Goal: Information Seeking & Learning: Check status

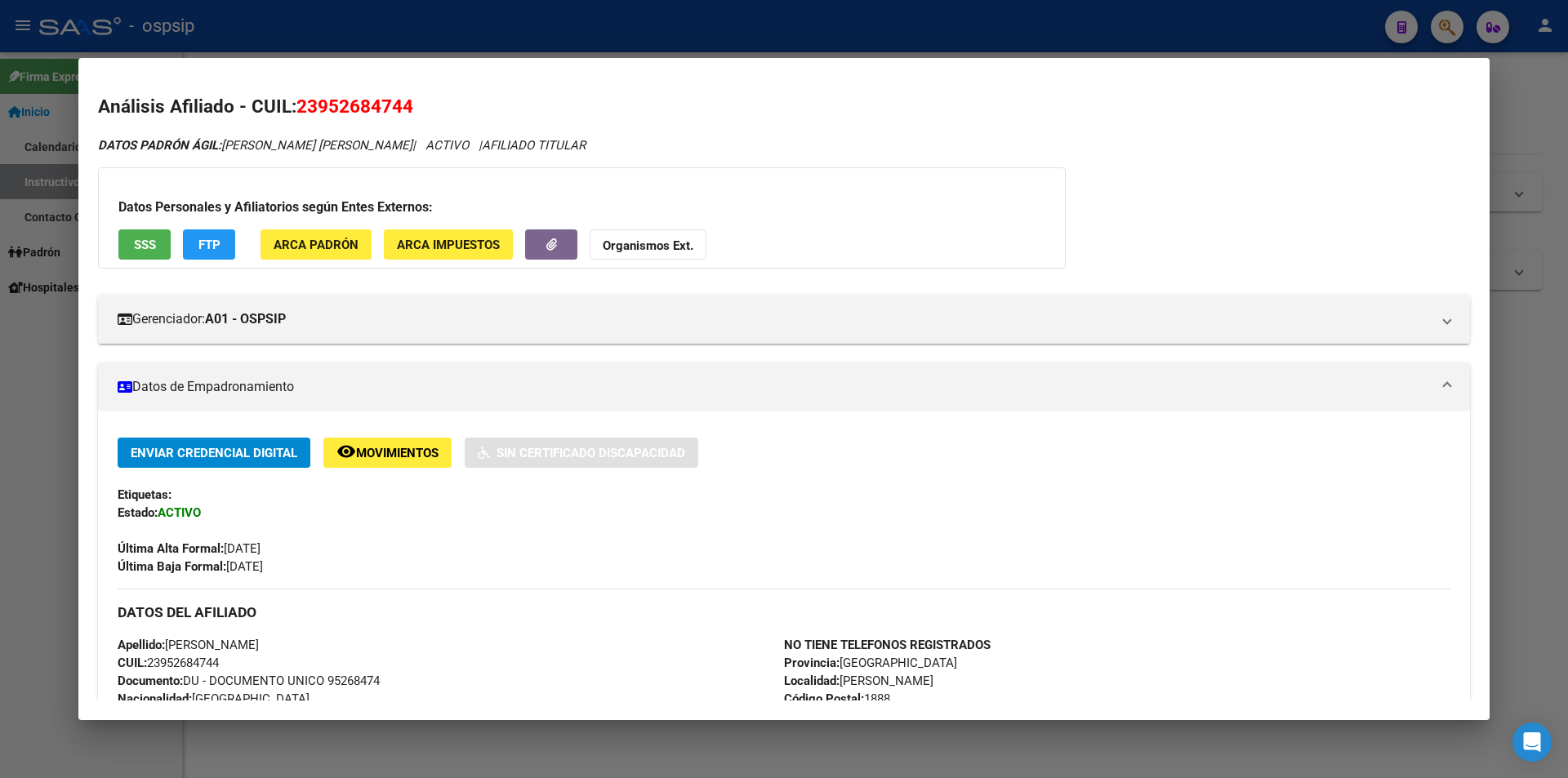
click at [534, 21] on div at bounding box center [784, 389] width 1568 height 778
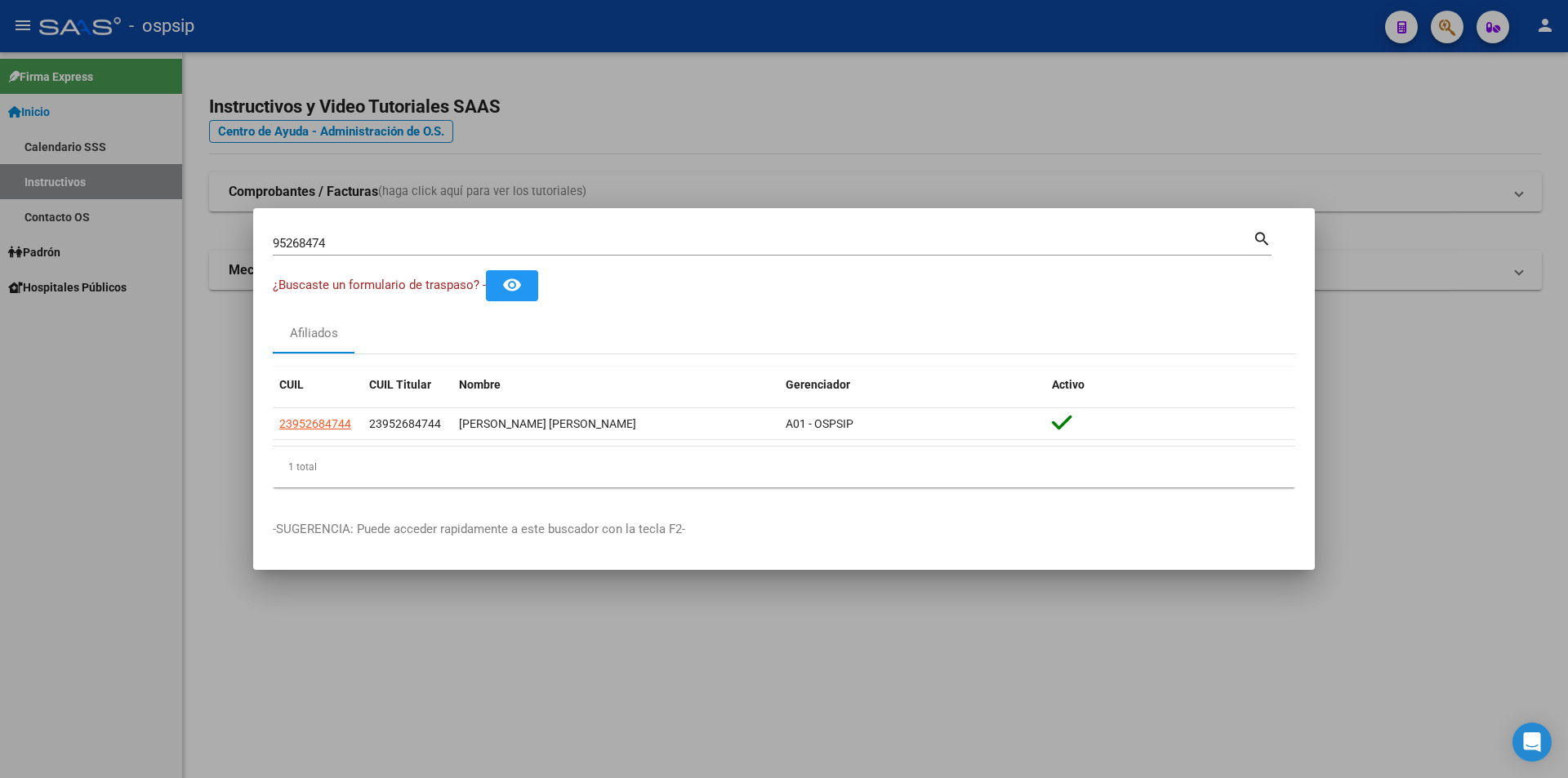
click at [537, 21] on div at bounding box center [784, 389] width 1568 height 778
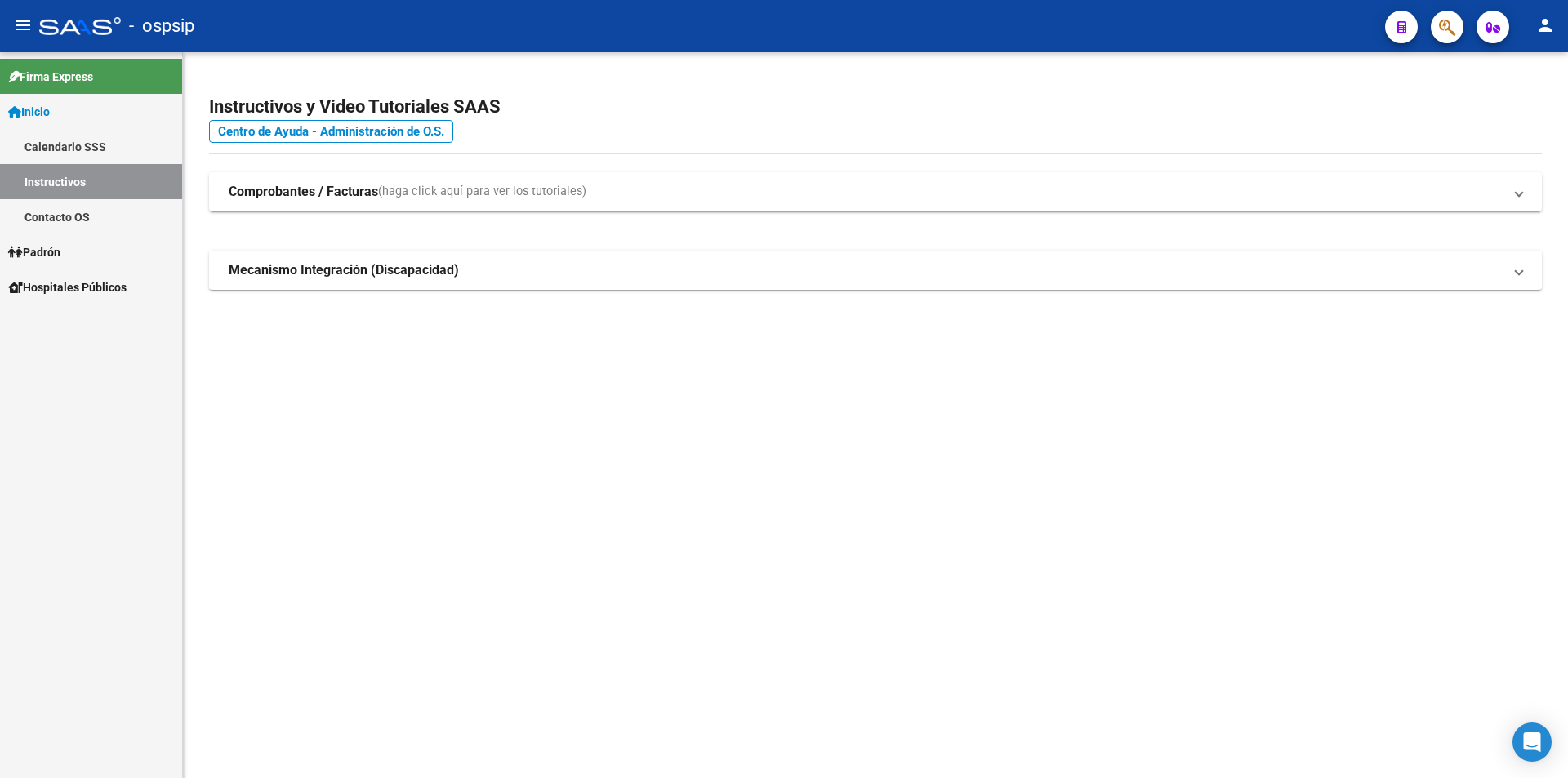
click at [539, 21] on div "- ospsip" at bounding box center [706, 26] width 1332 height 36
click at [1456, 28] on button "button" at bounding box center [1446, 27] width 33 height 33
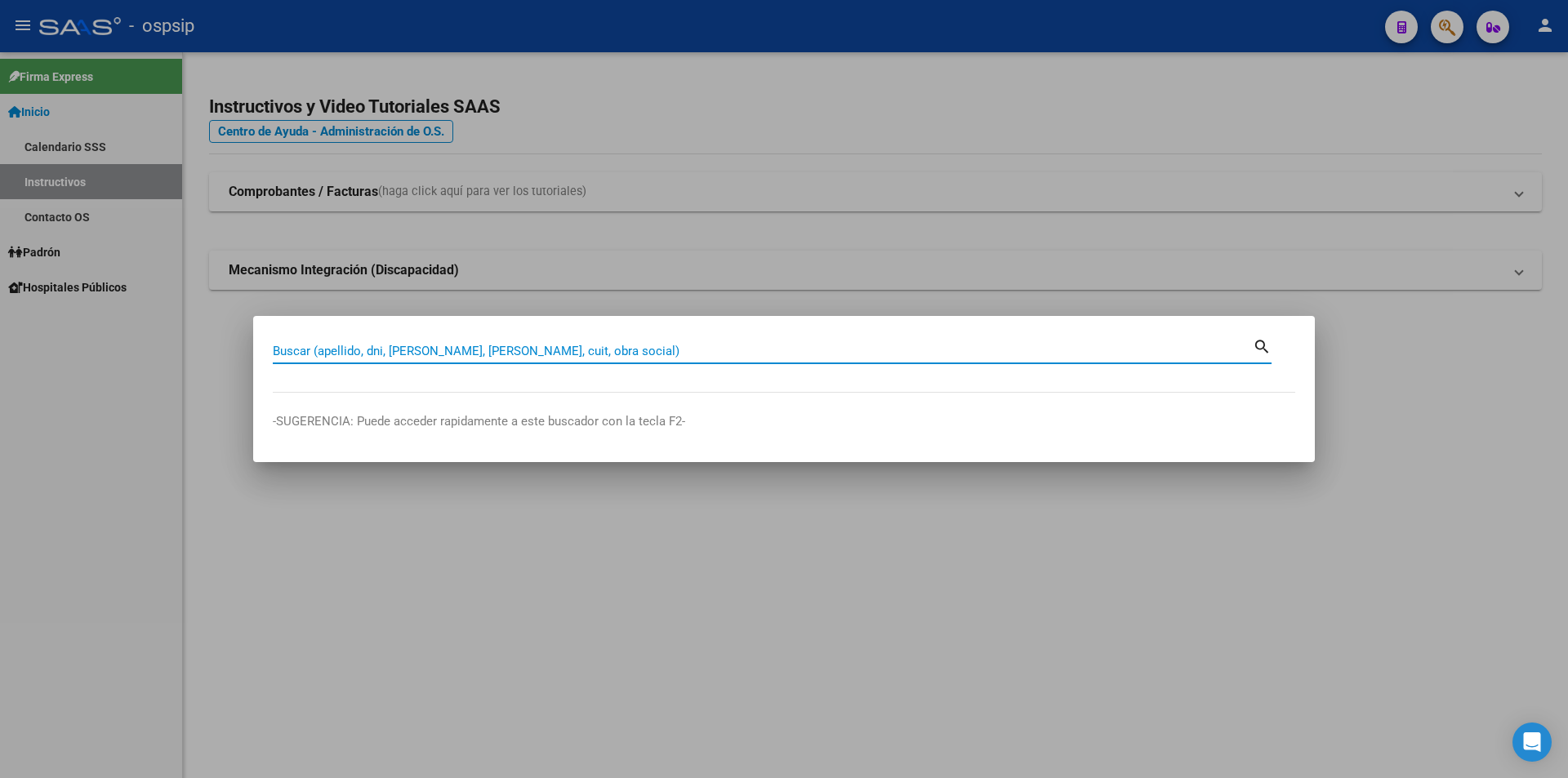
click at [482, 347] on input "Buscar (apellido, dni, [PERSON_NAME], [PERSON_NAME], cuit, obra social)" at bounding box center [762, 350] width 980 height 15
click at [478, 351] on input "Buscar (apellido, dni, [PERSON_NAME], [PERSON_NAME], cuit, obra social)" at bounding box center [762, 350] width 980 height 15
type input "40493169"
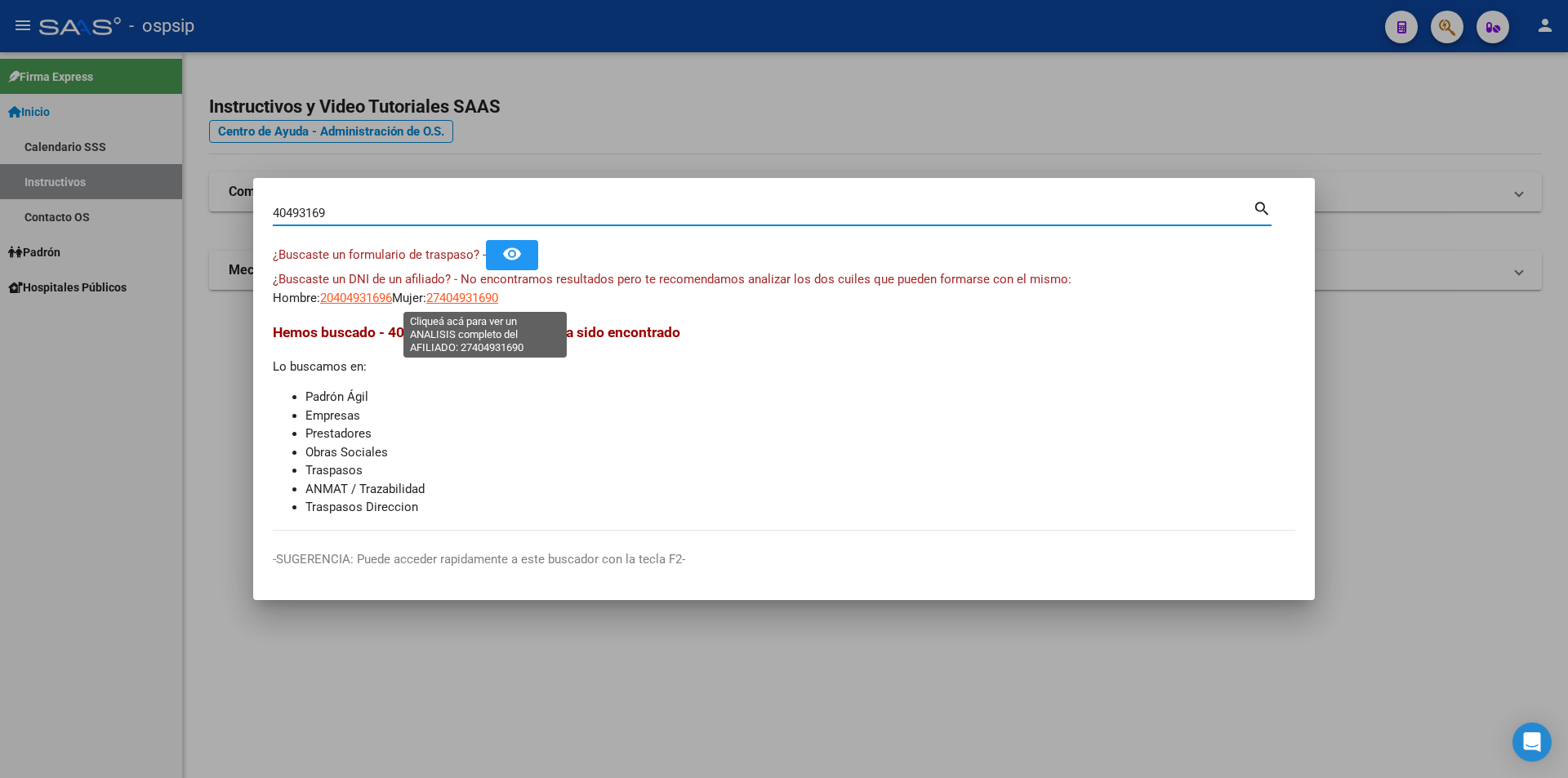
click at [487, 301] on span "27404931690" at bounding box center [462, 298] width 72 height 15
type textarea "27404931690"
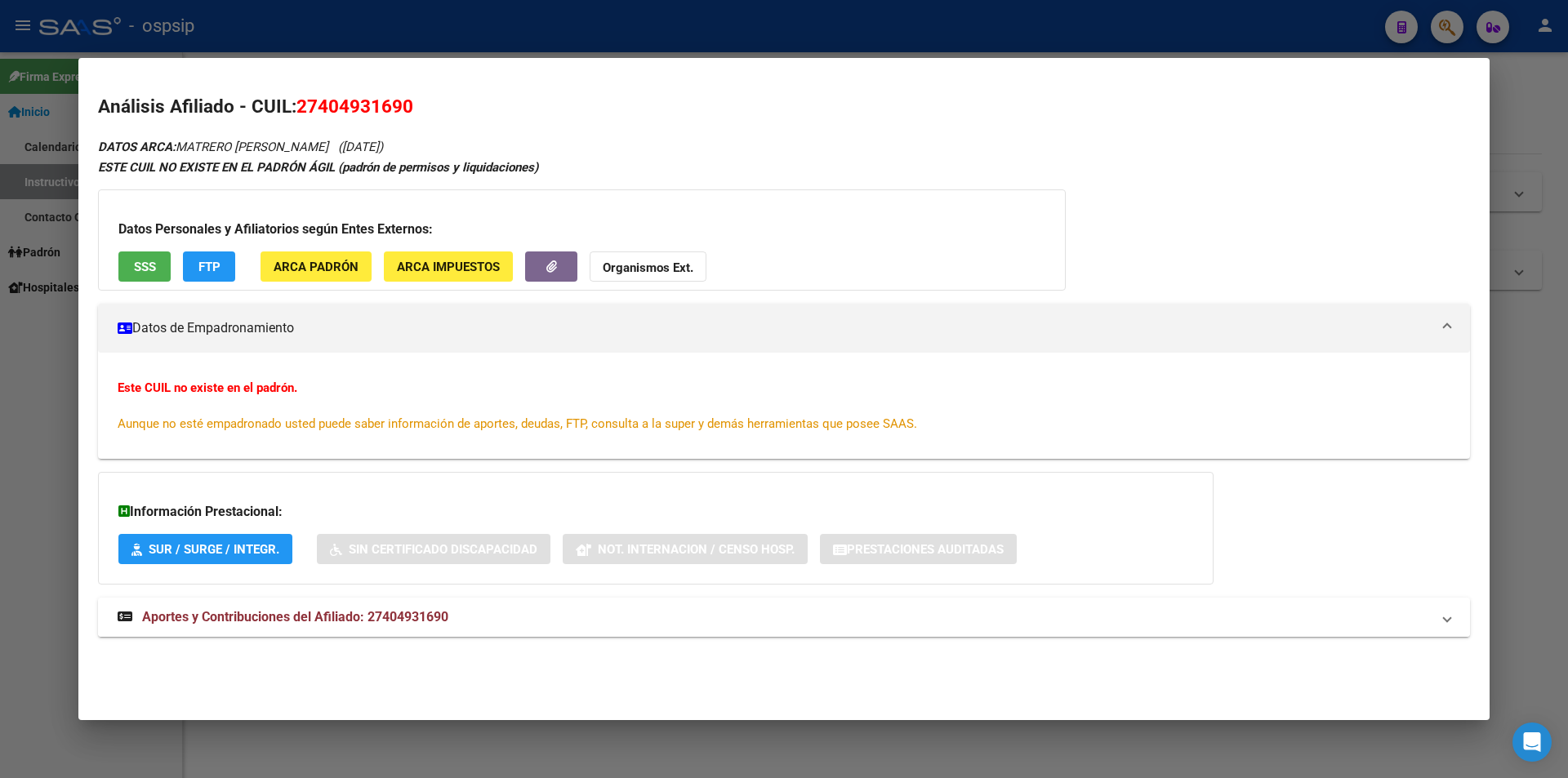
click at [332, 616] on span "Aportes y Contribuciones del Afiliado: 27404931690" at bounding box center [295, 617] width 306 height 16
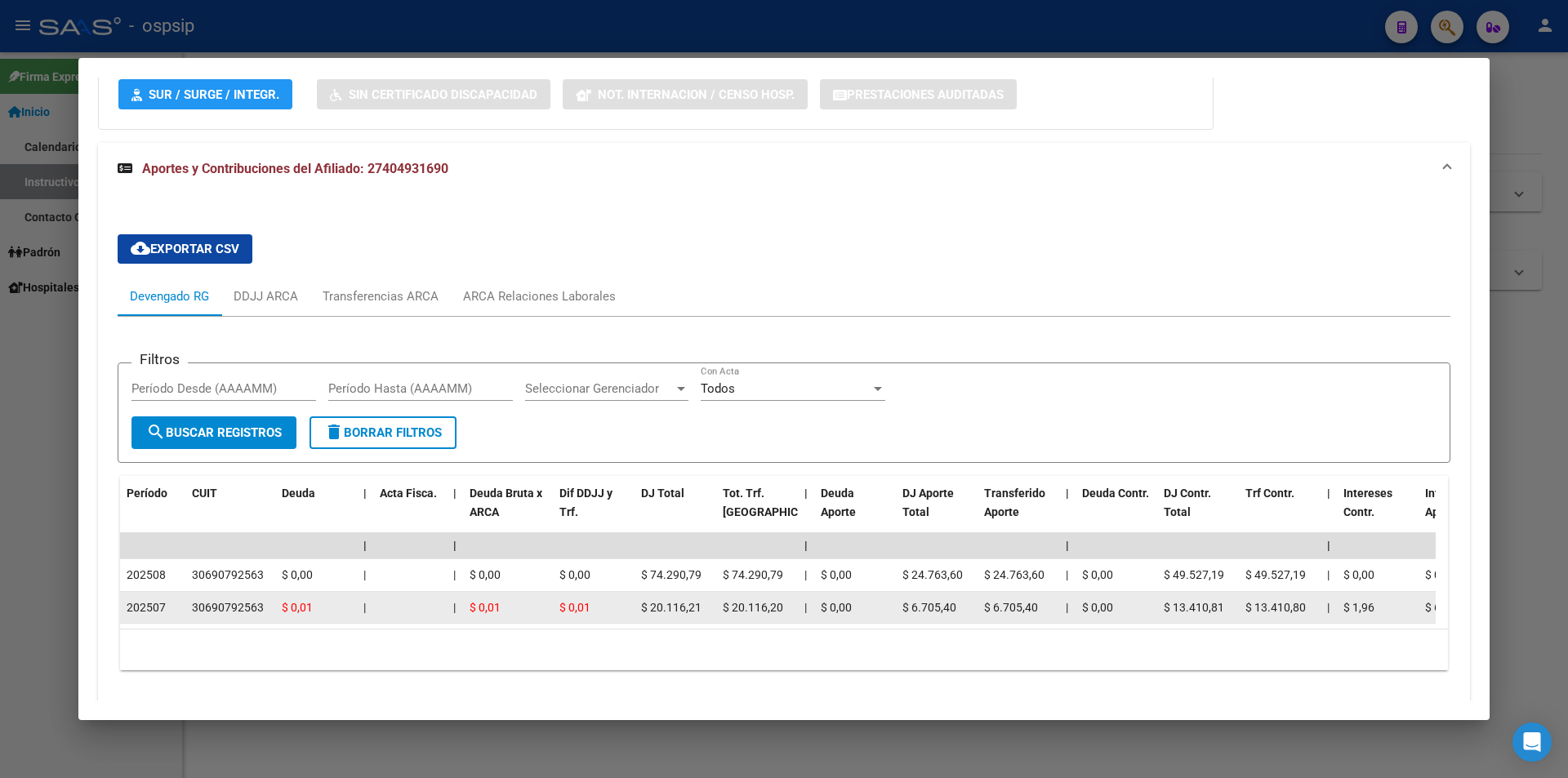
scroll to position [477, 0]
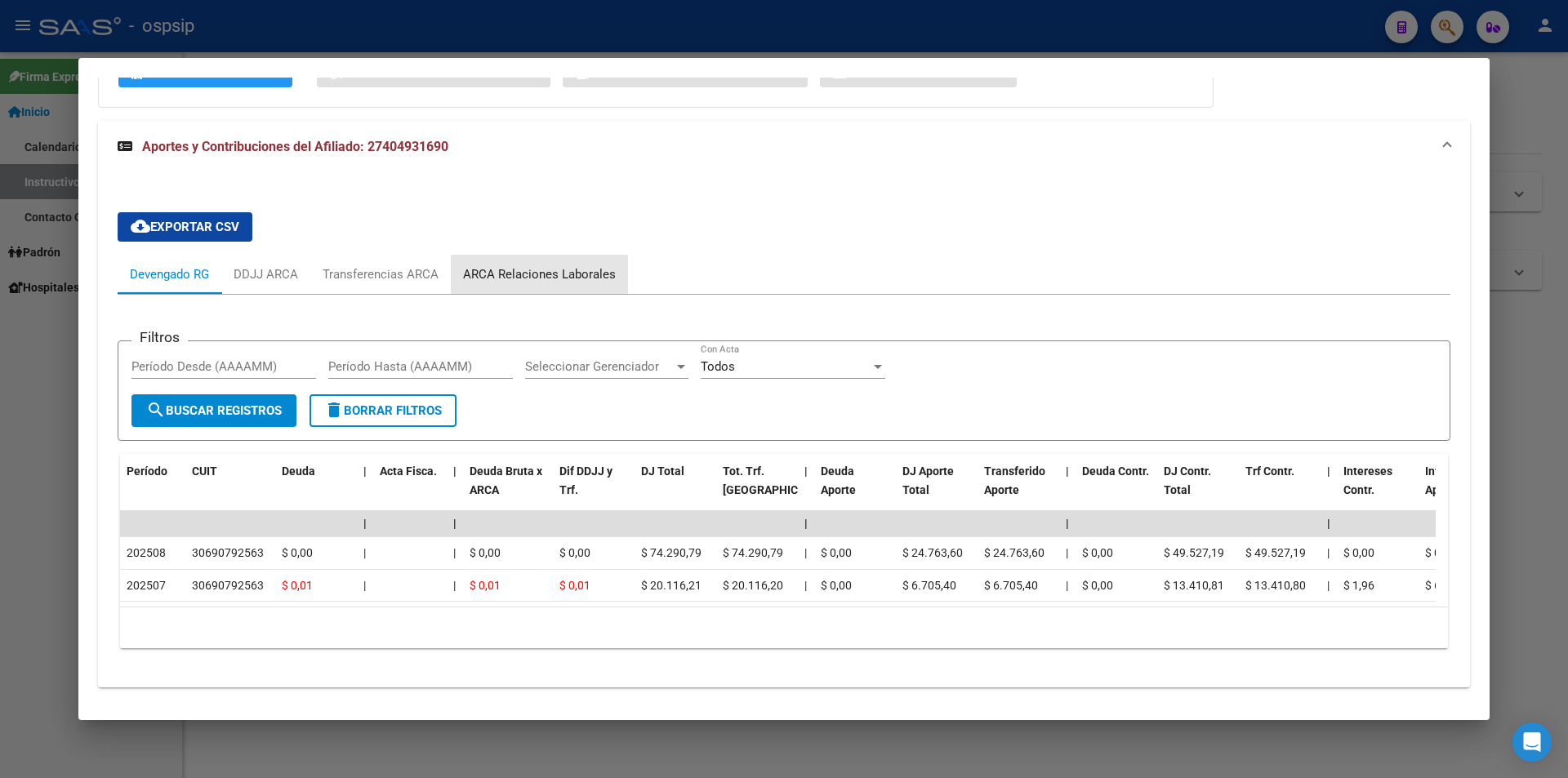
click at [557, 276] on div "ARCA Relaciones Laborales" at bounding box center [539, 274] width 152 height 18
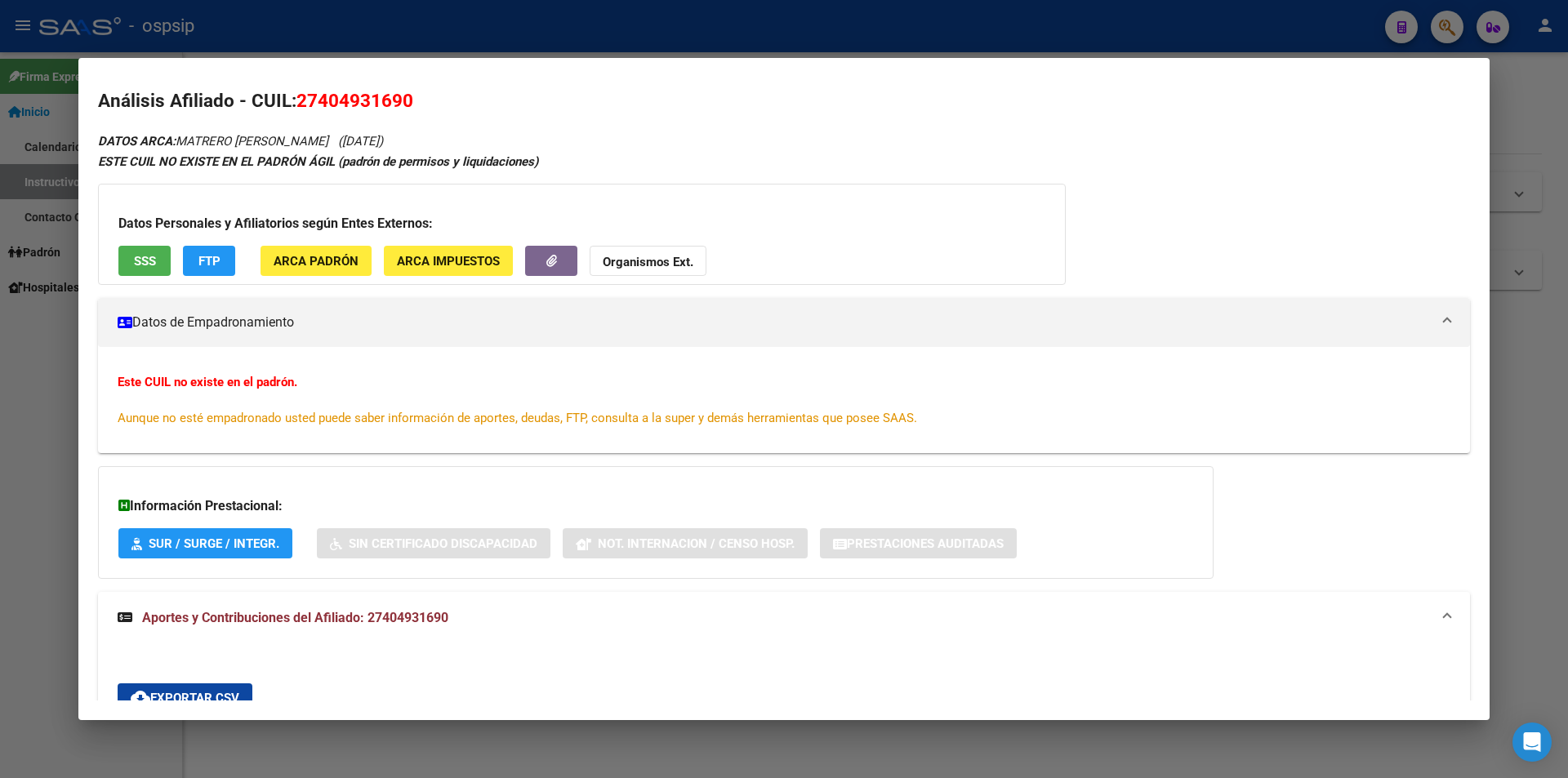
scroll to position [0, 0]
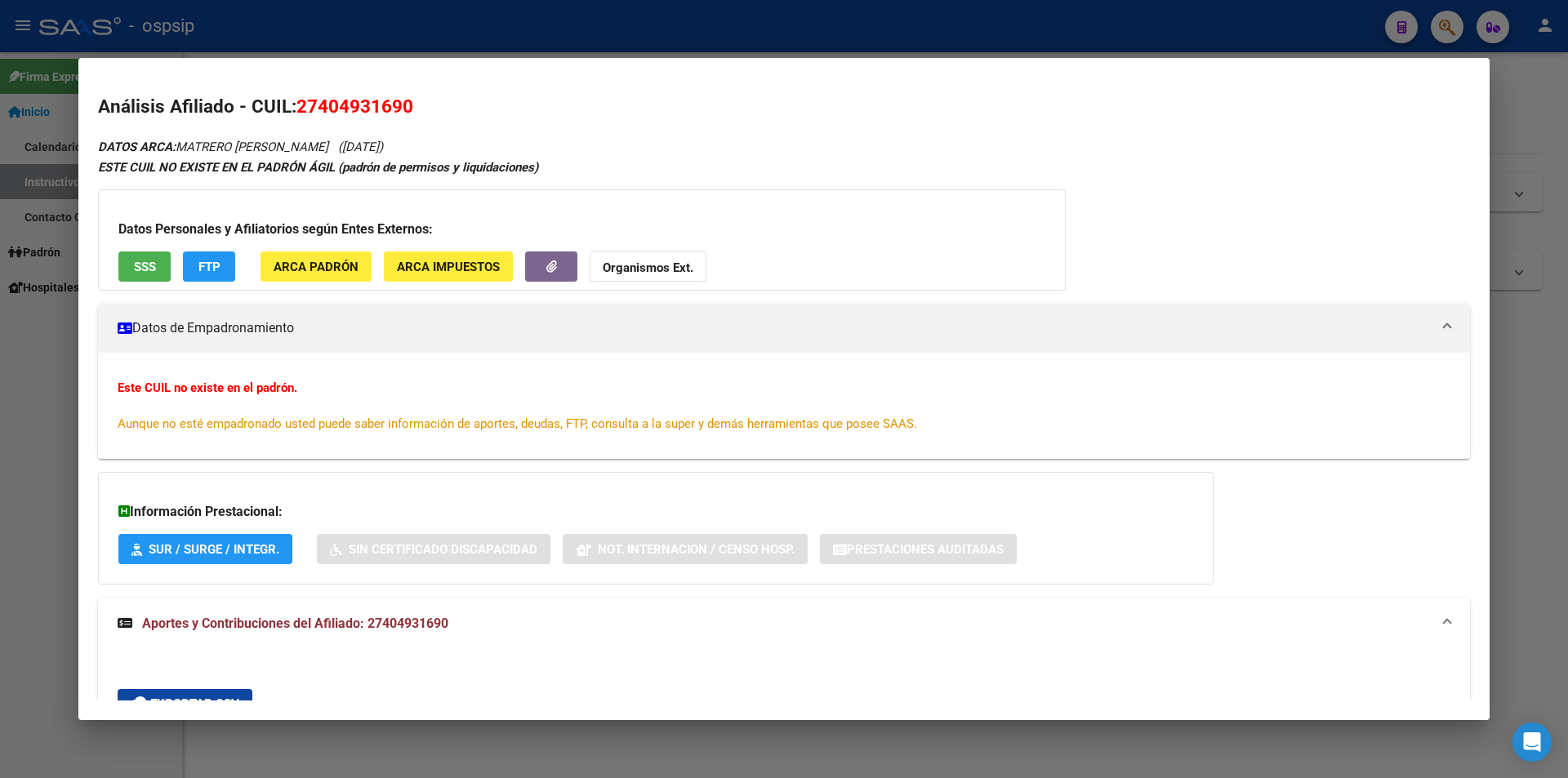
click at [432, 40] on div at bounding box center [784, 389] width 1568 height 778
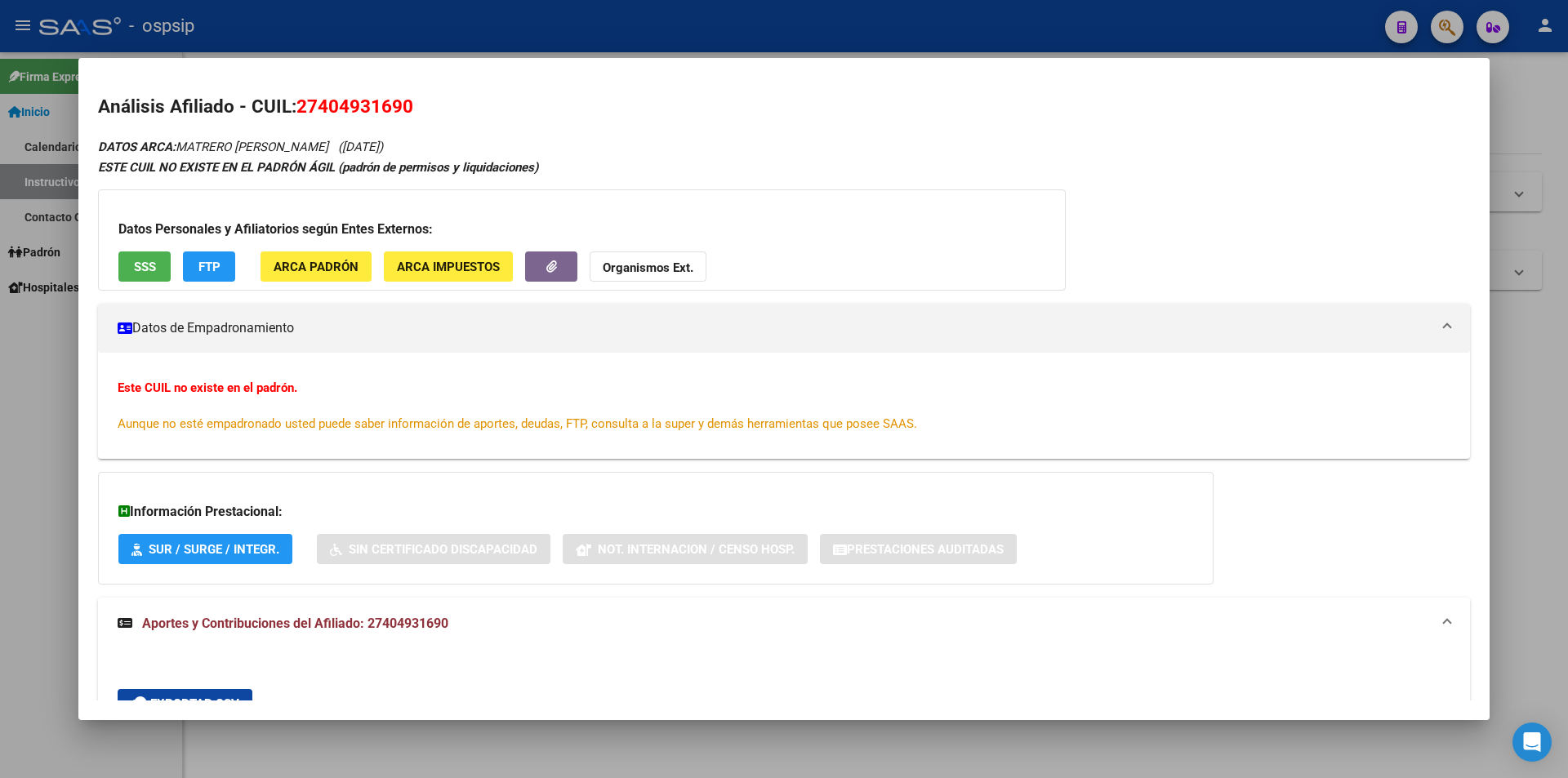
click at [438, 40] on div at bounding box center [784, 389] width 1568 height 778
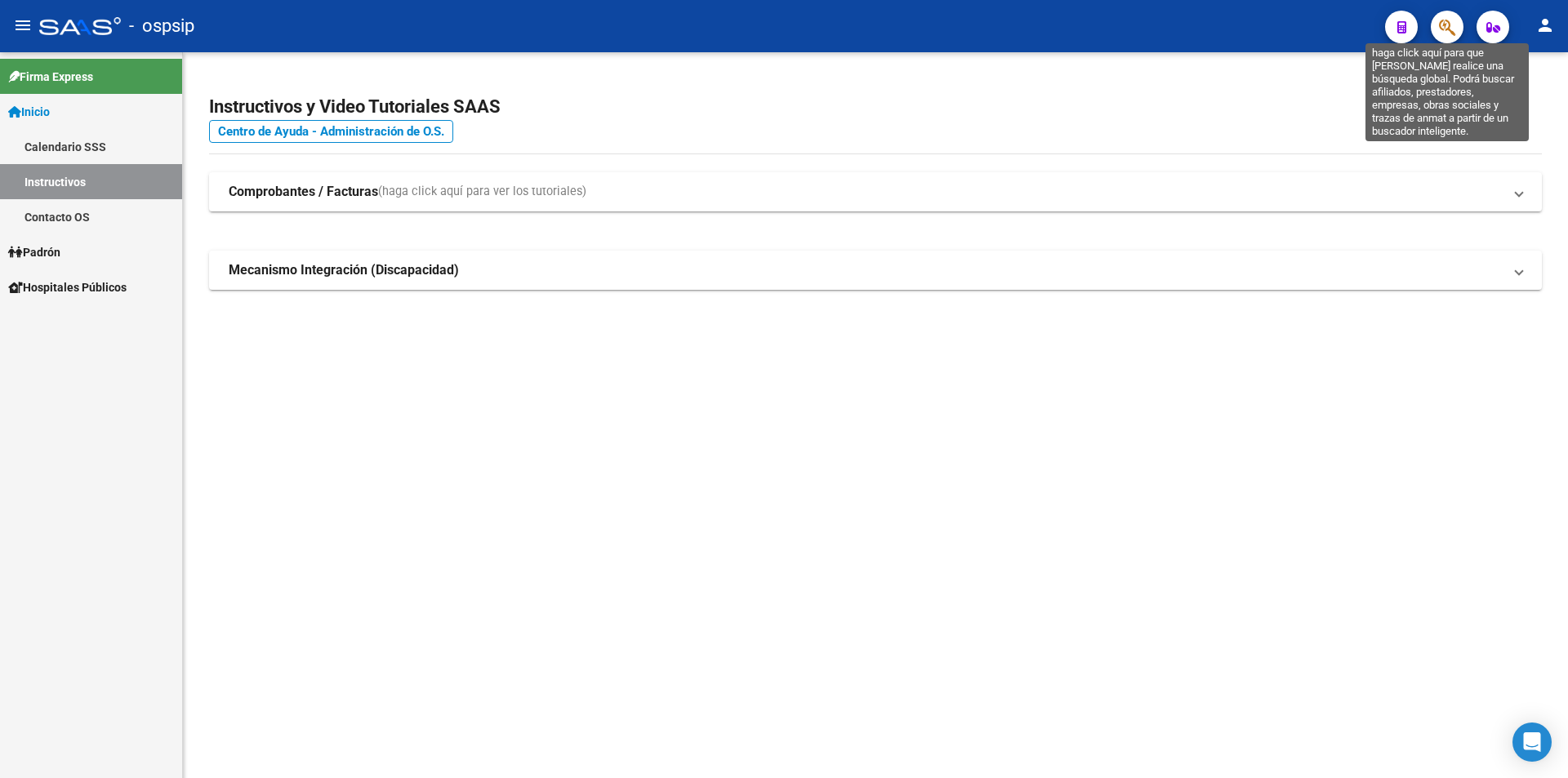
click at [1446, 30] on icon "button" at bounding box center [1446, 27] width 16 height 19
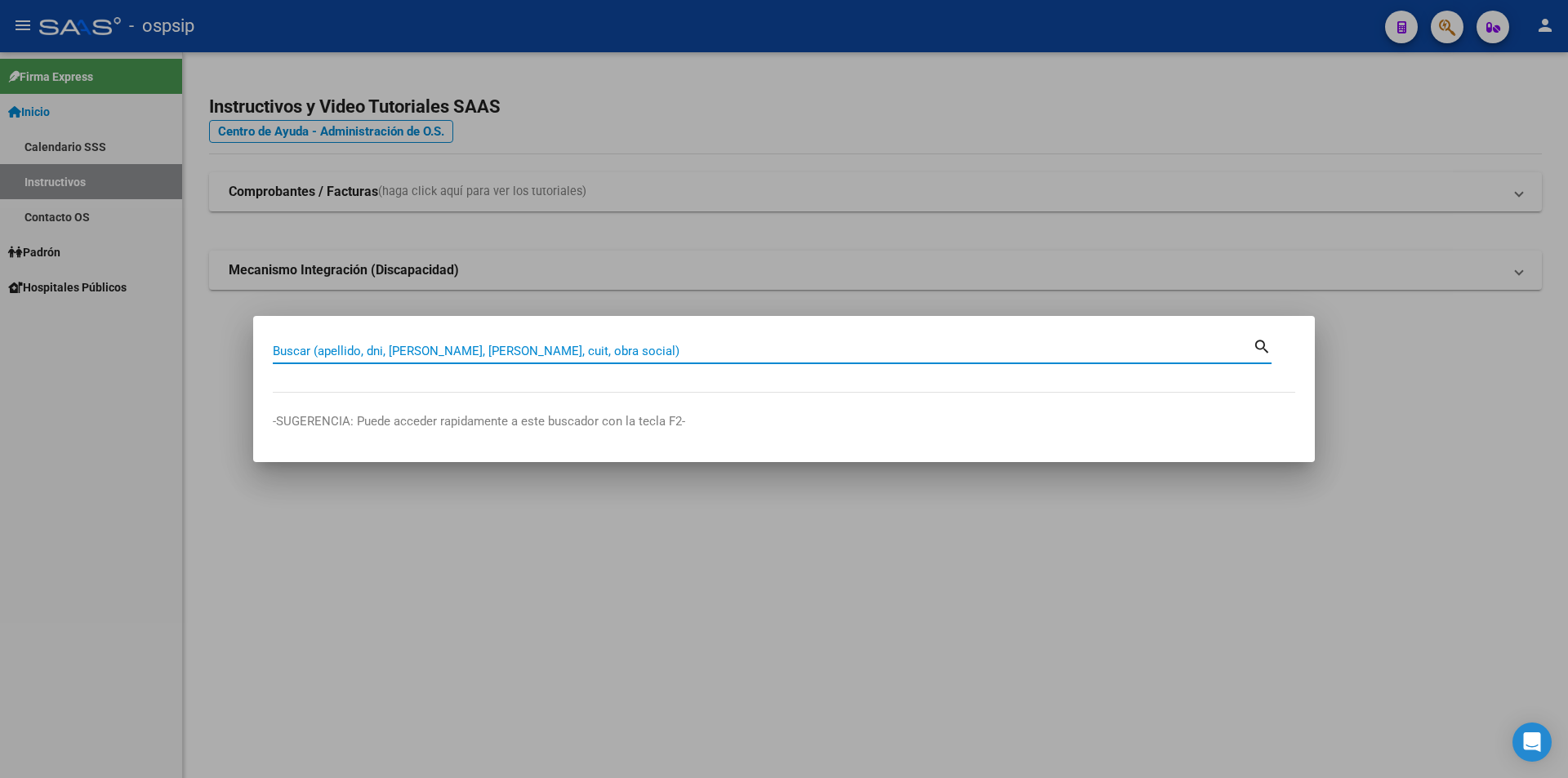
click at [673, 351] on input "Buscar (apellido, dni, [PERSON_NAME], [PERSON_NAME], cuit, obra social)" at bounding box center [762, 350] width 980 height 15
type input "28803039"
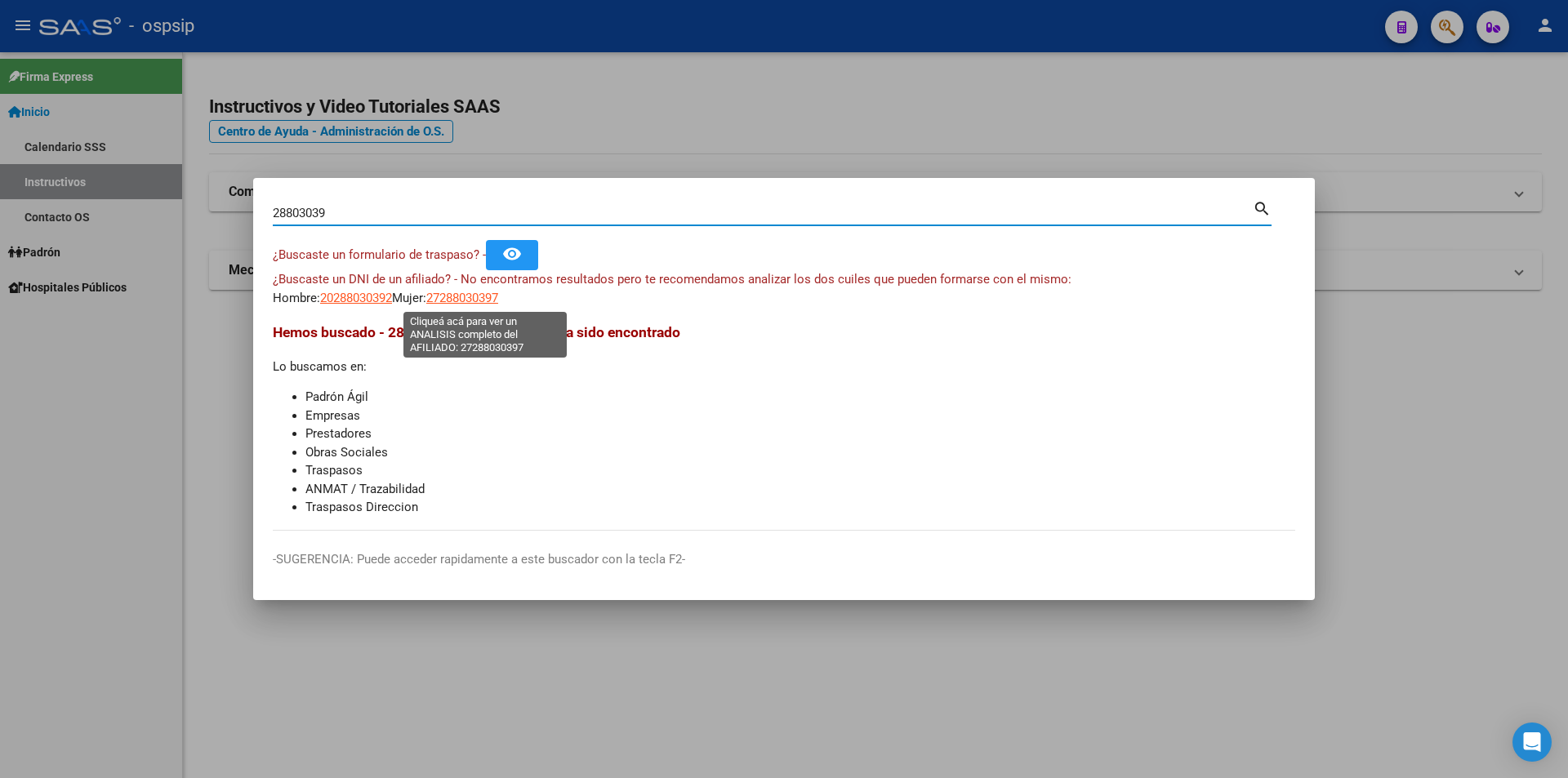
click at [487, 299] on span "27288030397" at bounding box center [462, 298] width 72 height 15
type textarea "27288030397"
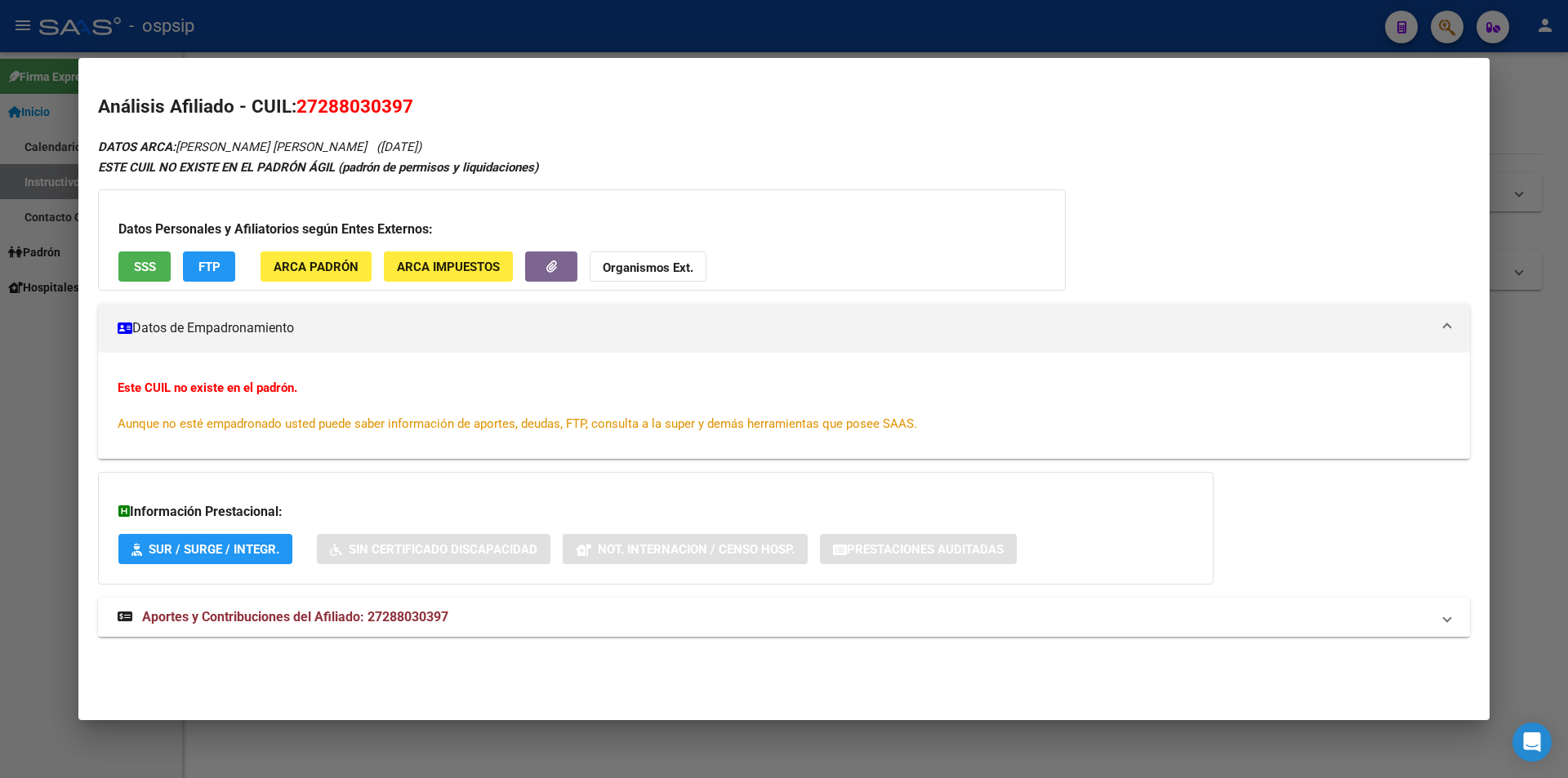
click at [155, 263] on span "SSS" at bounding box center [145, 266] width 22 height 15
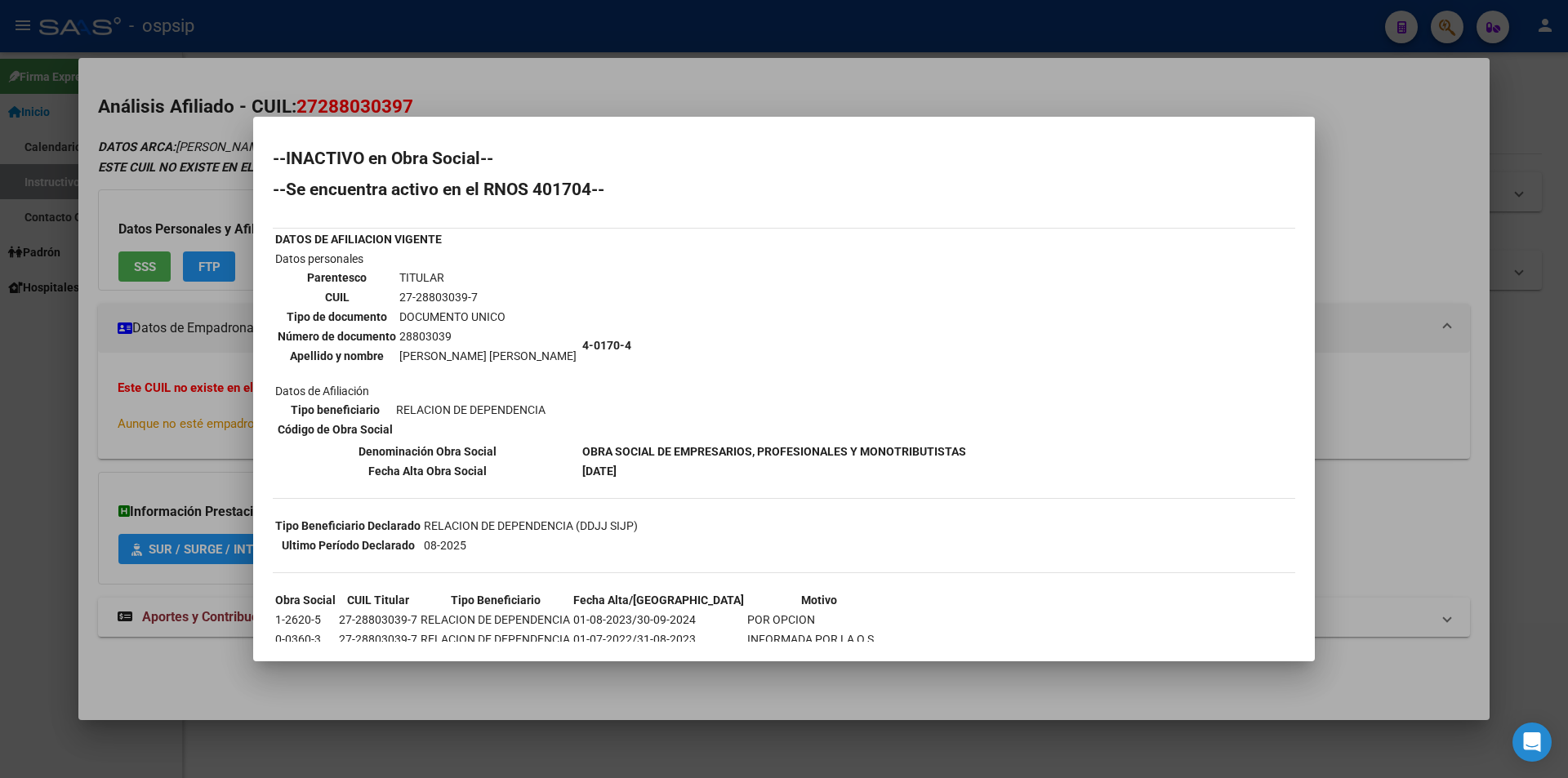
click at [822, 99] on div at bounding box center [784, 389] width 1568 height 778
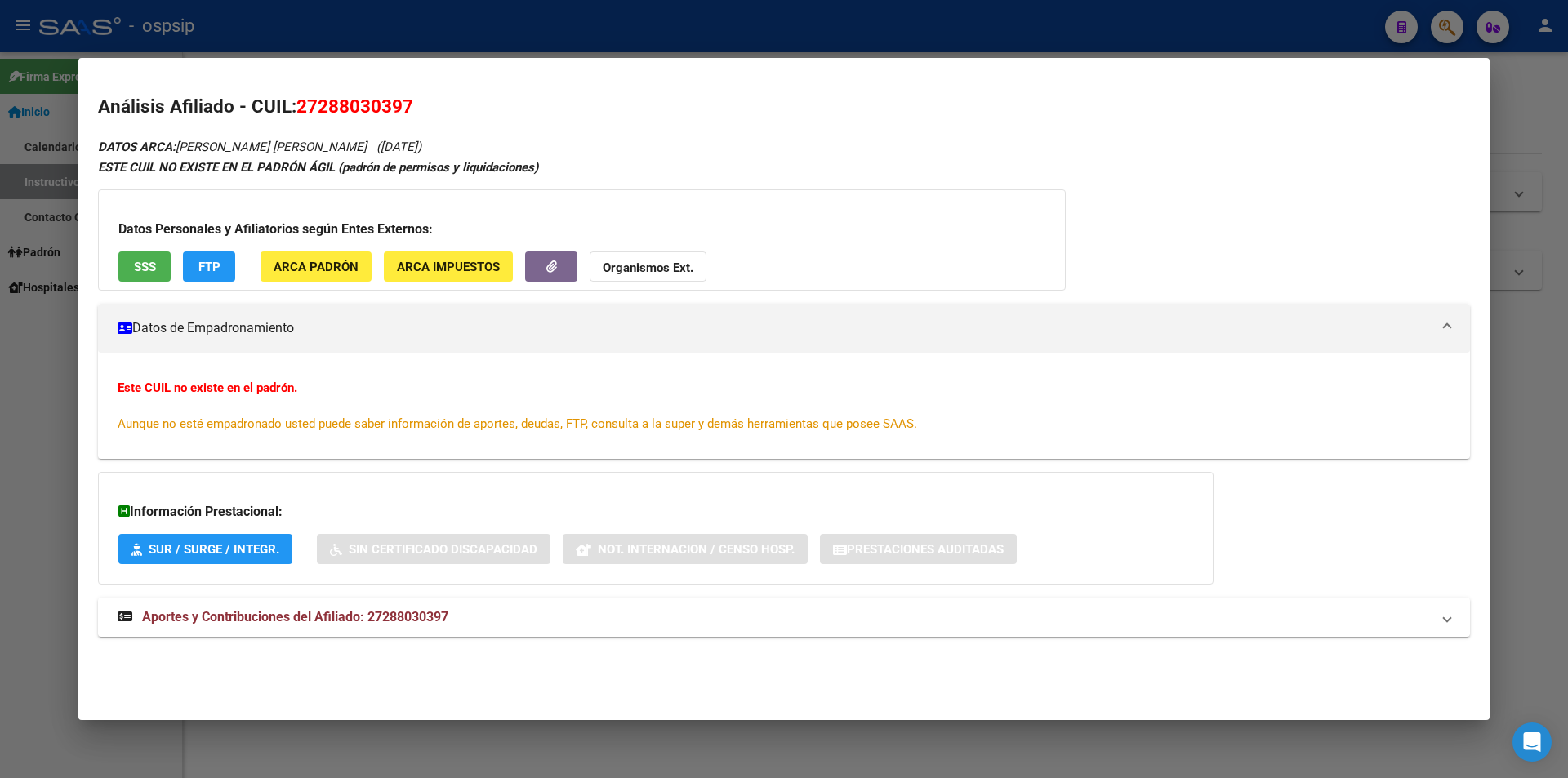
click at [142, 272] on span "SSS" at bounding box center [145, 266] width 22 height 15
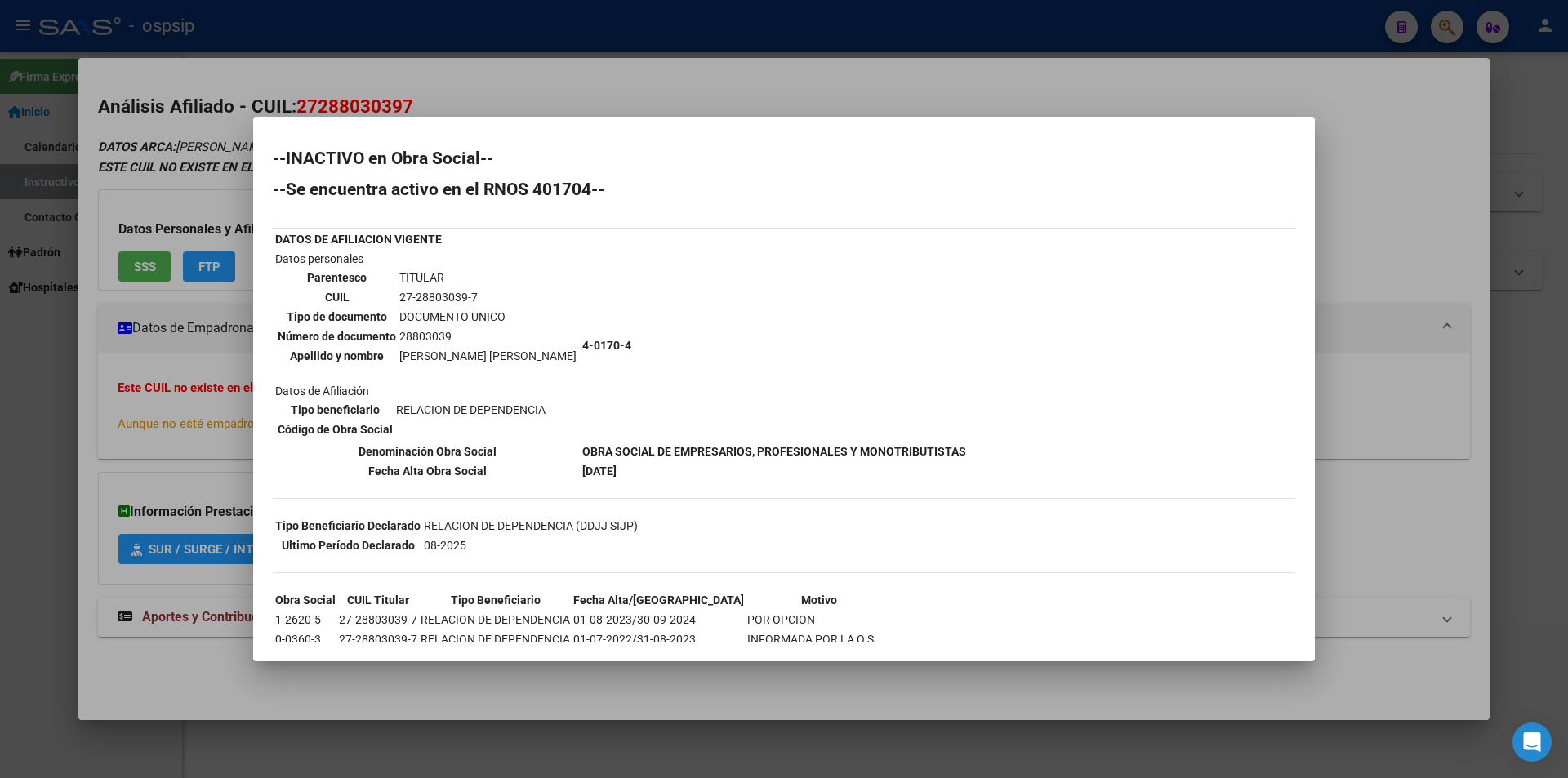
click at [674, 98] on div at bounding box center [784, 389] width 1568 height 778
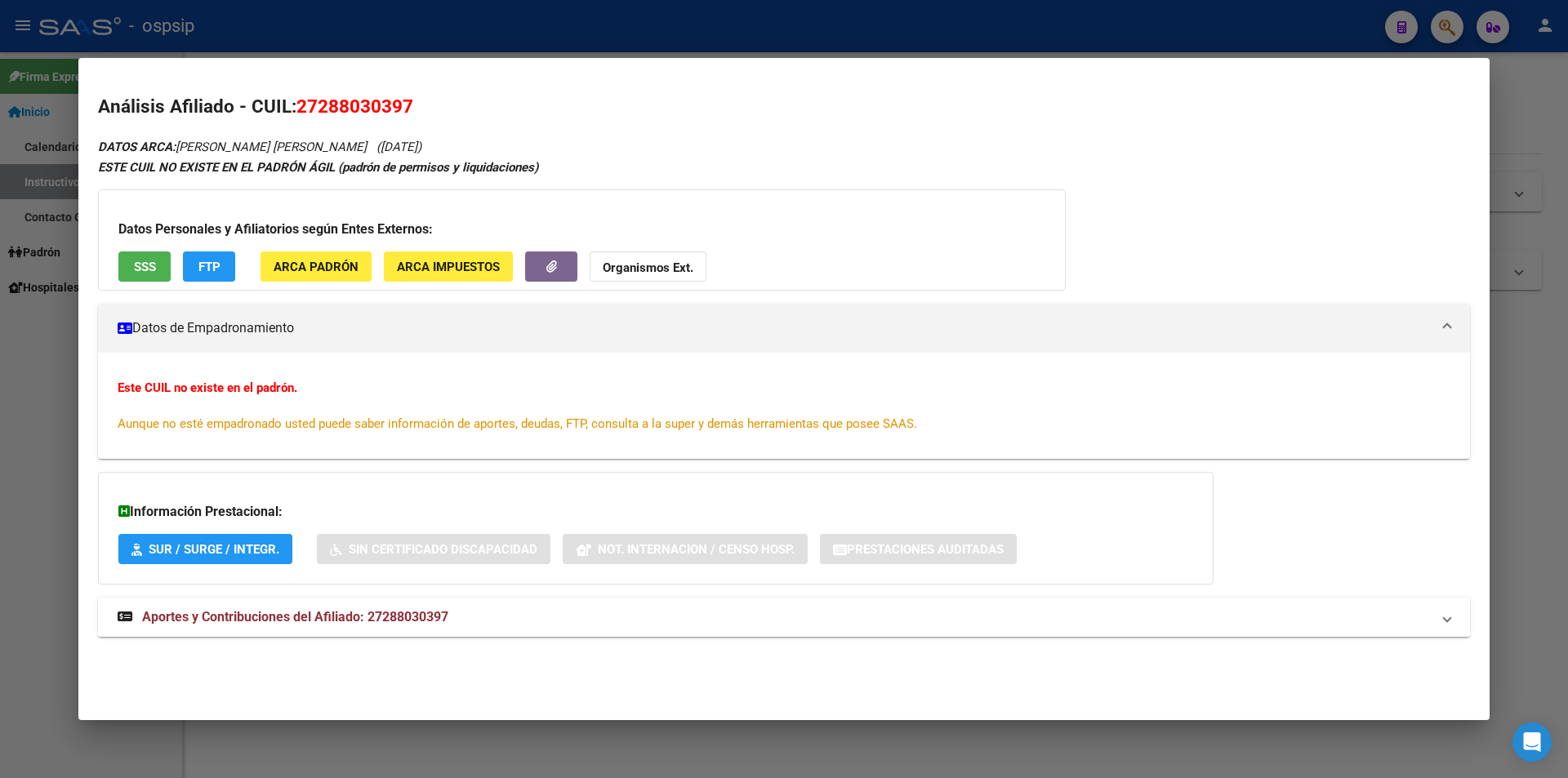
click at [324, 618] on span "Aportes y Contribuciones del Afiliado: 27288030397" at bounding box center [295, 617] width 306 height 16
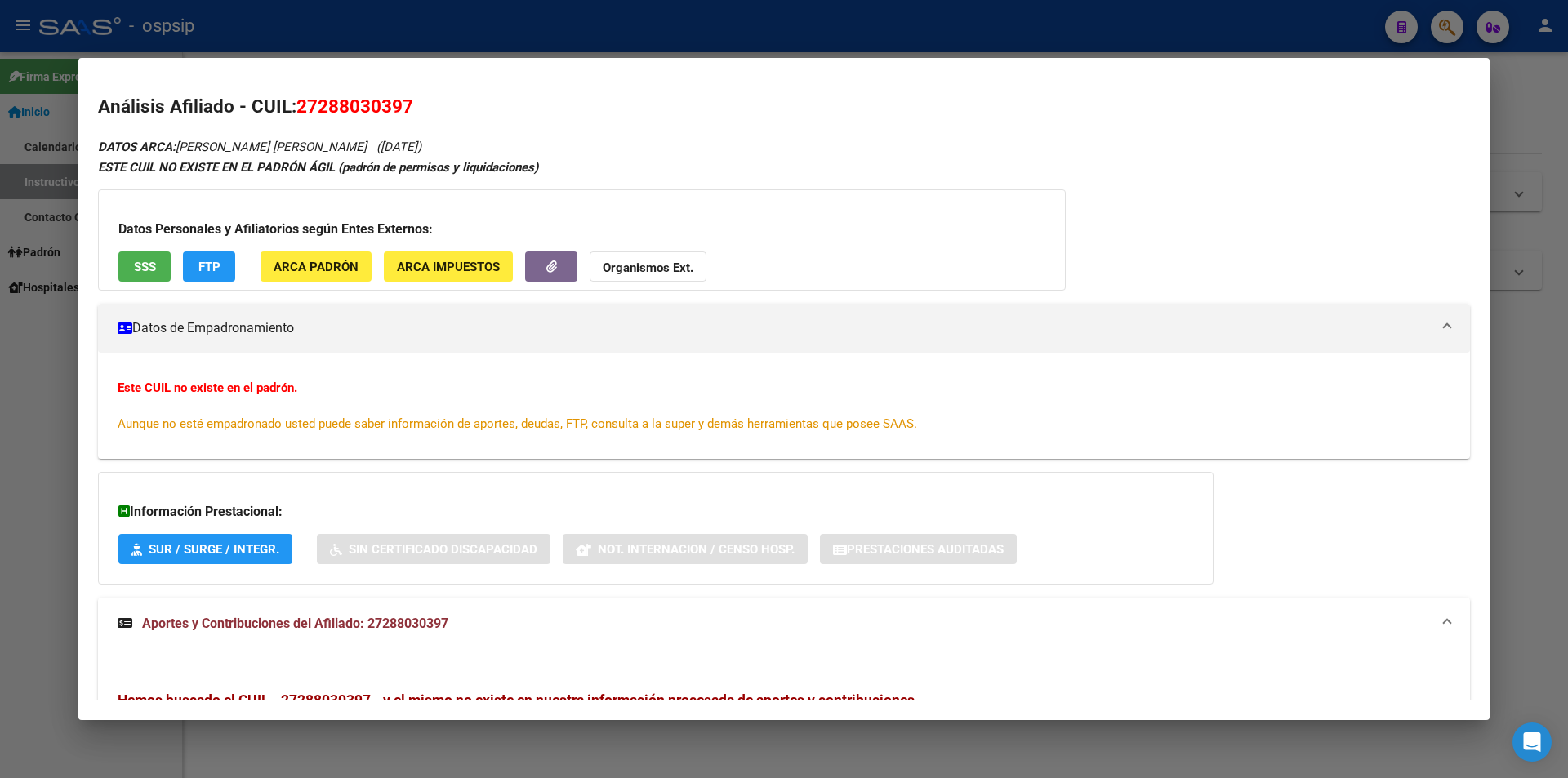
click at [1143, 500] on div "Información Prestacional: SUR / SURGE / INTEGR. Sin Certificado Discapacidad No…" at bounding box center [655, 529] width 1116 height 113
drag, startPoint x: 683, startPoint y: 41, endPoint x: 695, endPoint y: 41, distance: 12.0
click at [683, 41] on div at bounding box center [784, 389] width 1568 height 778
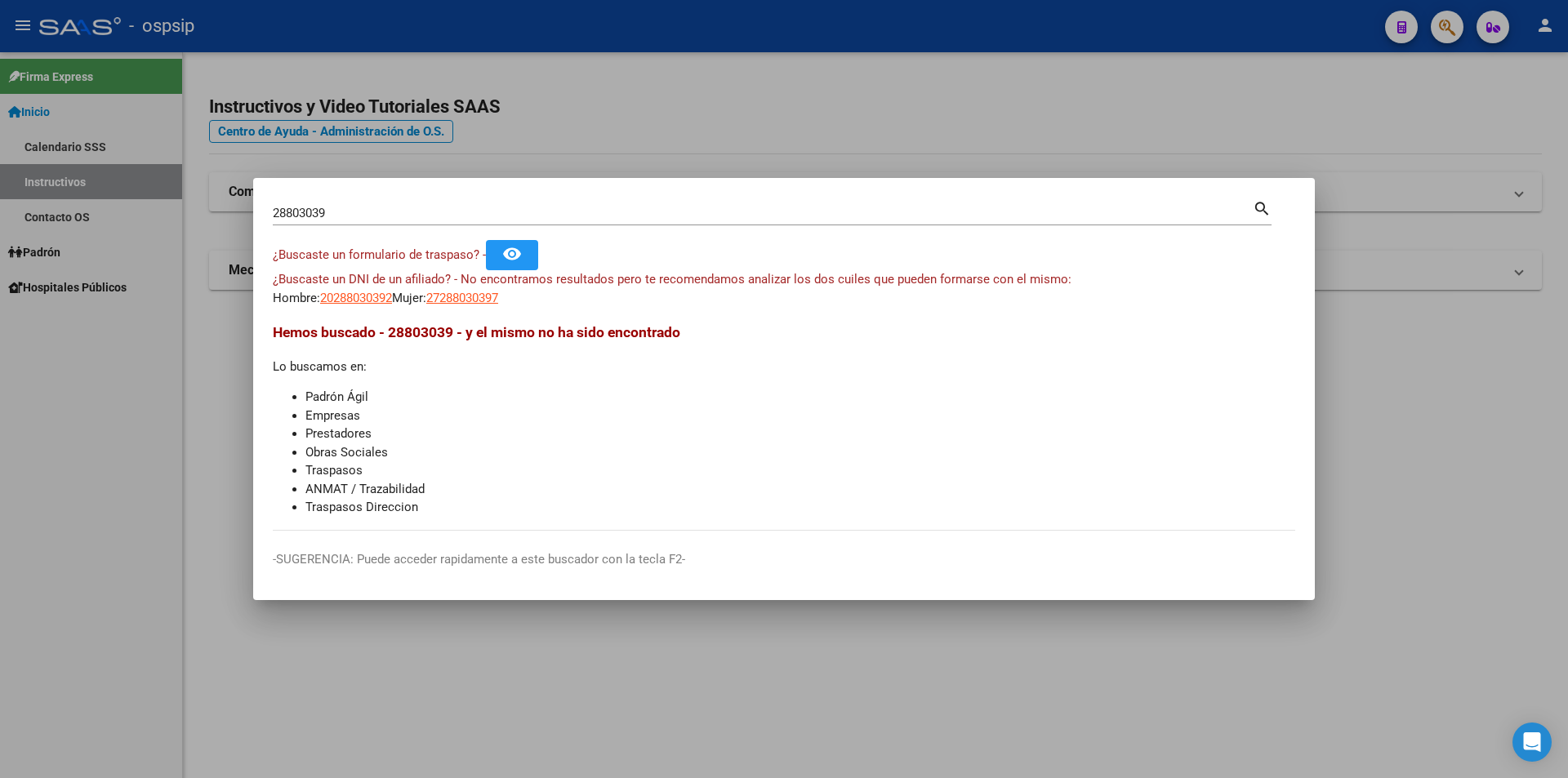
drag, startPoint x: 696, startPoint y: 41, endPoint x: 726, endPoint y: 41, distance: 30.0
click at [698, 41] on div at bounding box center [784, 389] width 1568 height 778
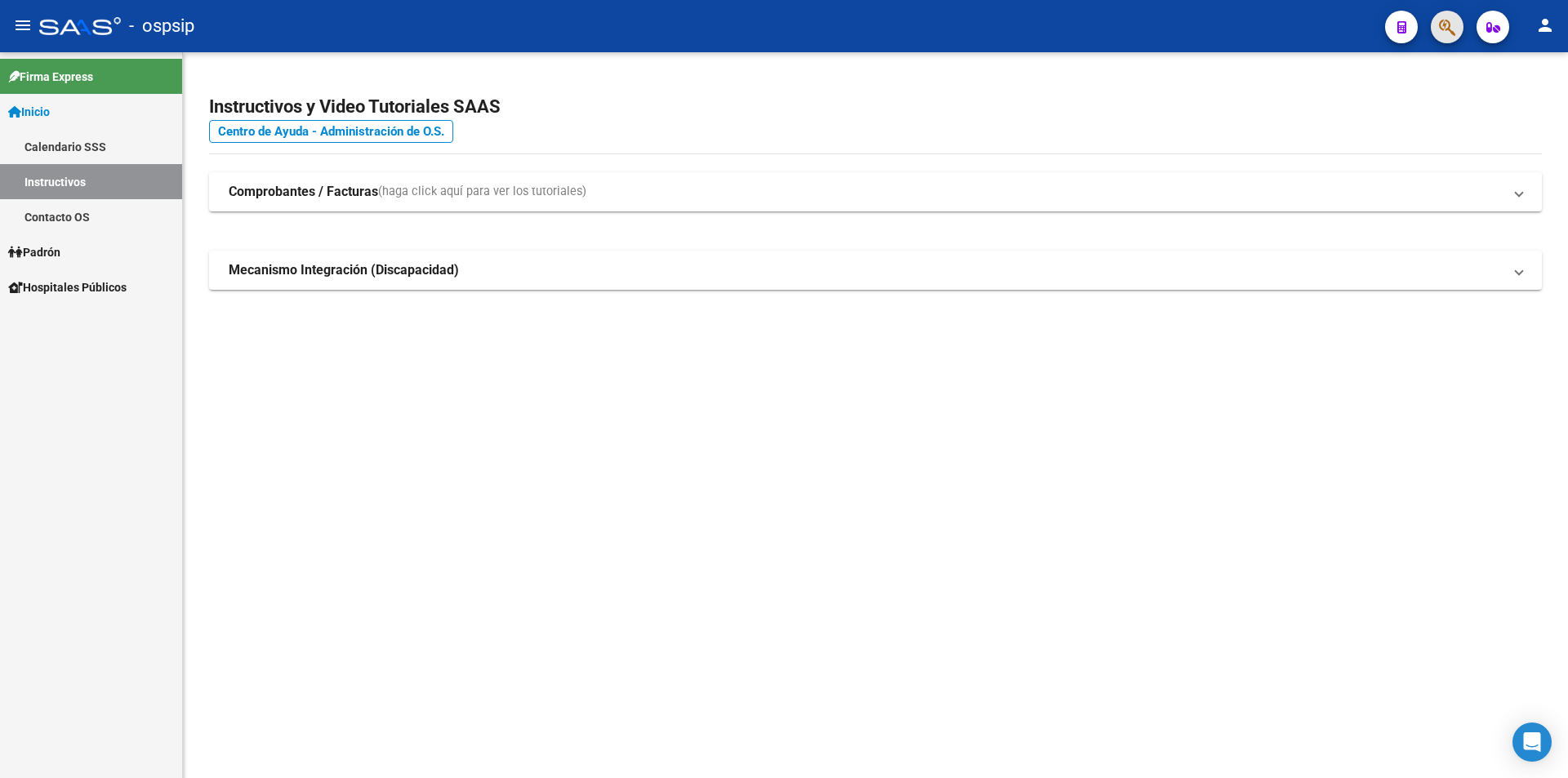
click at [1436, 23] on button "button" at bounding box center [1446, 27] width 33 height 33
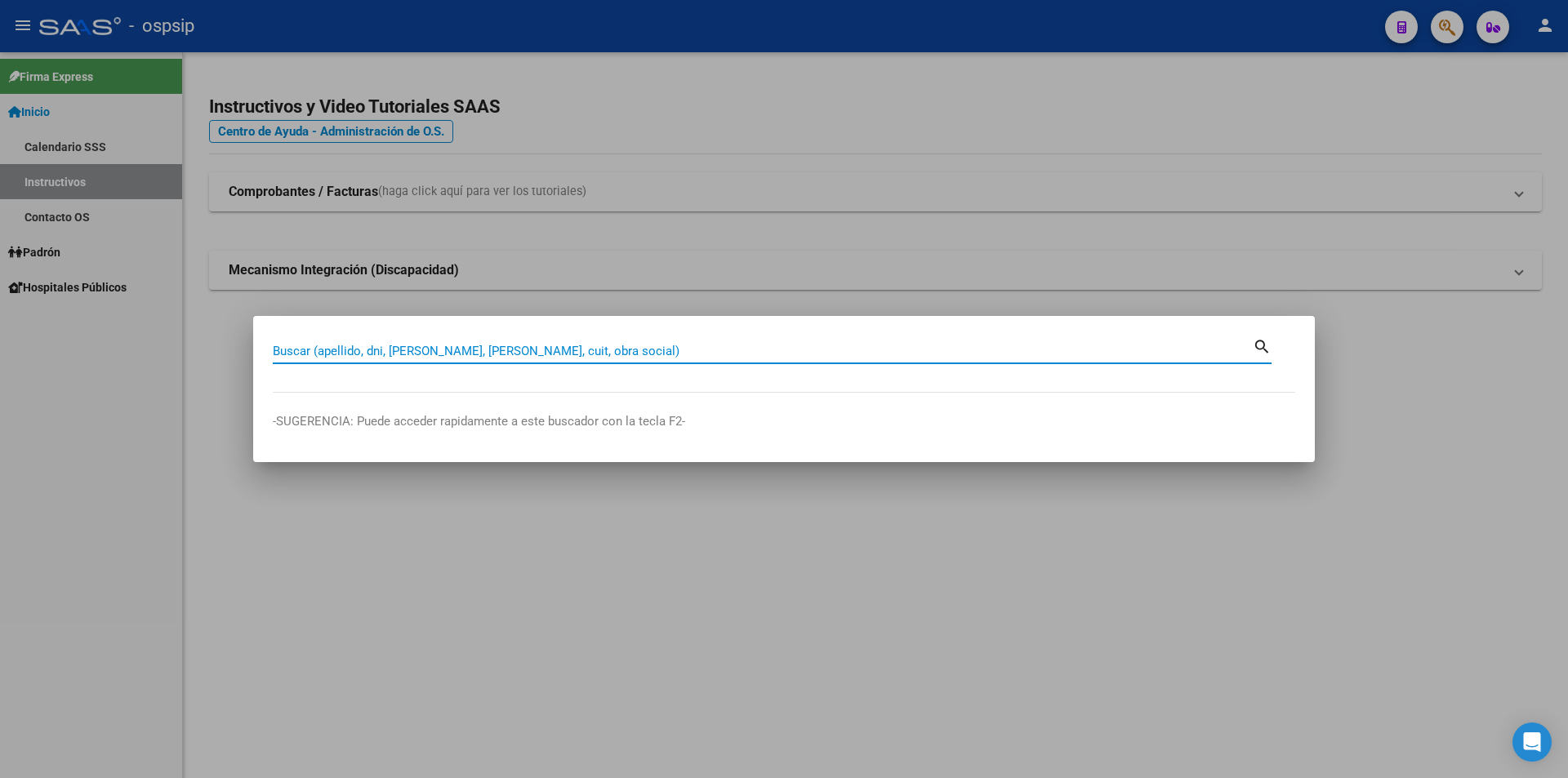
click at [418, 351] on input "Buscar (apellido, dni, [PERSON_NAME], [PERSON_NAME], cuit, obra social)" at bounding box center [762, 350] width 980 height 15
type input "41183110"
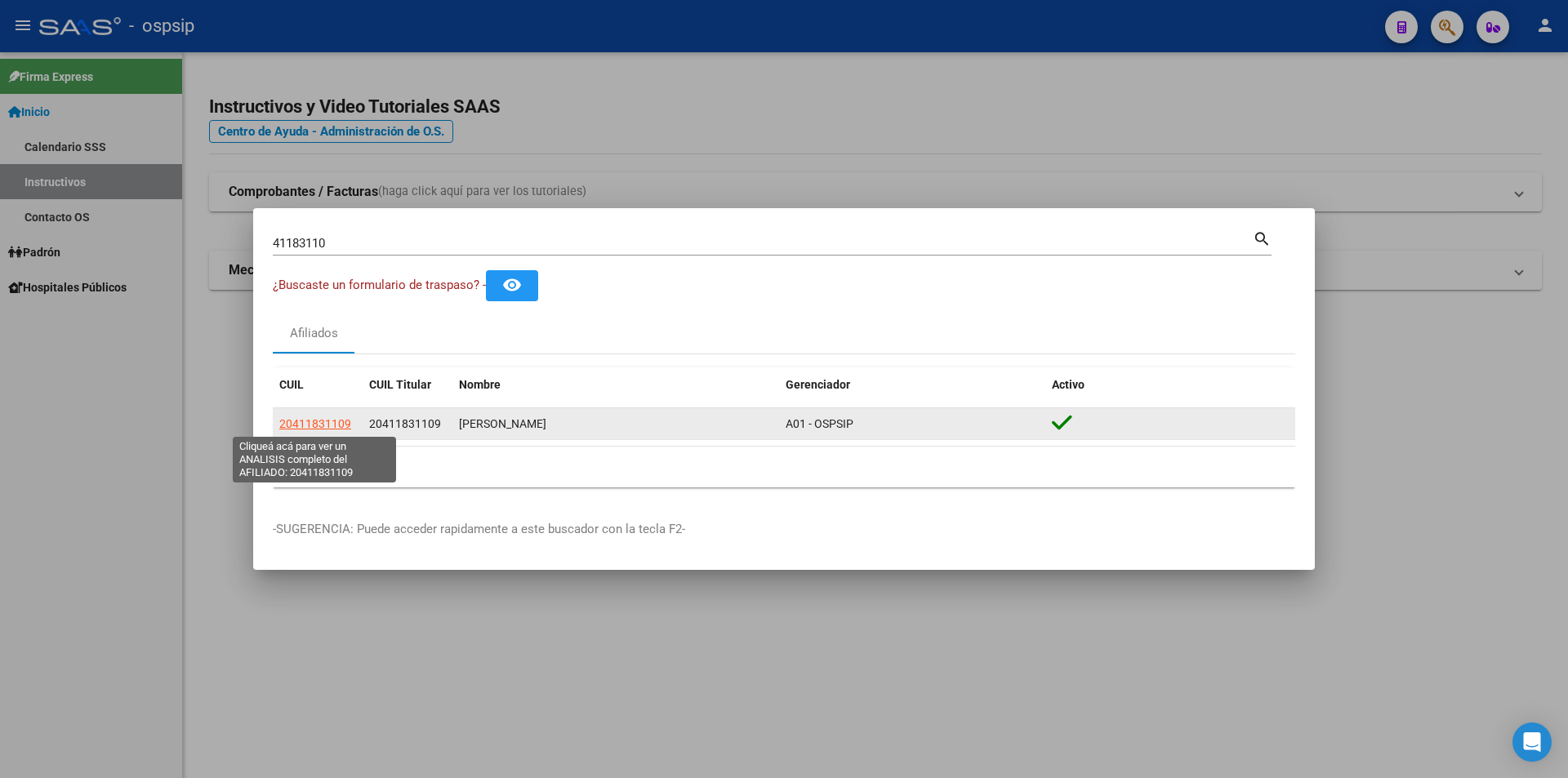
click at [309, 418] on span "20411831109" at bounding box center [315, 423] width 72 height 13
type textarea "20411831109"
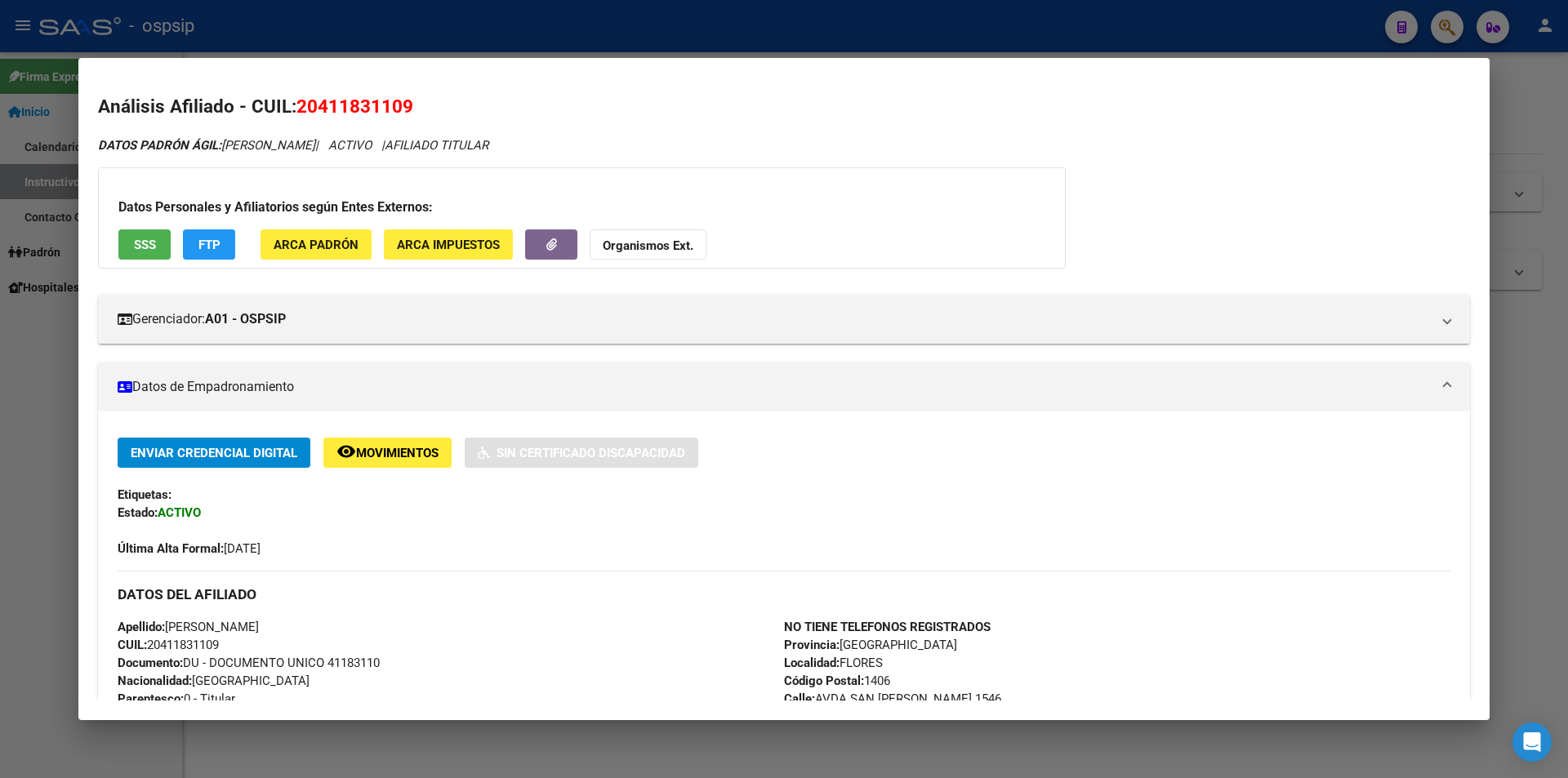
click at [128, 244] on button "SSS" at bounding box center [145, 244] width 52 height 31
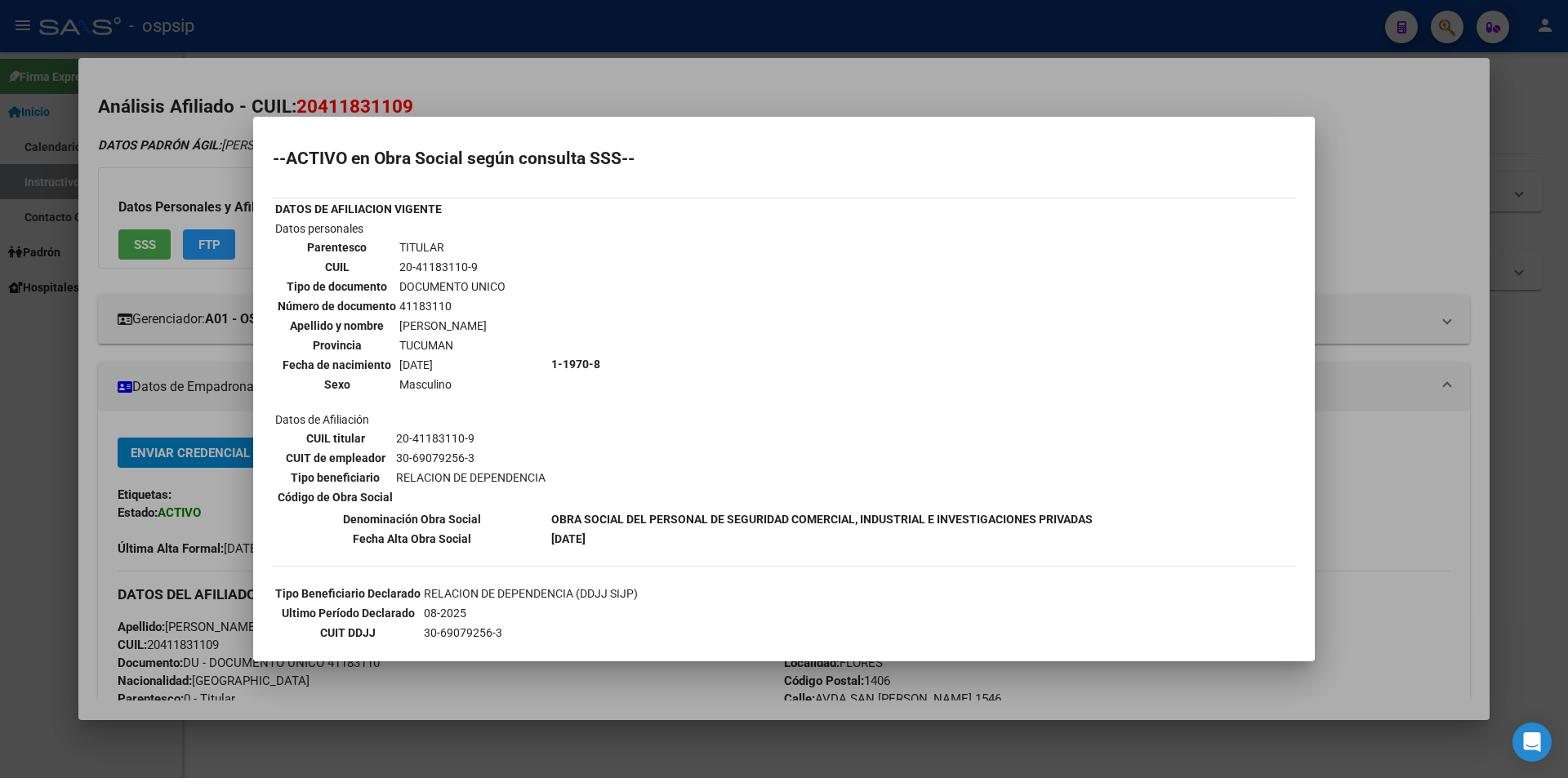
click at [777, 106] on div at bounding box center [784, 389] width 1568 height 778
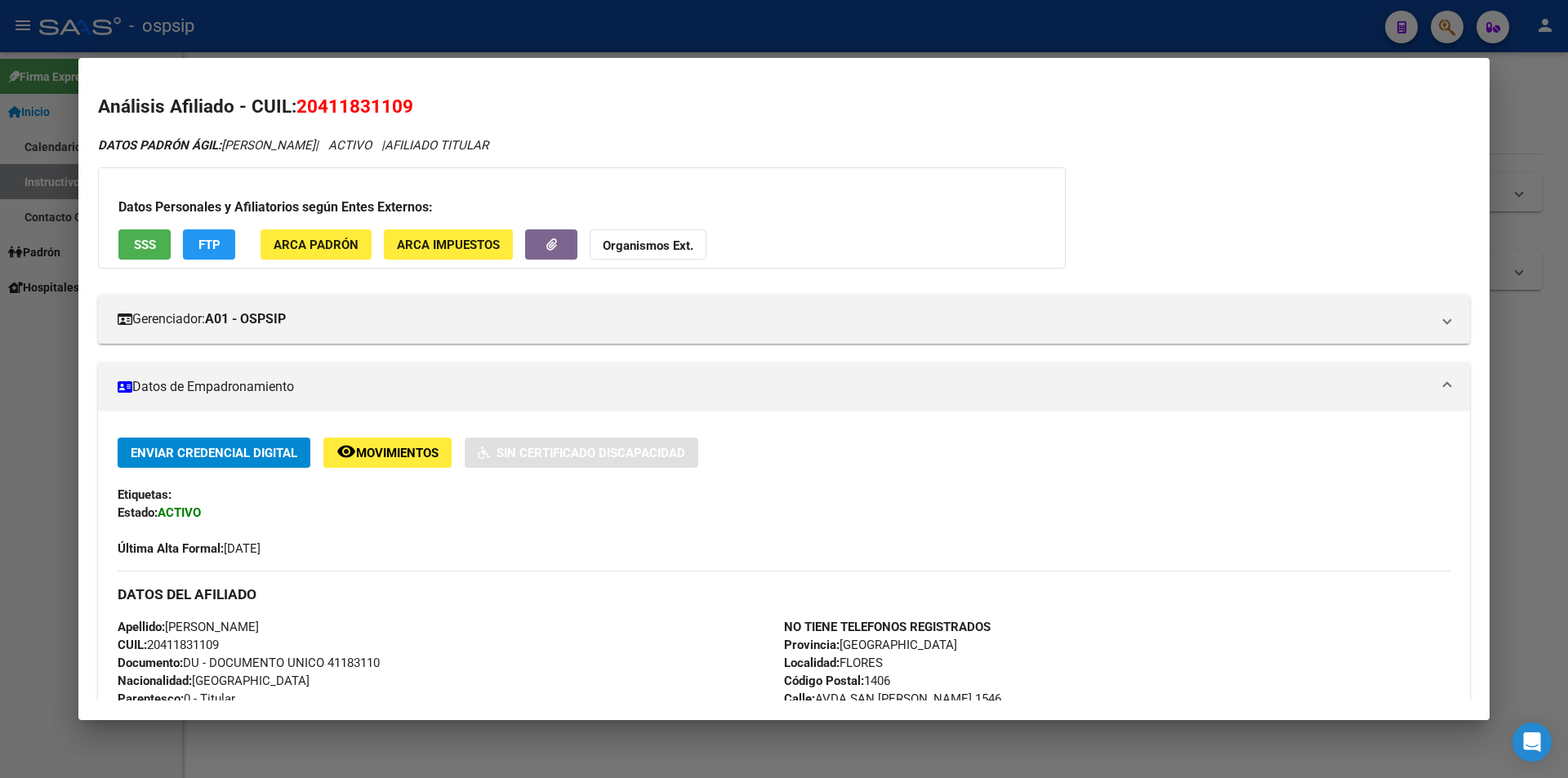
click at [344, 27] on div at bounding box center [784, 389] width 1568 height 778
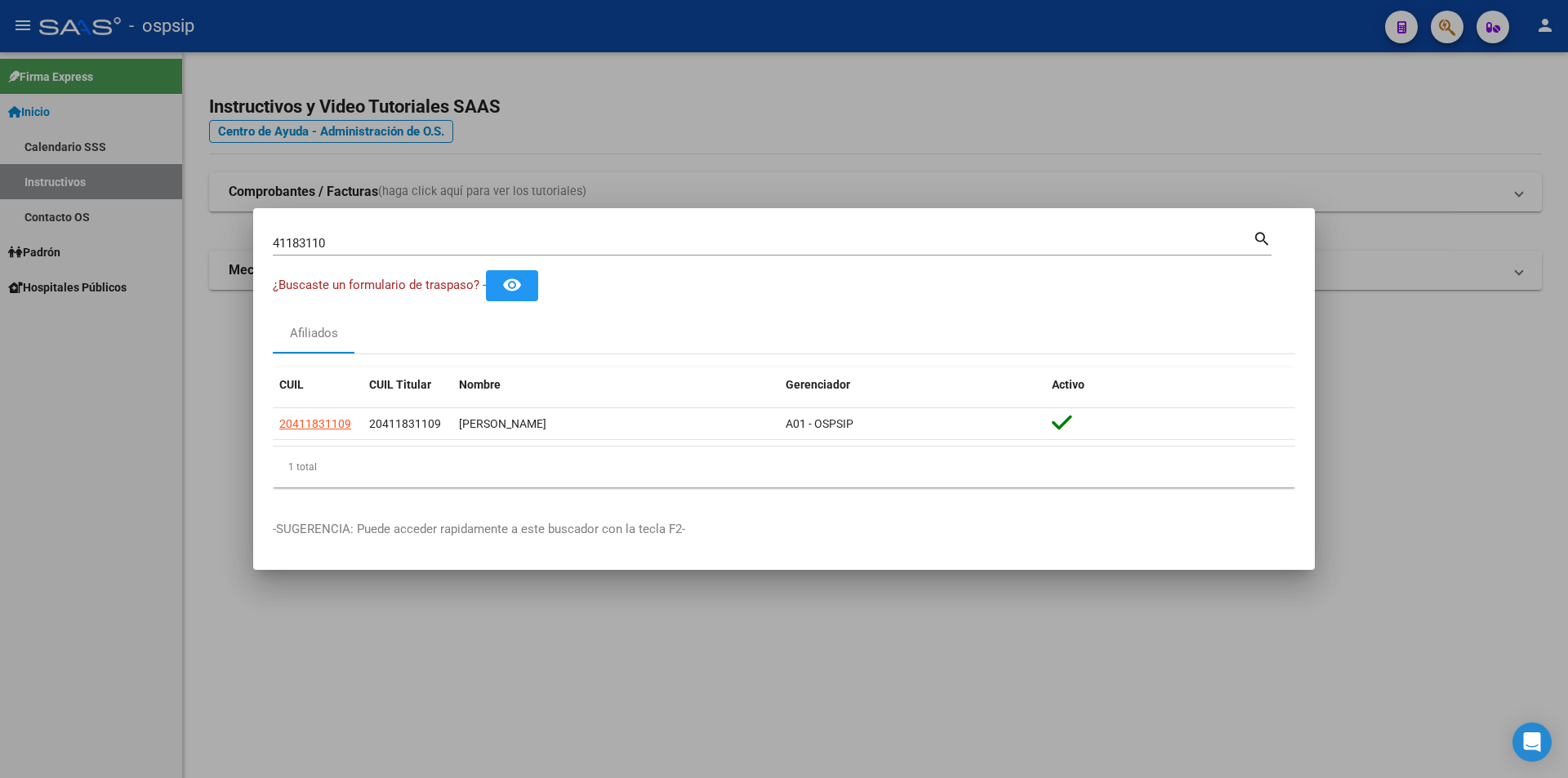
drag, startPoint x: 347, startPoint y: 27, endPoint x: 362, endPoint y: 25, distance: 15.1
click at [348, 27] on div at bounding box center [784, 389] width 1568 height 778
click at [363, 25] on div "- ospsip" at bounding box center [706, 26] width 1332 height 36
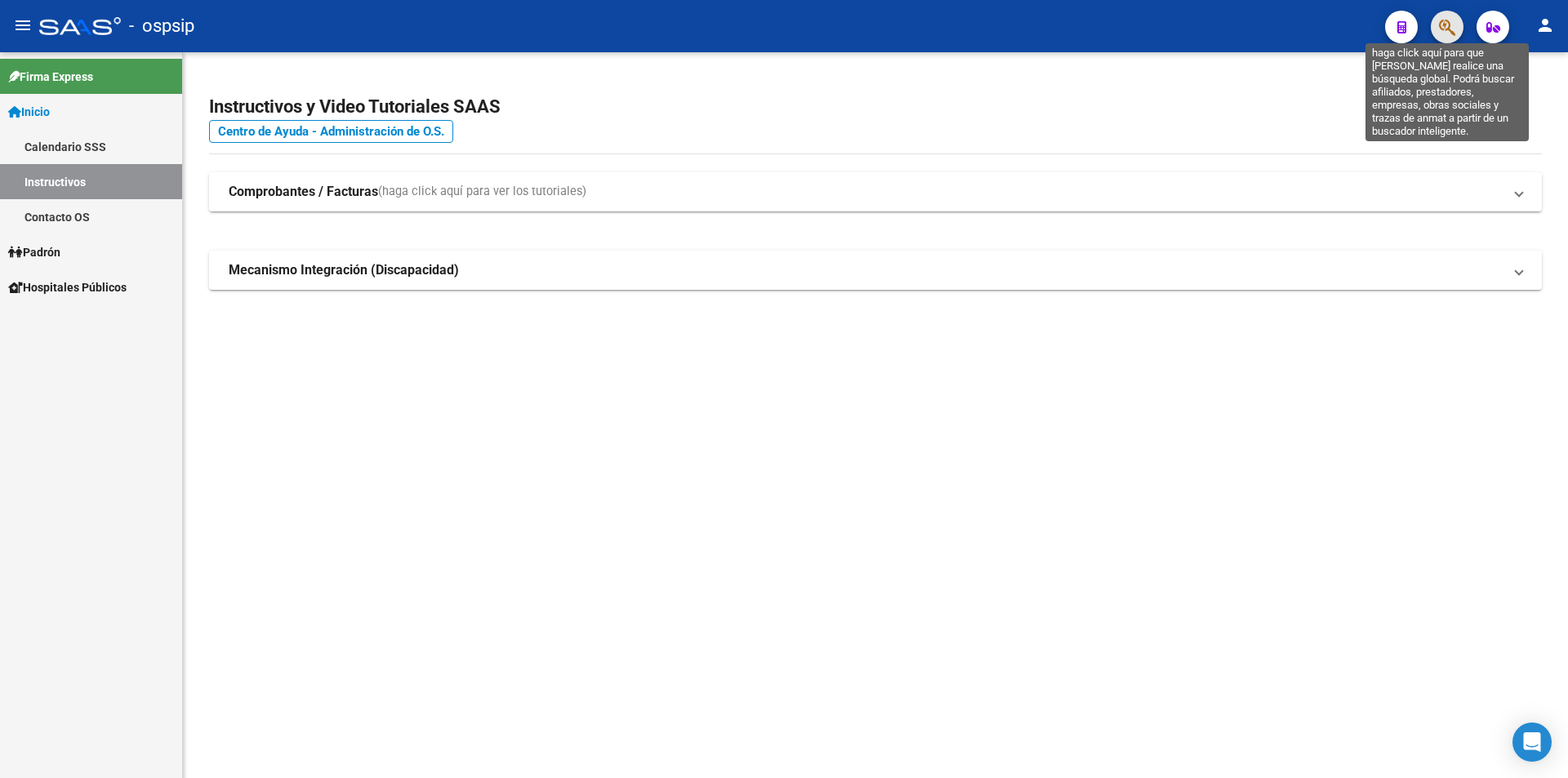
click at [1454, 28] on icon "button" at bounding box center [1446, 27] width 16 height 19
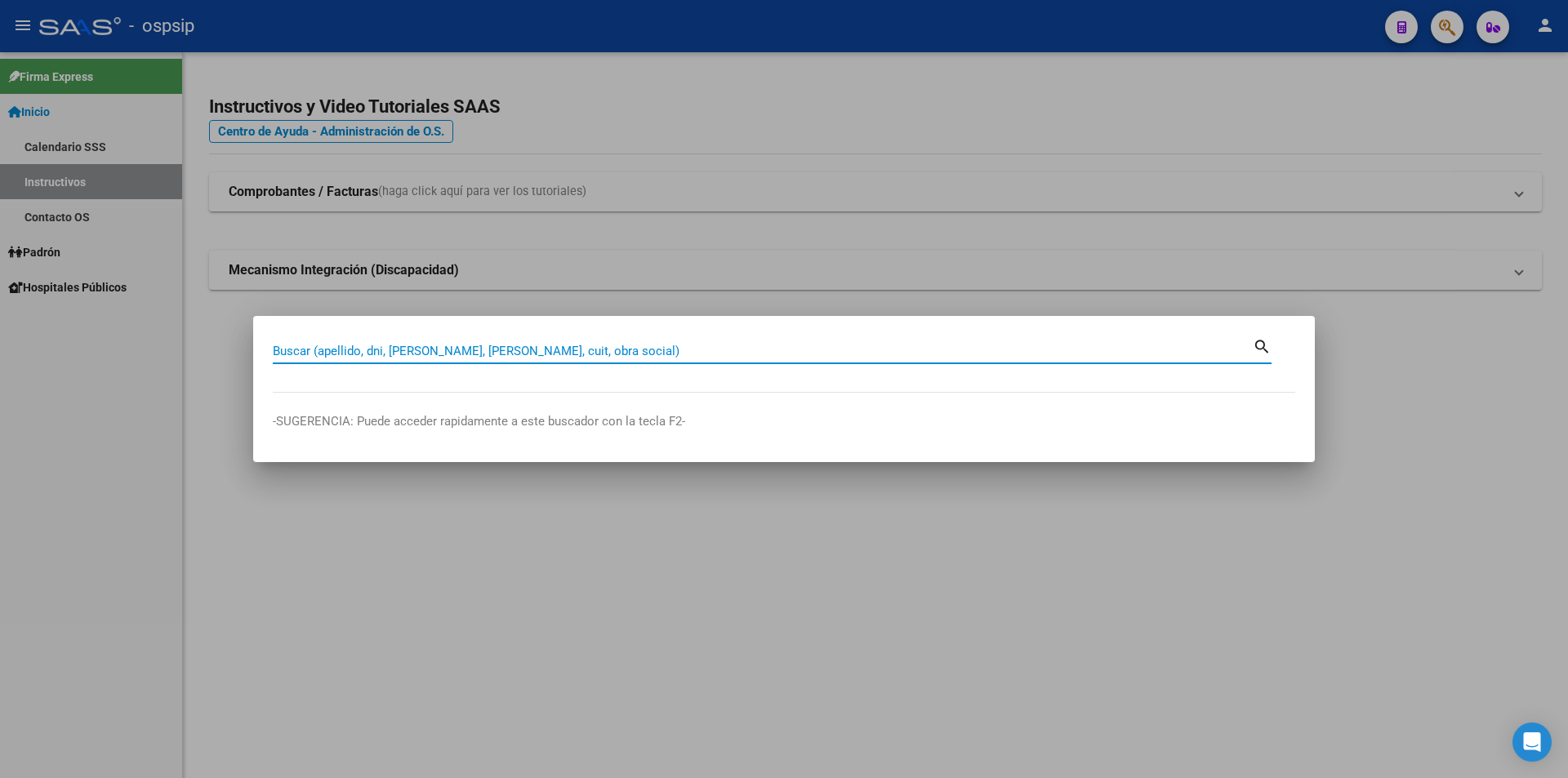
click at [441, 347] on input "Buscar (apellido, dni, [PERSON_NAME], [PERSON_NAME], cuit, obra social)" at bounding box center [762, 350] width 980 height 15
type input "45475912"
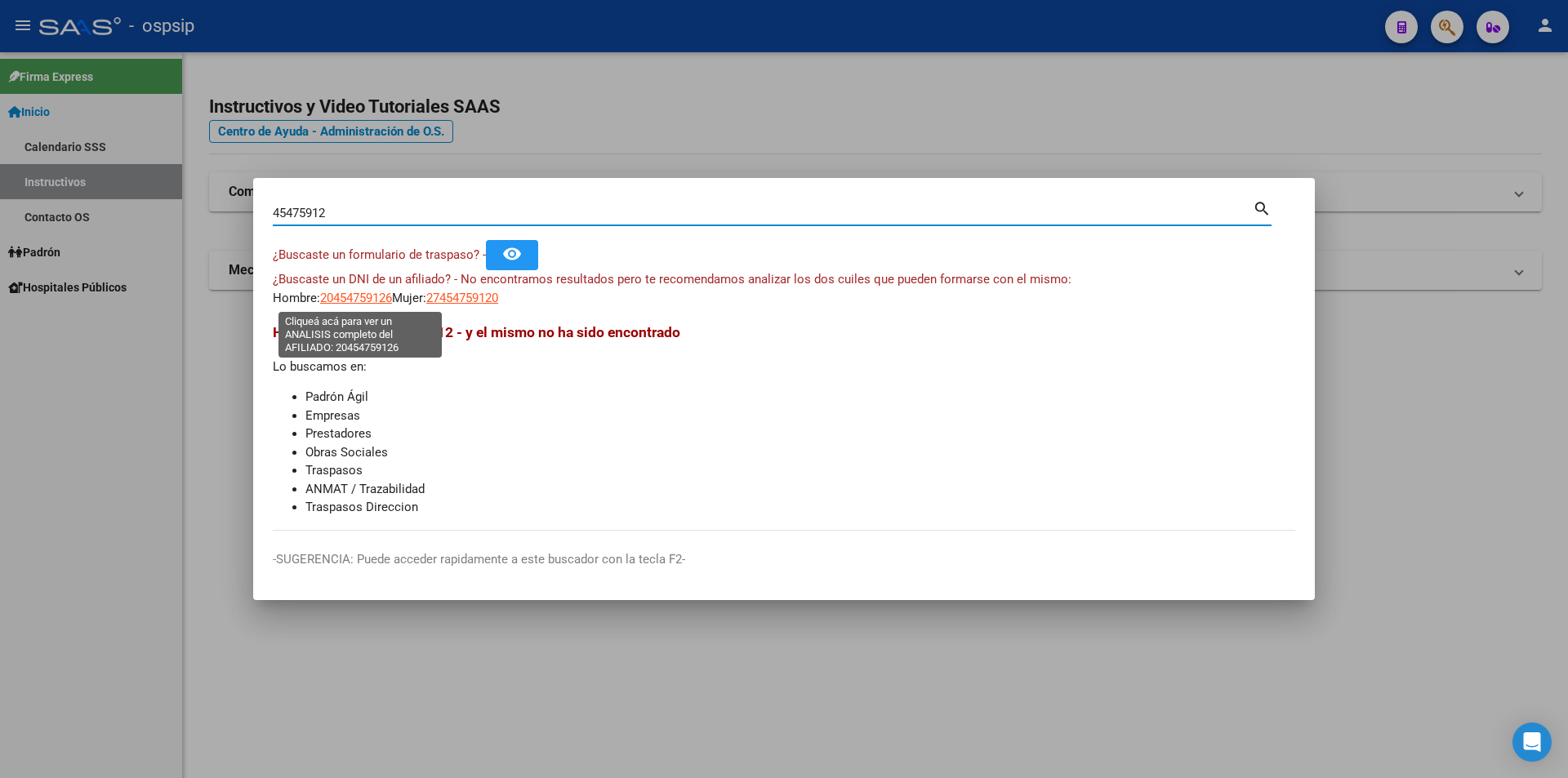
click at [363, 295] on span "20454759126" at bounding box center [355, 298] width 72 height 15
type textarea "20454759126"
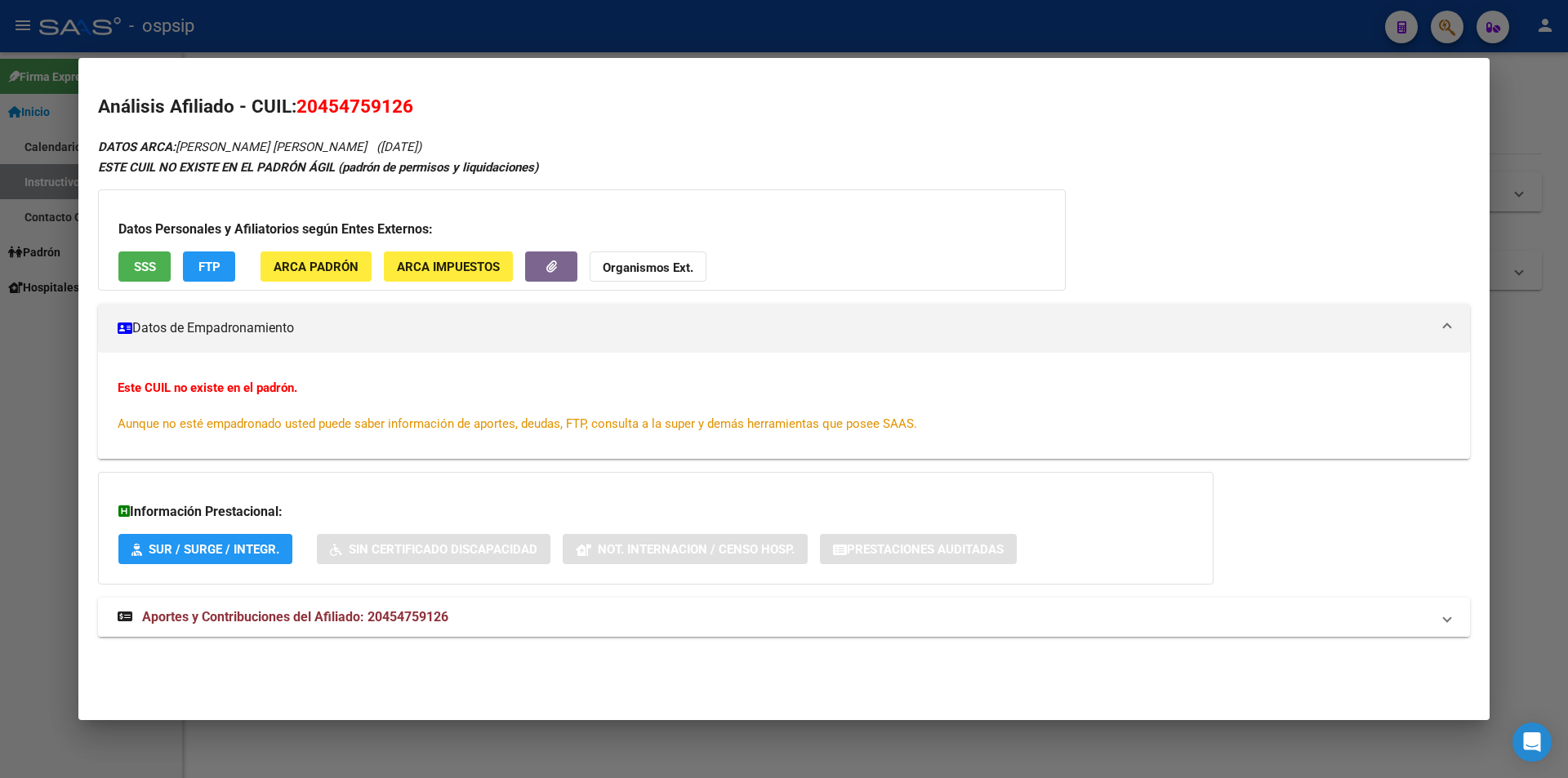
click at [245, 619] on span "Aportes y Contribuciones del Afiliado: 20454759126" at bounding box center [295, 617] width 306 height 16
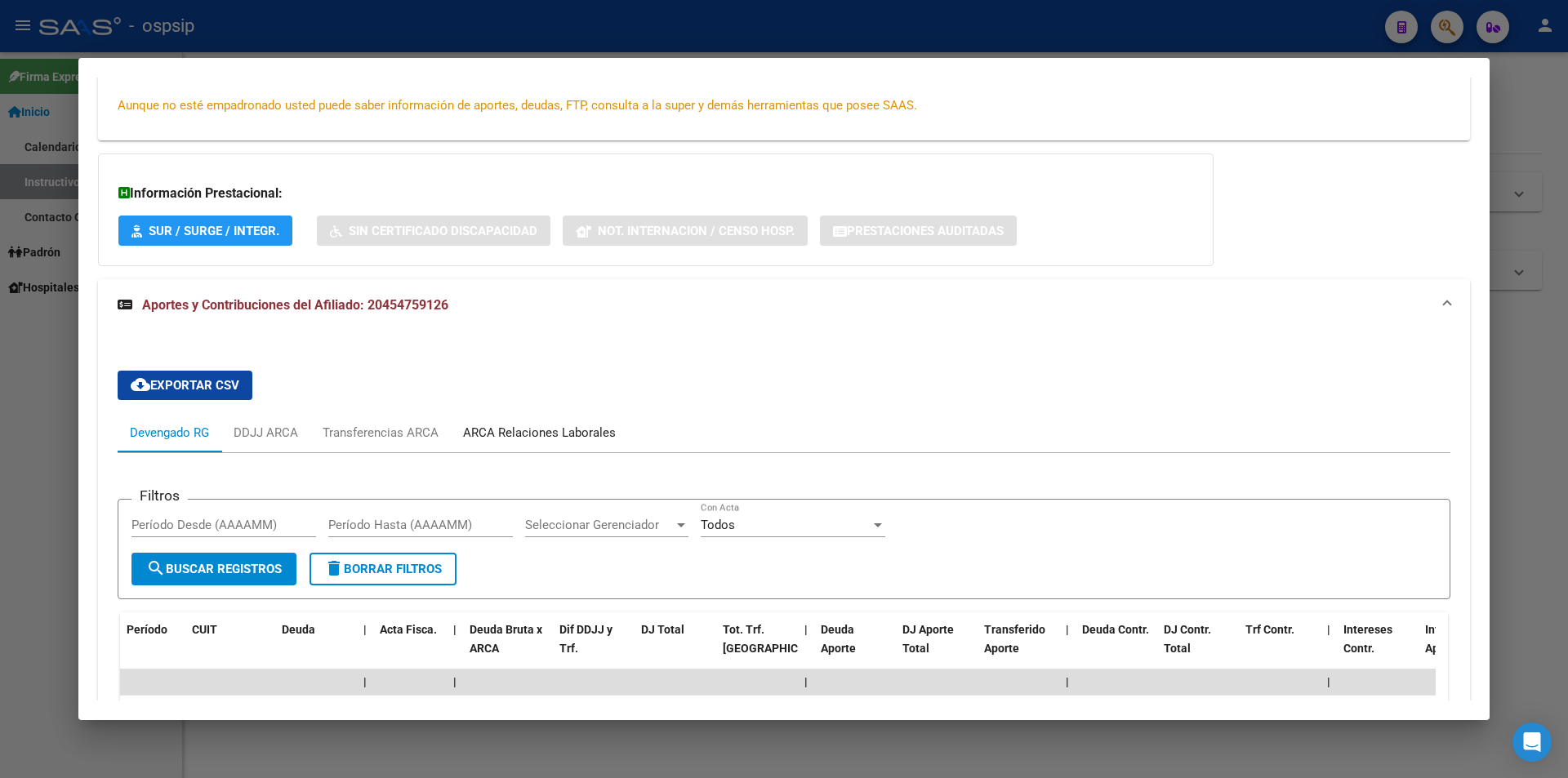
click at [548, 438] on div "ARCA Relaciones Laborales" at bounding box center [539, 433] width 152 height 18
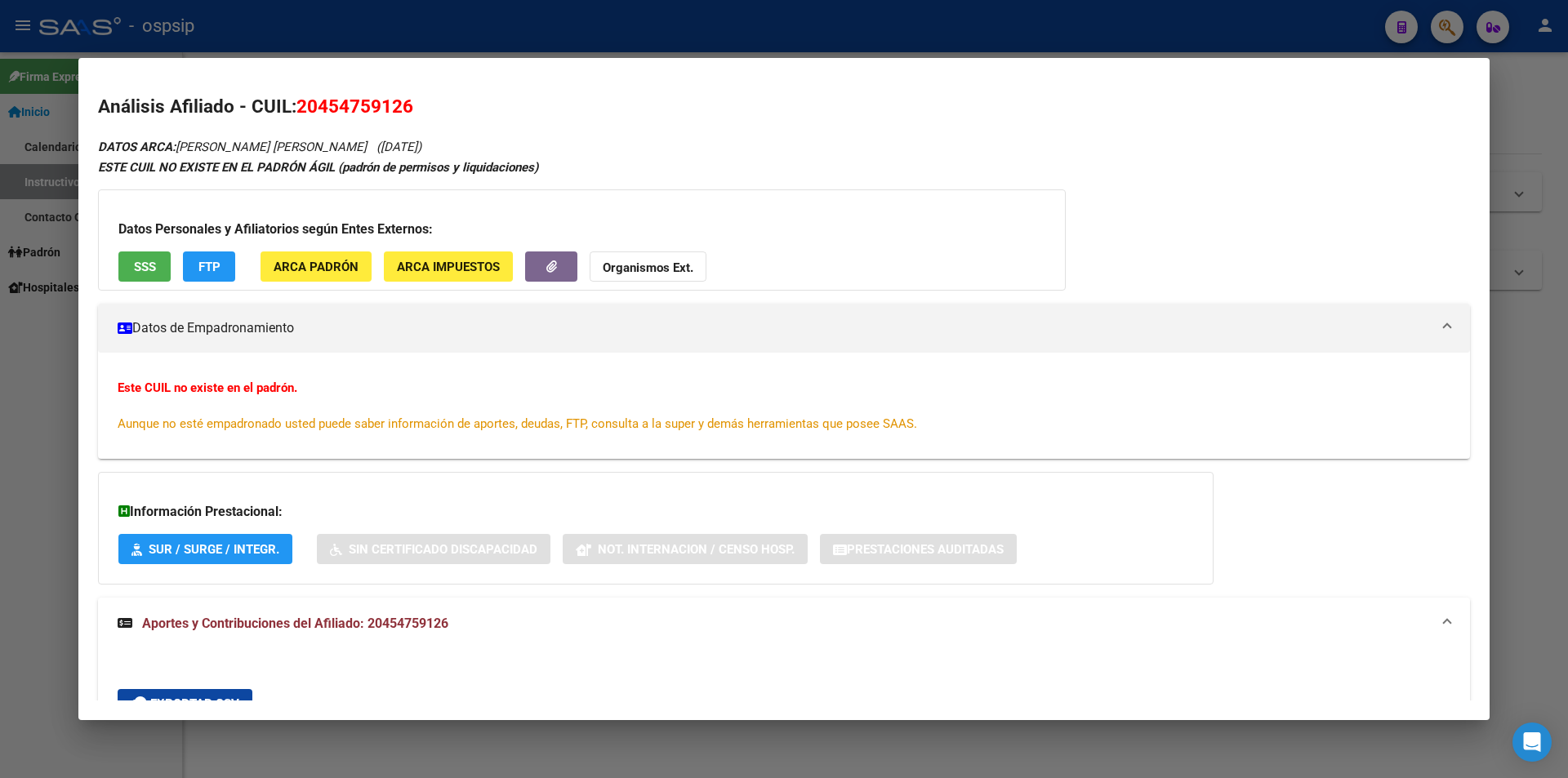
click at [912, 31] on div at bounding box center [784, 389] width 1568 height 778
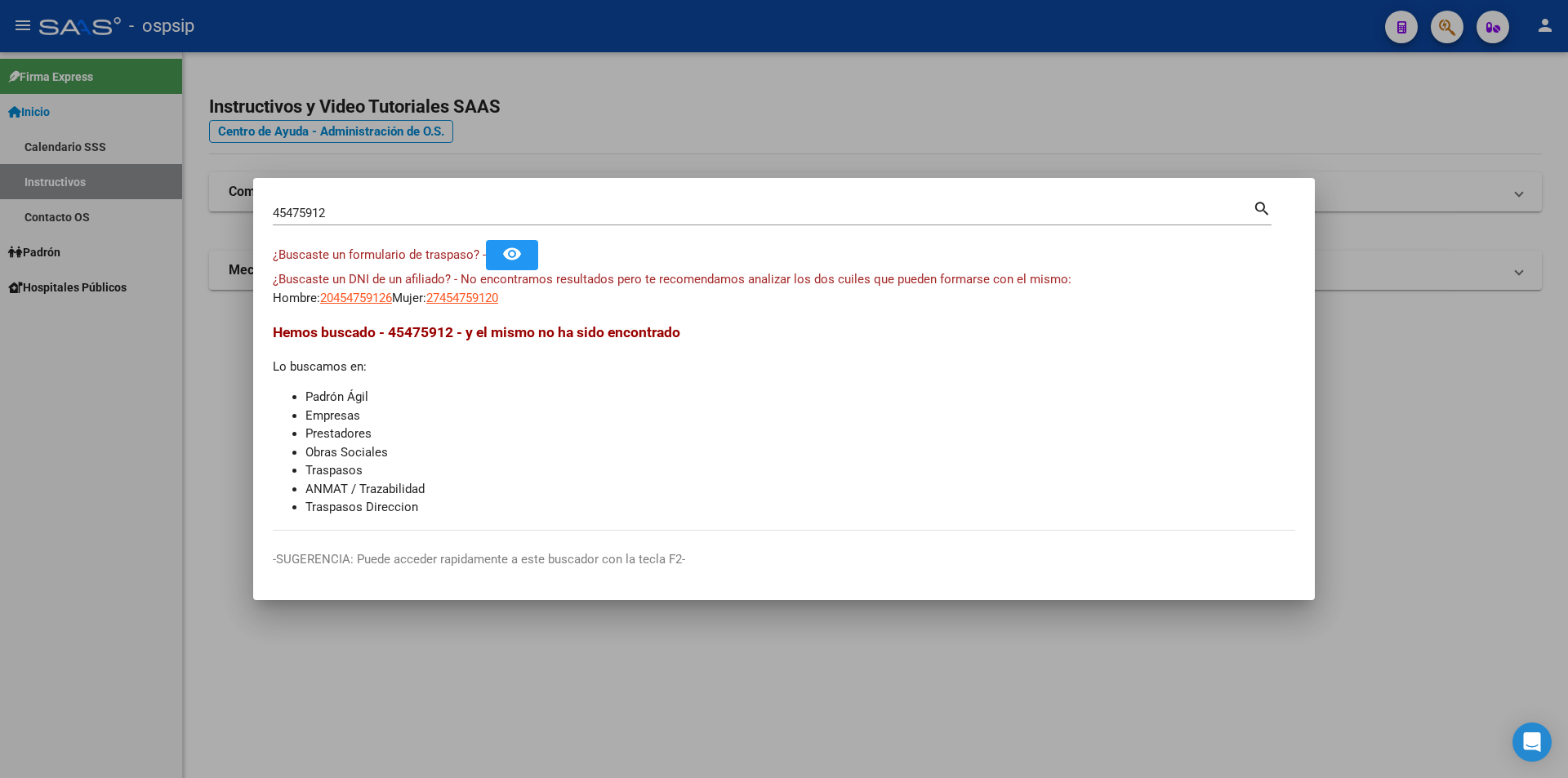
click at [912, 31] on div at bounding box center [784, 389] width 1568 height 778
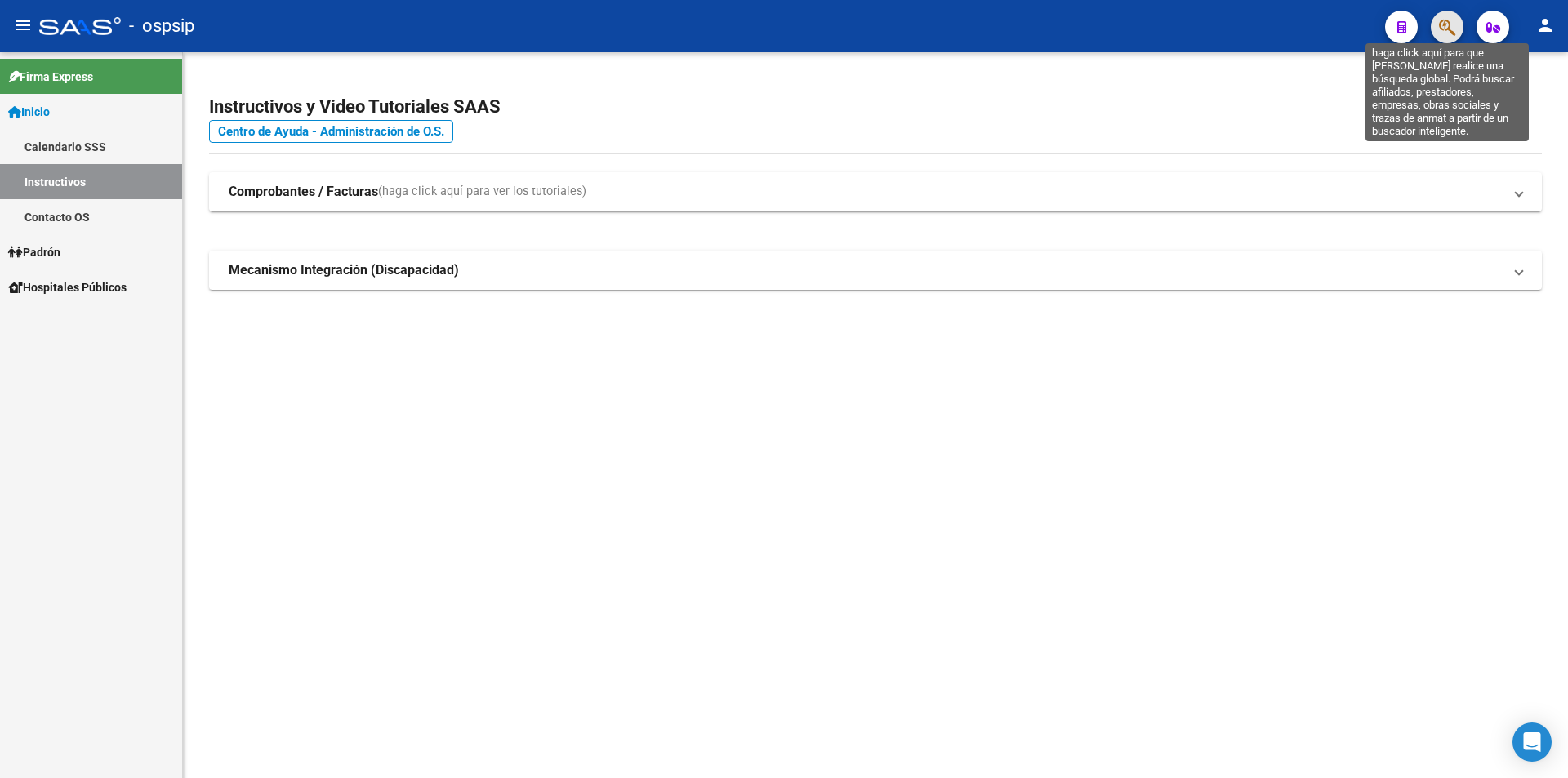
click at [1439, 26] on icon "button" at bounding box center [1446, 27] width 16 height 19
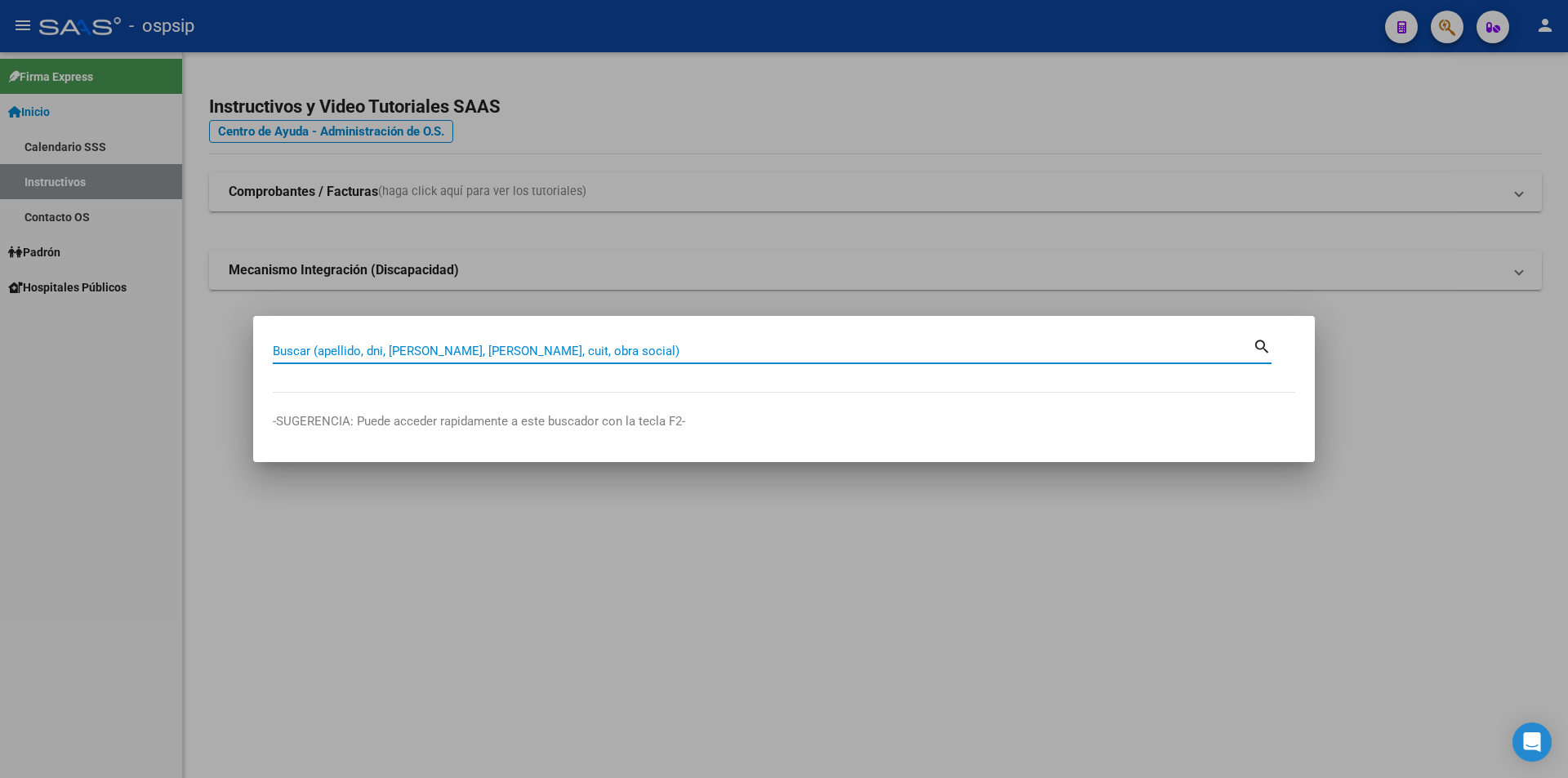
click at [736, 344] on input "Buscar (apellido, dni, [PERSON_NAME], [PERSON_NAME], cuit, obra social)" at bounding box center [762, 350] width 980 height 15
type input "31761463"
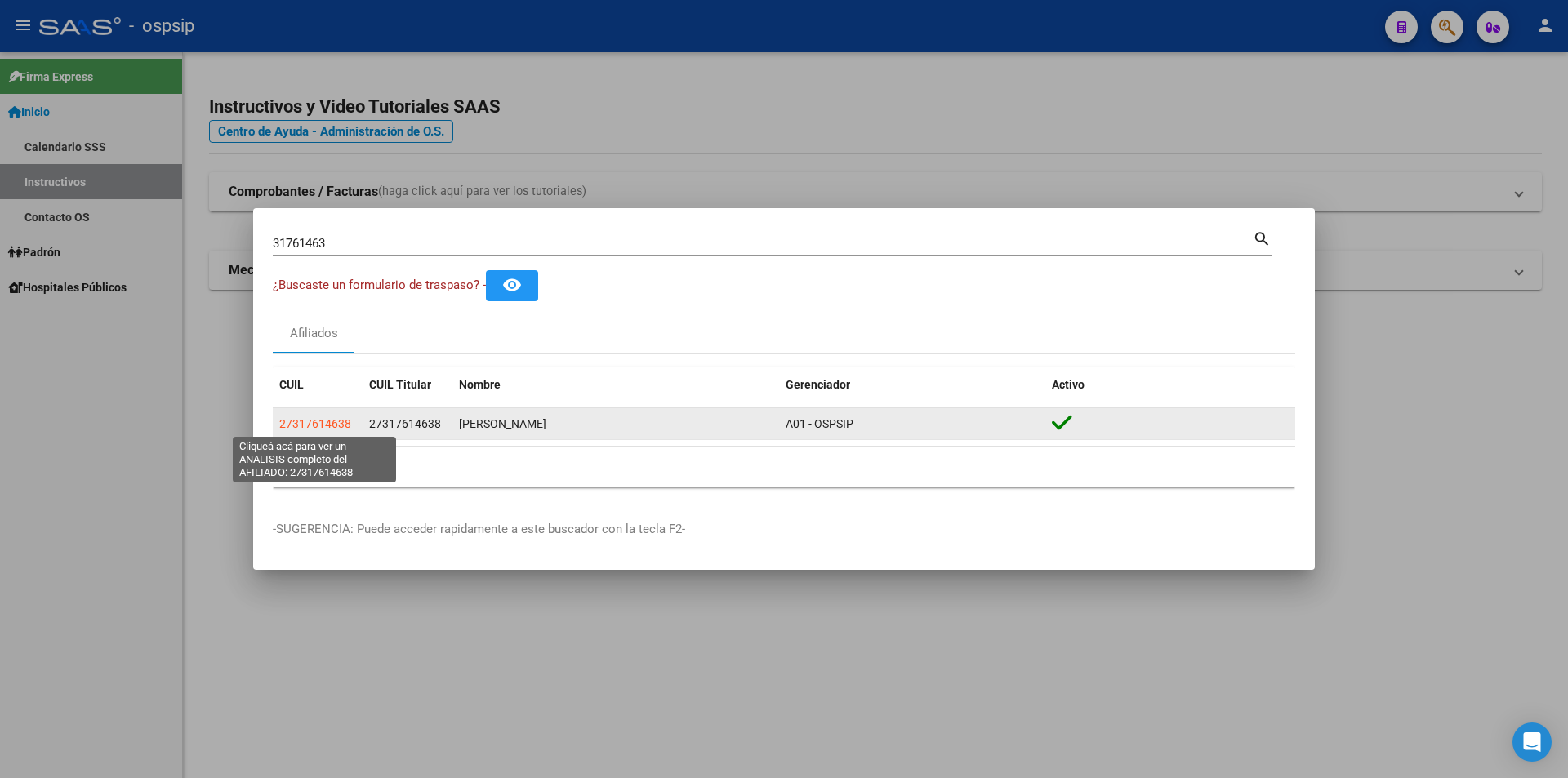
click at [315, 422] on span "27317614638" at bounding box center [315, 423] width 72 height 13
type textarea "27317614638"
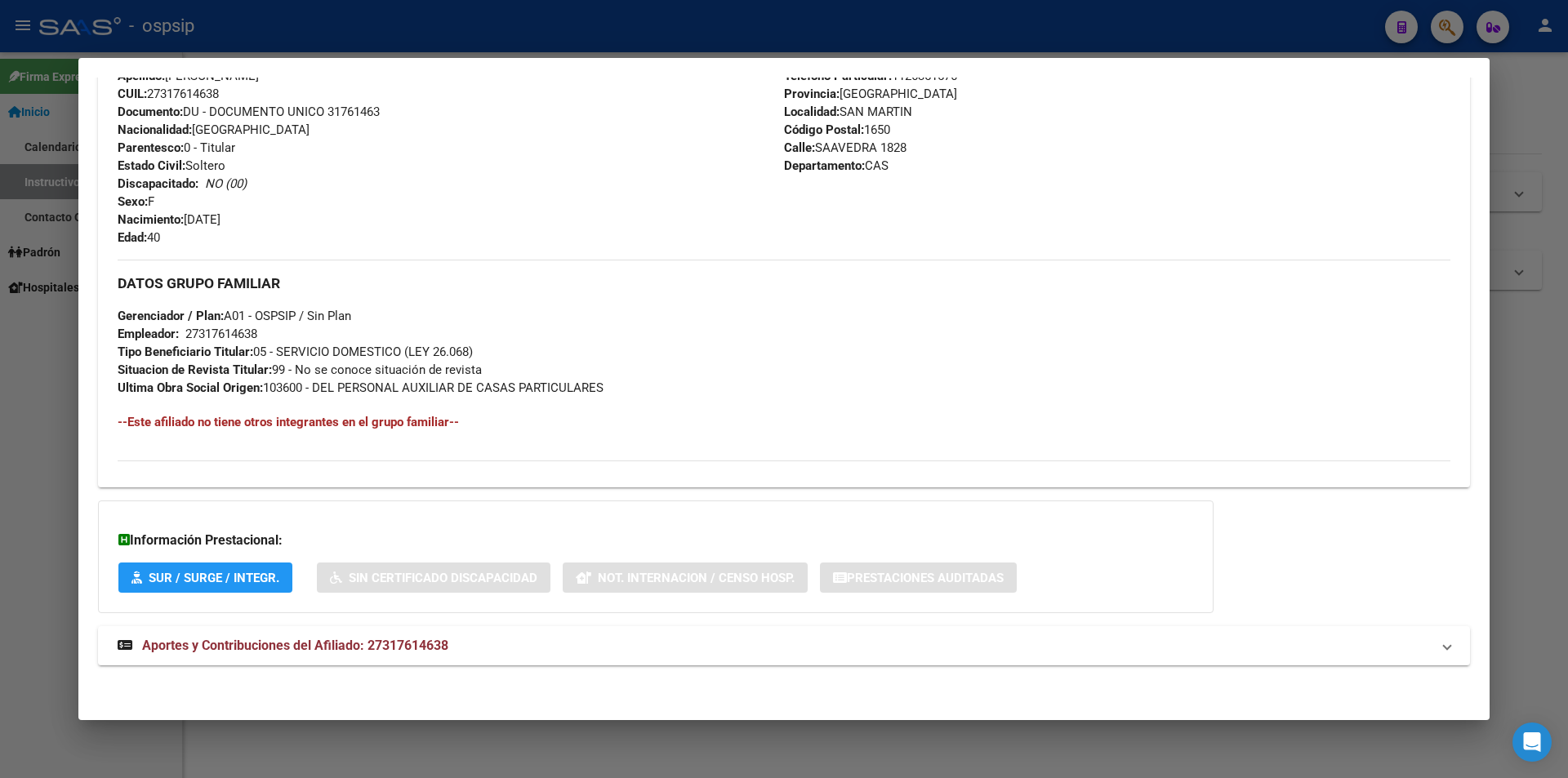
scroll to position [602, 0]
click at [343, 650] on span "Aportes y Contribuciones del Afiliado: 27317614638" at bounding box center [295, 643] width 306 height 16
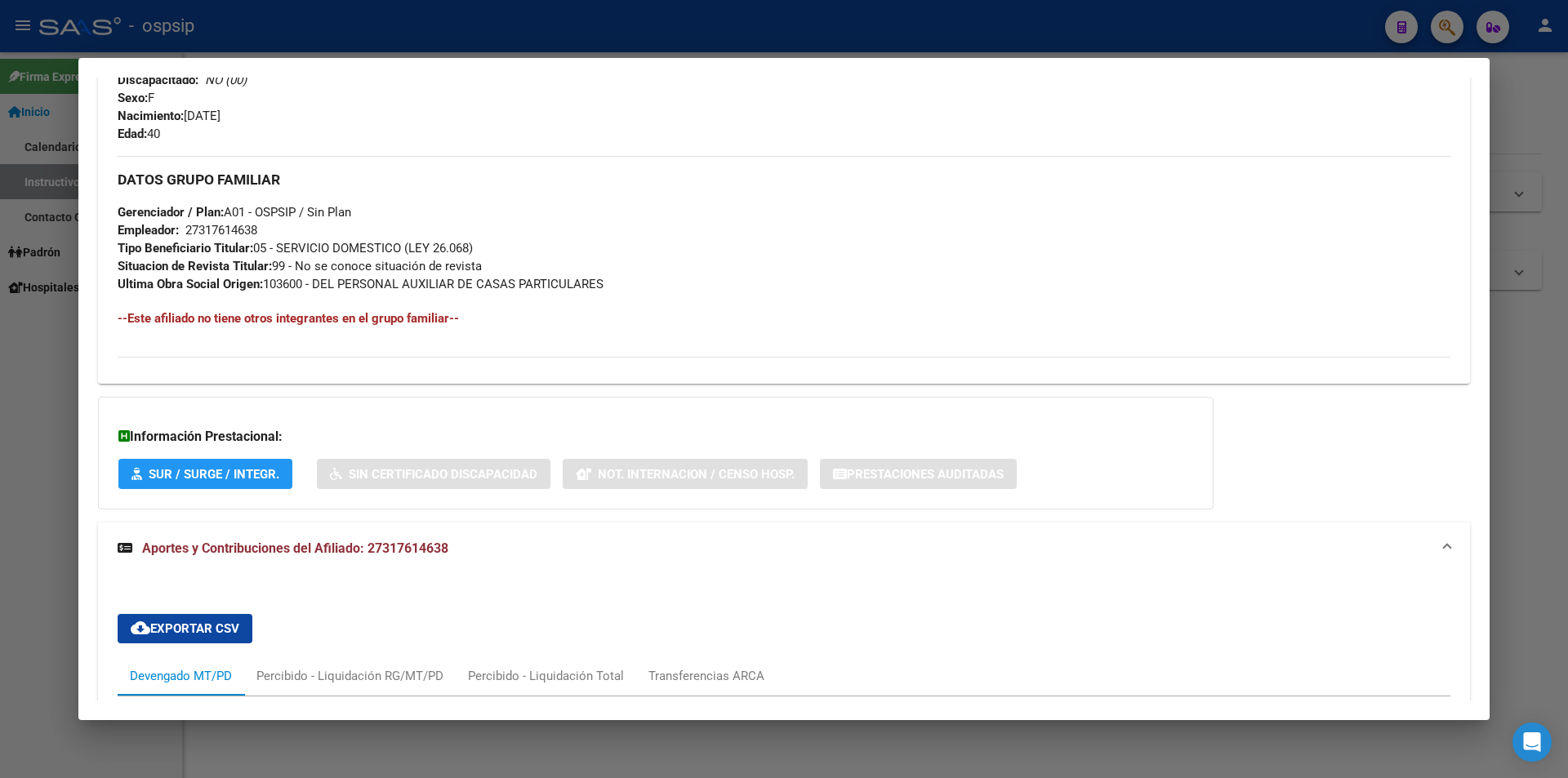
scroll to position [734, 0]
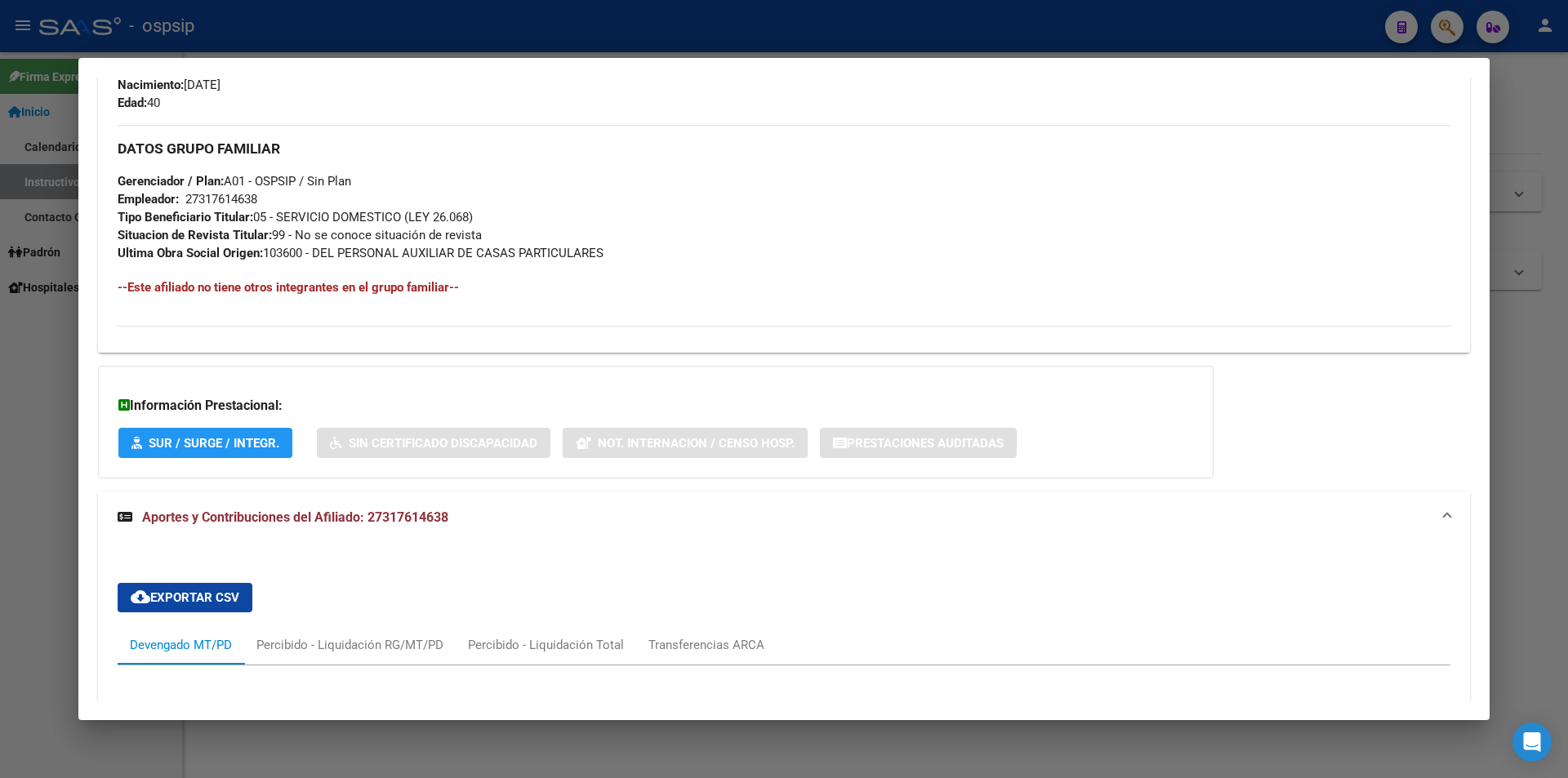
click at [400, 518] on span "Aportes y Contribuciones del Afiliado: 27317614638" at bounding box center [295, 518] width 306 height 16
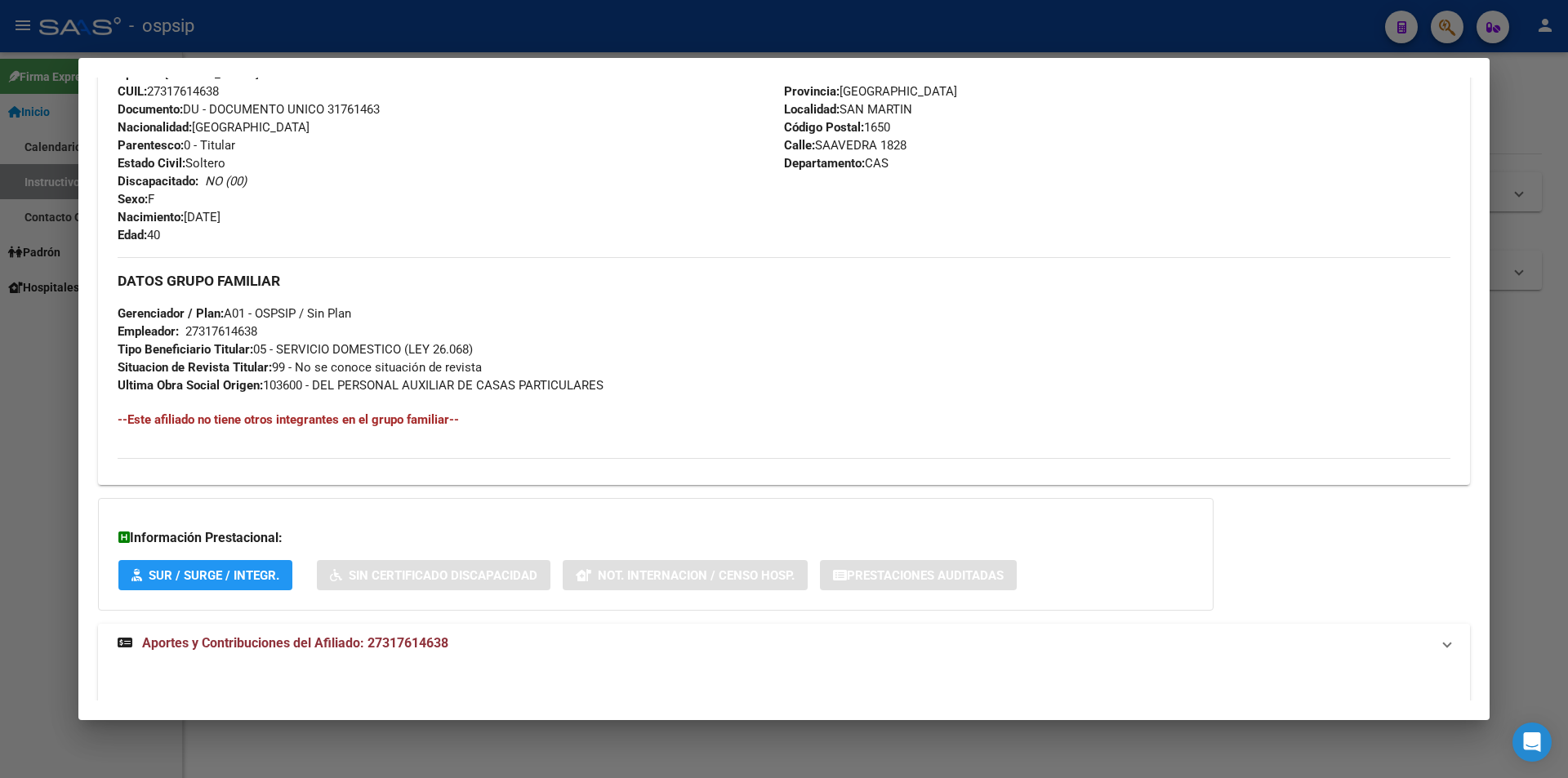
click at [400, 518] on div "Información Prestacional: SUR / SURGE / INTEGR. Sin Certificado Discapacidad No…" at bounding box center [655, 554] width 1116 height 113
click at [397, 643] on span "Aportes y Contribuciones del Afiliado: 27317614638" at bounding box center [295, 643] width 306 height 16
drag, startPoint x: 370, startPoint y: 647, endPoint x: 456, endPoint y: 653, distance: 86.2
click at [456, 653] on mat-panel-title "Aportes y Contribuciones del Afiliado: 27317614638" at bounding box center [774, 650] width 1313 height 20
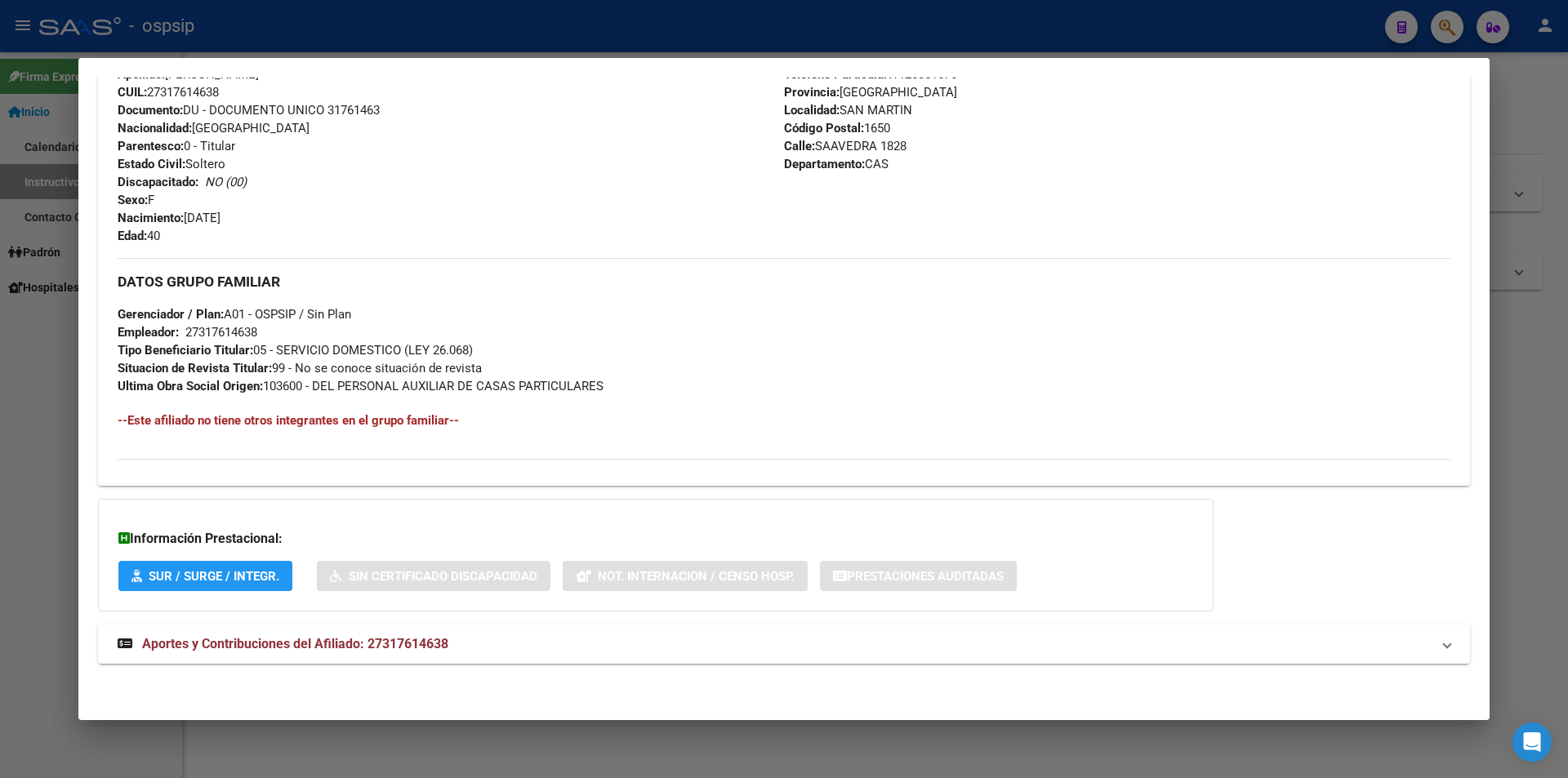
copy span "27317614638"
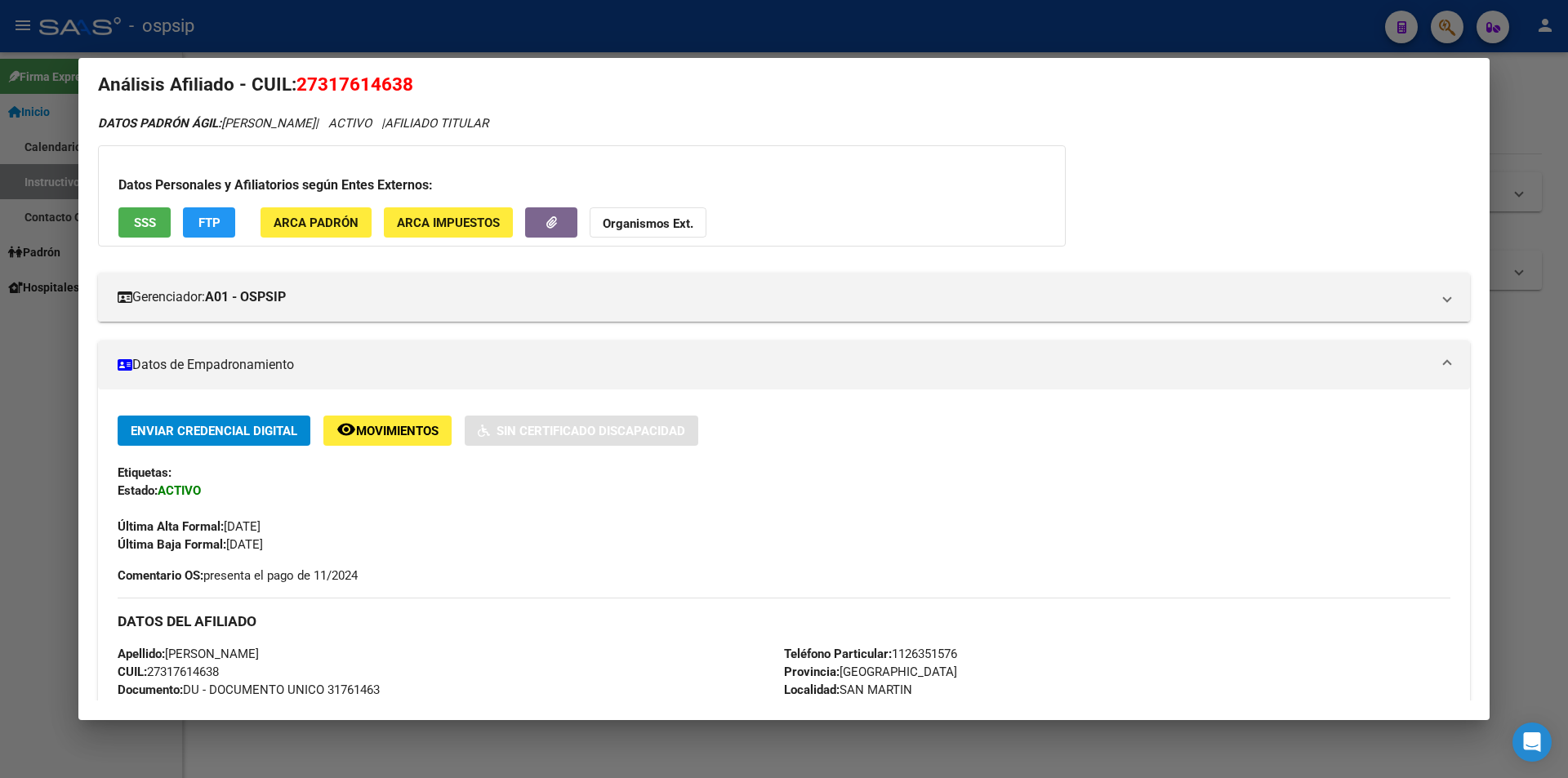
scroll to position [0, 0]
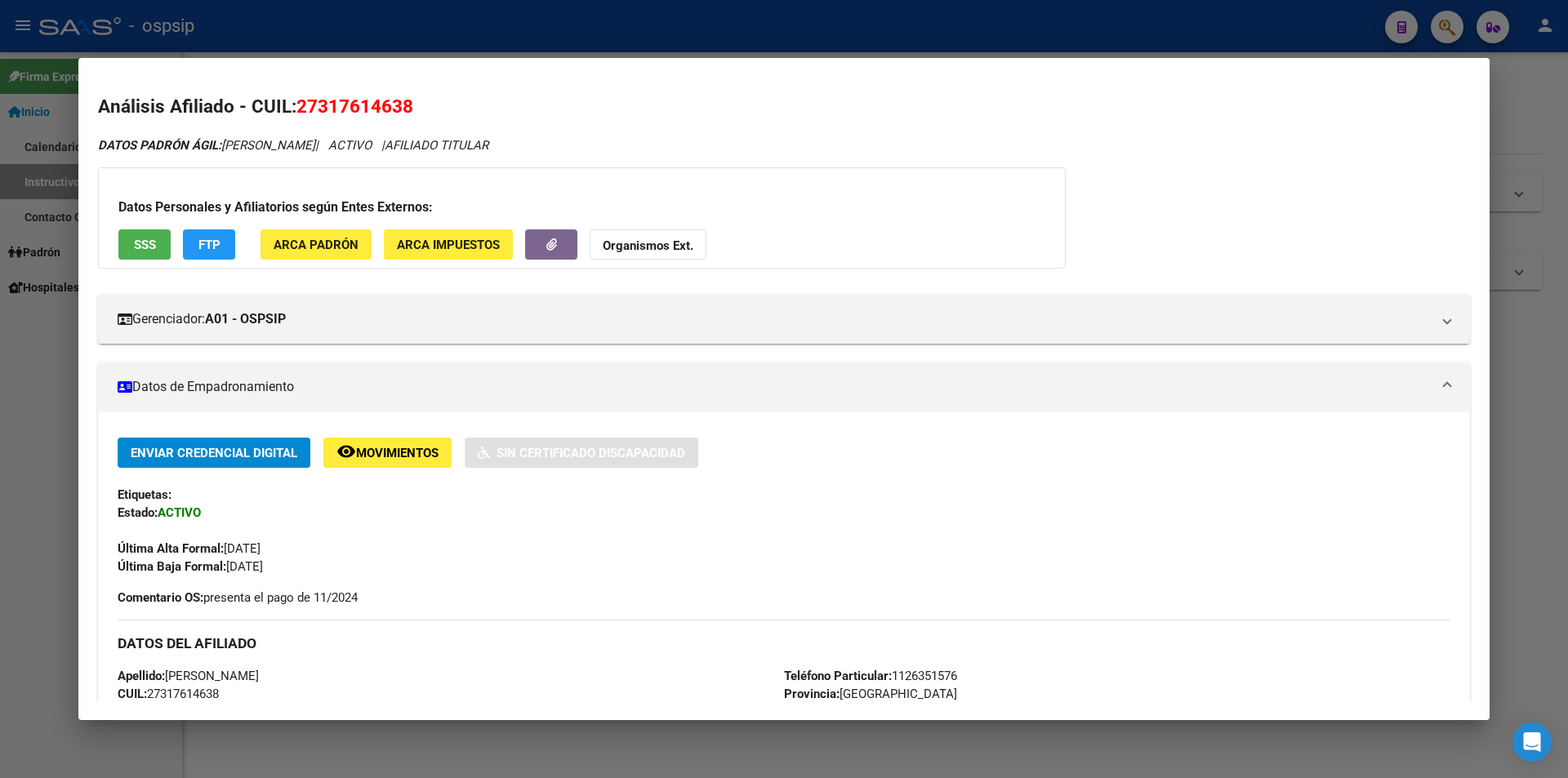
click at [408, 43] on div at bounding box center [784, 389] width 1568 height 778
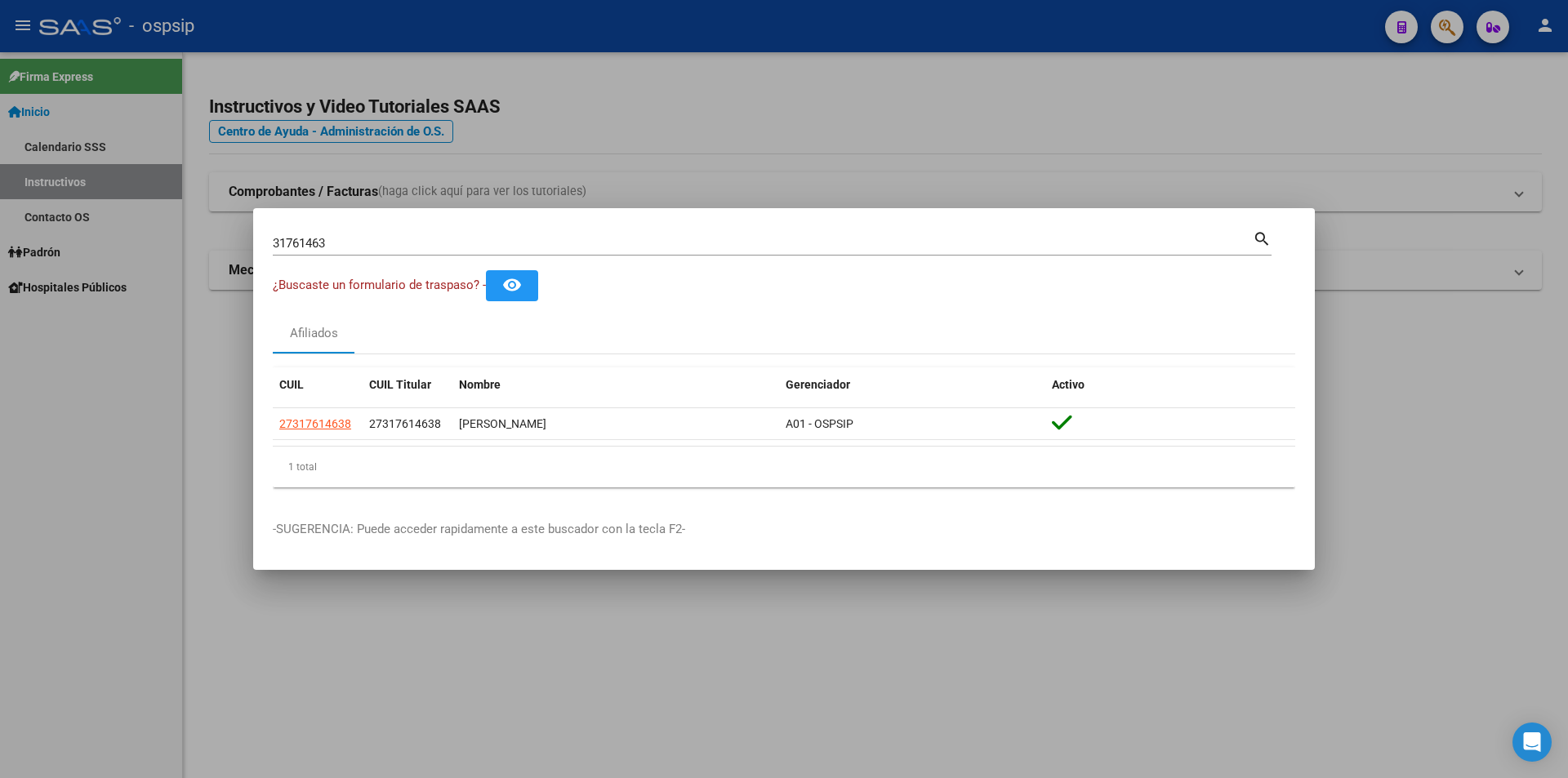
drag, startPoint x: 424, startPoint y: 39, endPoint x: 501, endPoint y: 46, distance: 77.3
click at [426, 39] on div at bounding box center [784, 389] width 1568 height 778
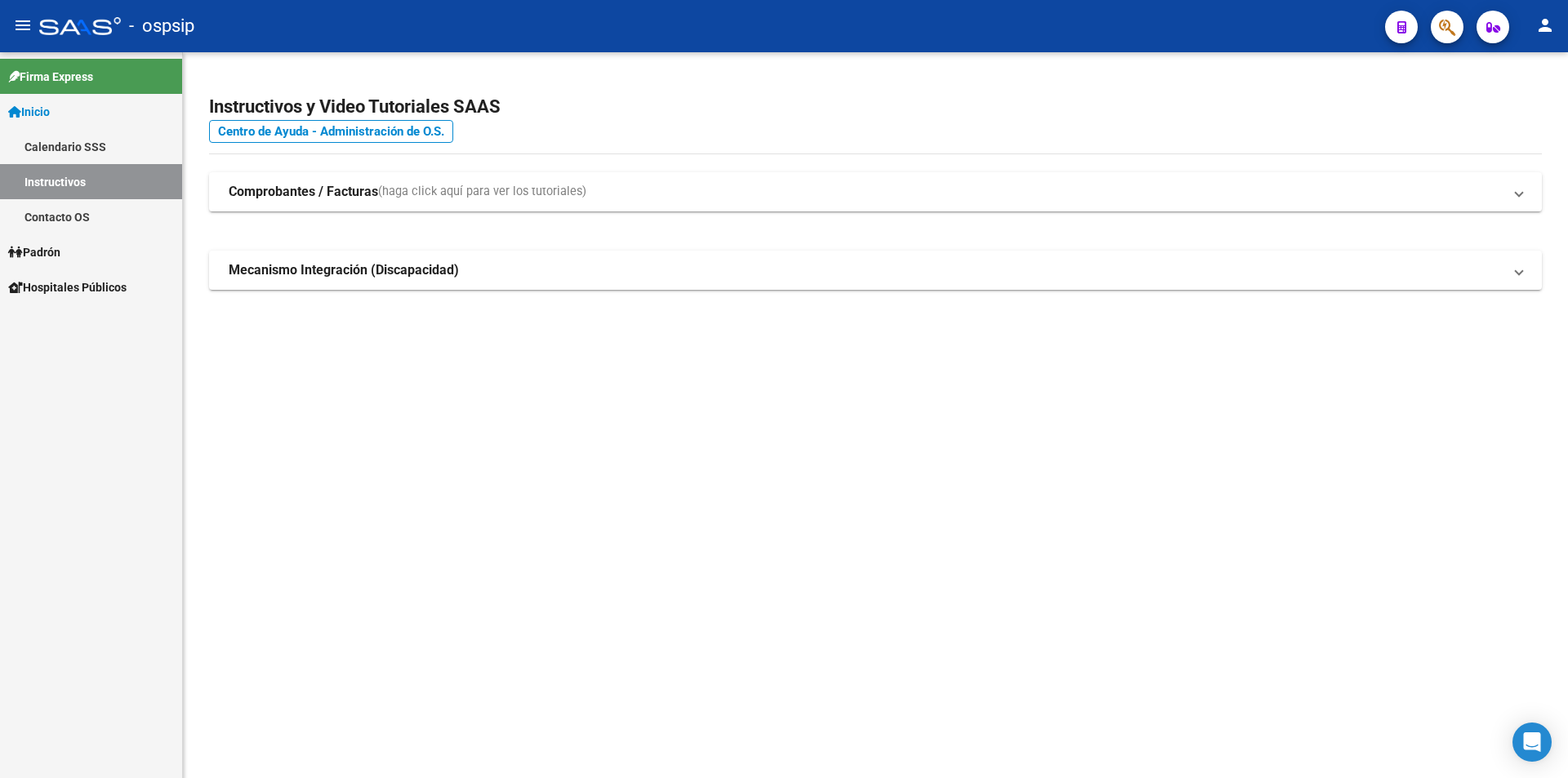
drag, startPoint x: 501, startPoint y: 46, endPoint x: 654, endPoint y: 67, distance: 154.4
click at [503, 47] on mat-toolbar "menu - ospsip person" at bounding box center [784, 26] width 1568 height 52
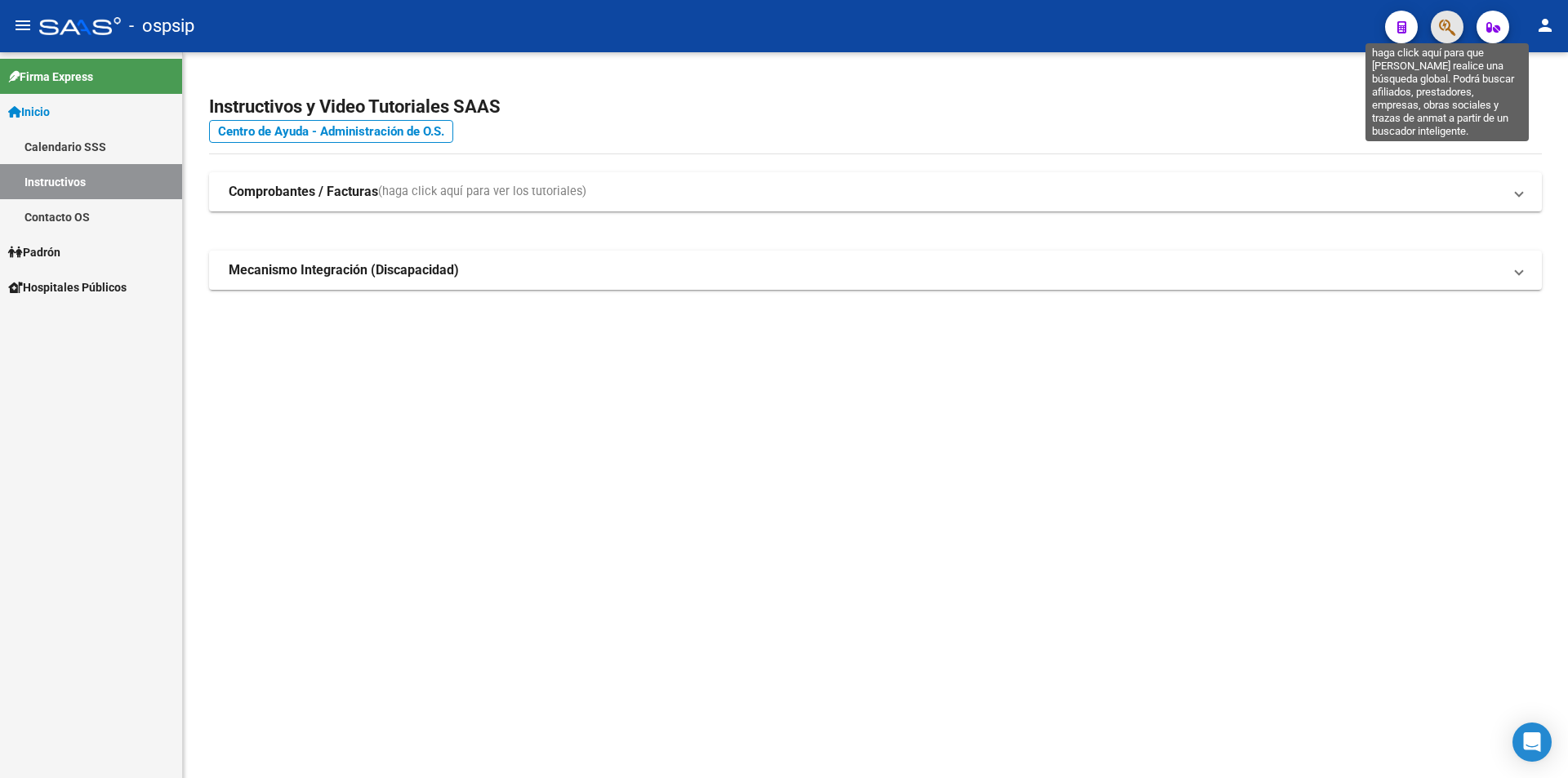
click at [1451, 30] on icon "button" at bounding box center [1446, 27] width 16 height 19
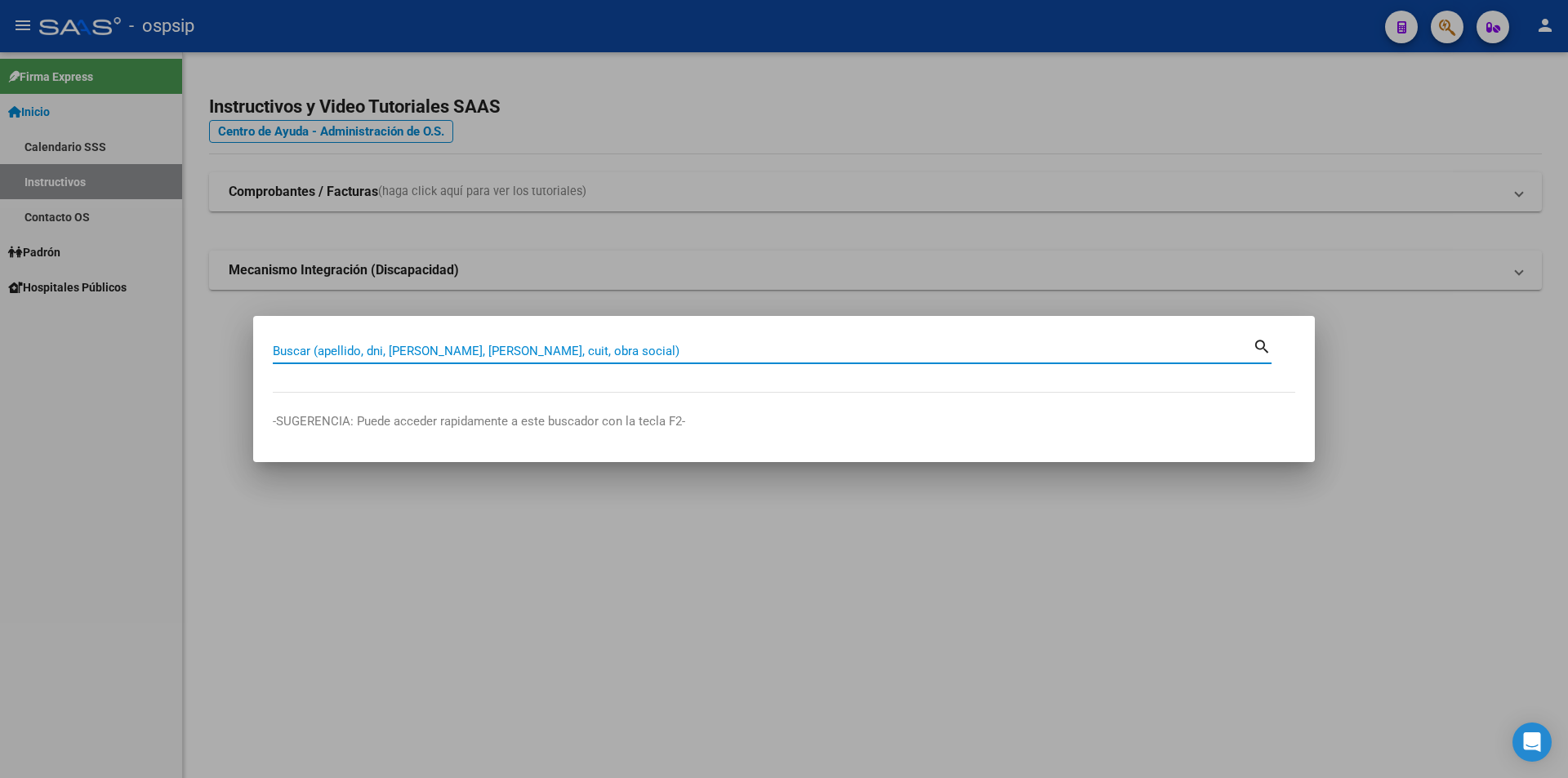
click at [459, 356] on input "Buscar (apellido, dni, [PERSON_NAME], [PERSON_NAME], cuit, obra social)" at bounding box center [762, 350] width 980 height 15
click at [454, 353] on input "2504680" at bounding box center [762, 350] width 980 height 15
type input "25046808"
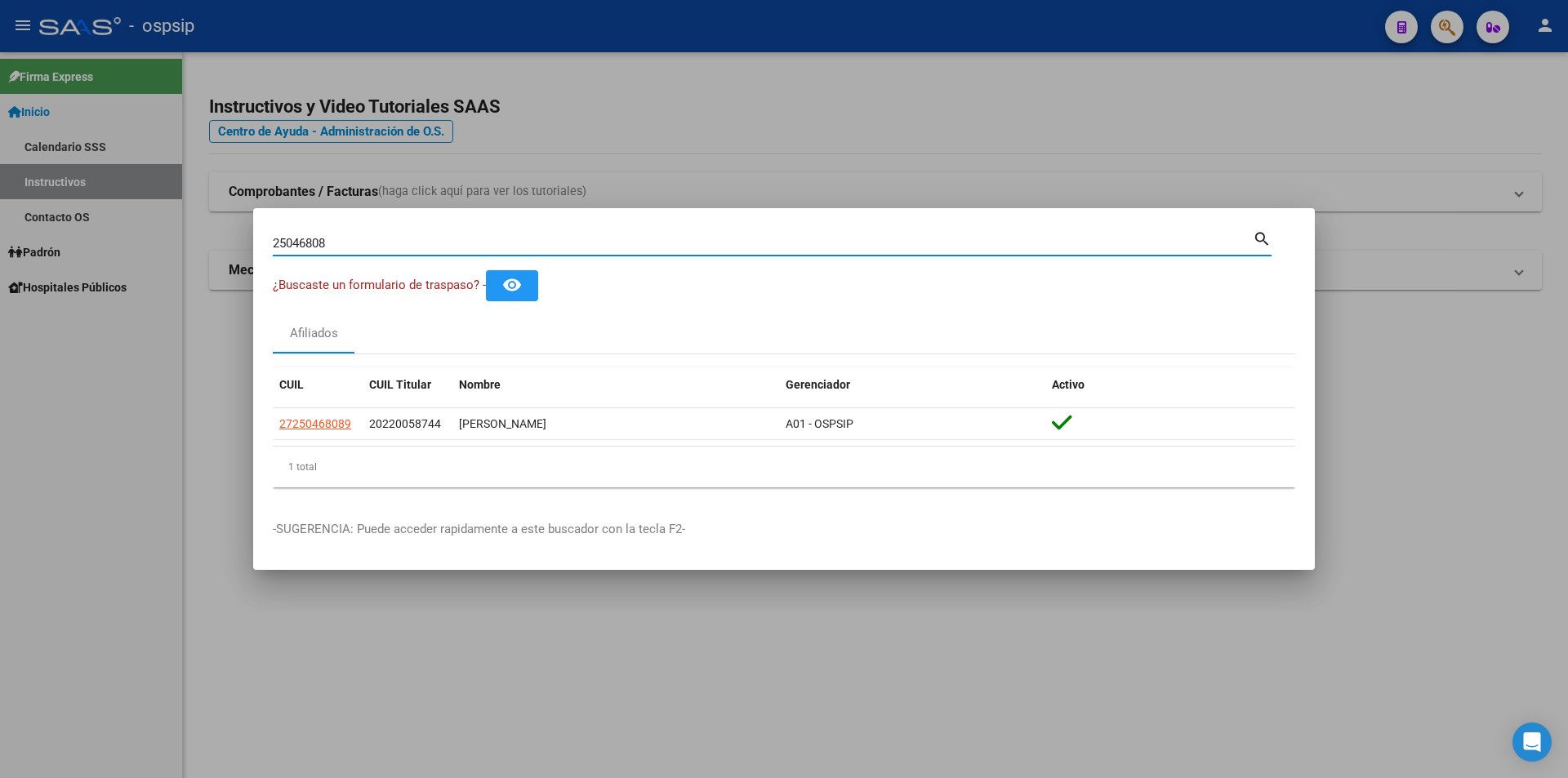
click at [890, 88] on div at bounding box center [784, 389] width 1568 height 778
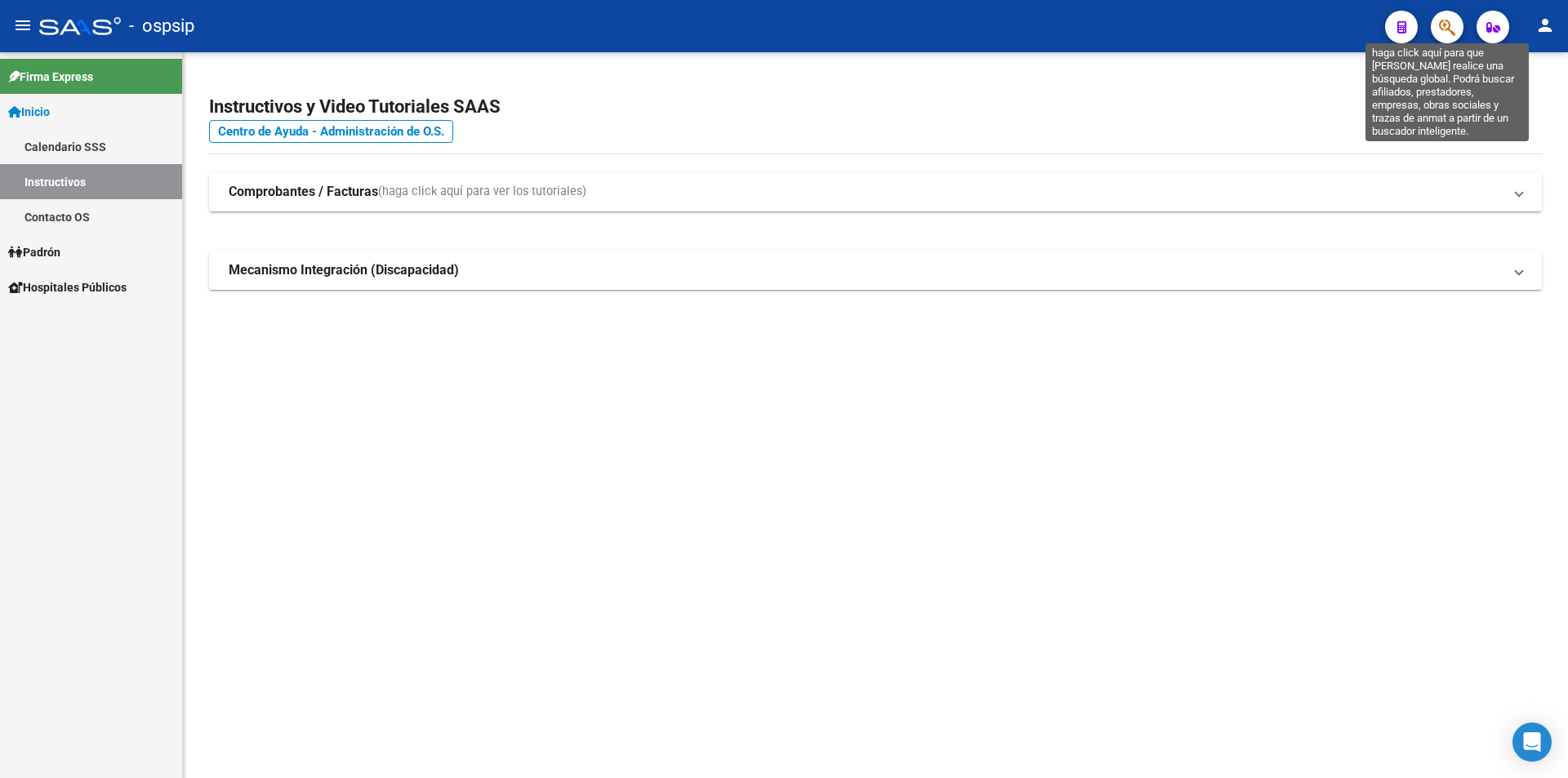
click at [1452, 28] on icon "button" at bounding box center [1446, 27] width 16 height 19
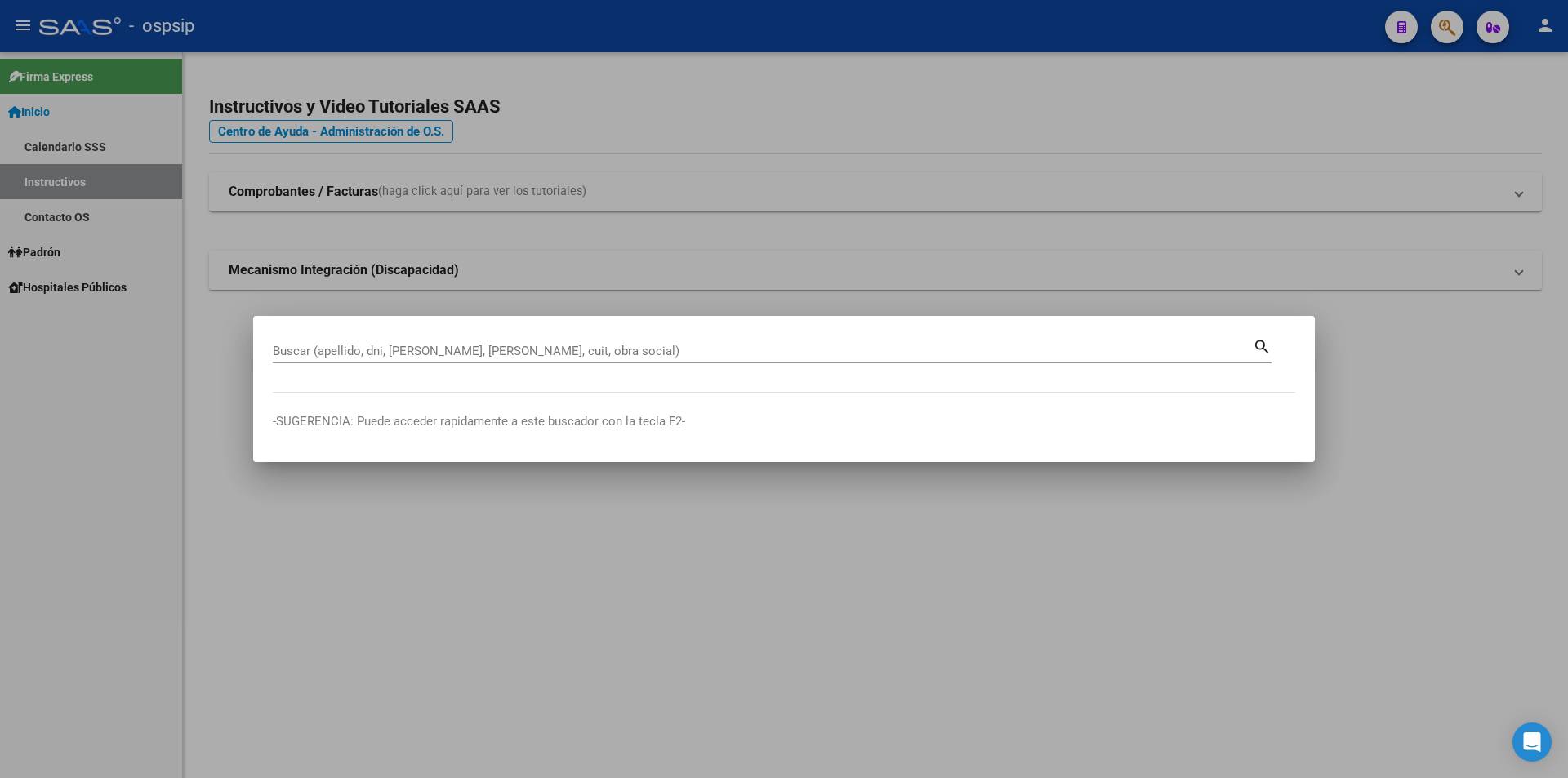
click at [431, 352] on input "Buscar (apellido, dni, [PERSON_NAME], [PERSON_NAME], cuit, obra social)" at bounding box center [762, 350] width 980 height 15
click at [332, 347] on input "Buscar (apellido, dni, [PERSON_NAME], [PERSON_NAME], cuit, obra social)" at bounding box center [762, 350] width 980 height 15
click at [331, 342] on div "31761 Buscar (apellido, dni, cuil, nro traspaso, cuit, obra social)" at bounding box center [762, 350] width 980 height 25
click at [340, 346] on input "31761" at bounding box center [762, 350] width 980 height 15
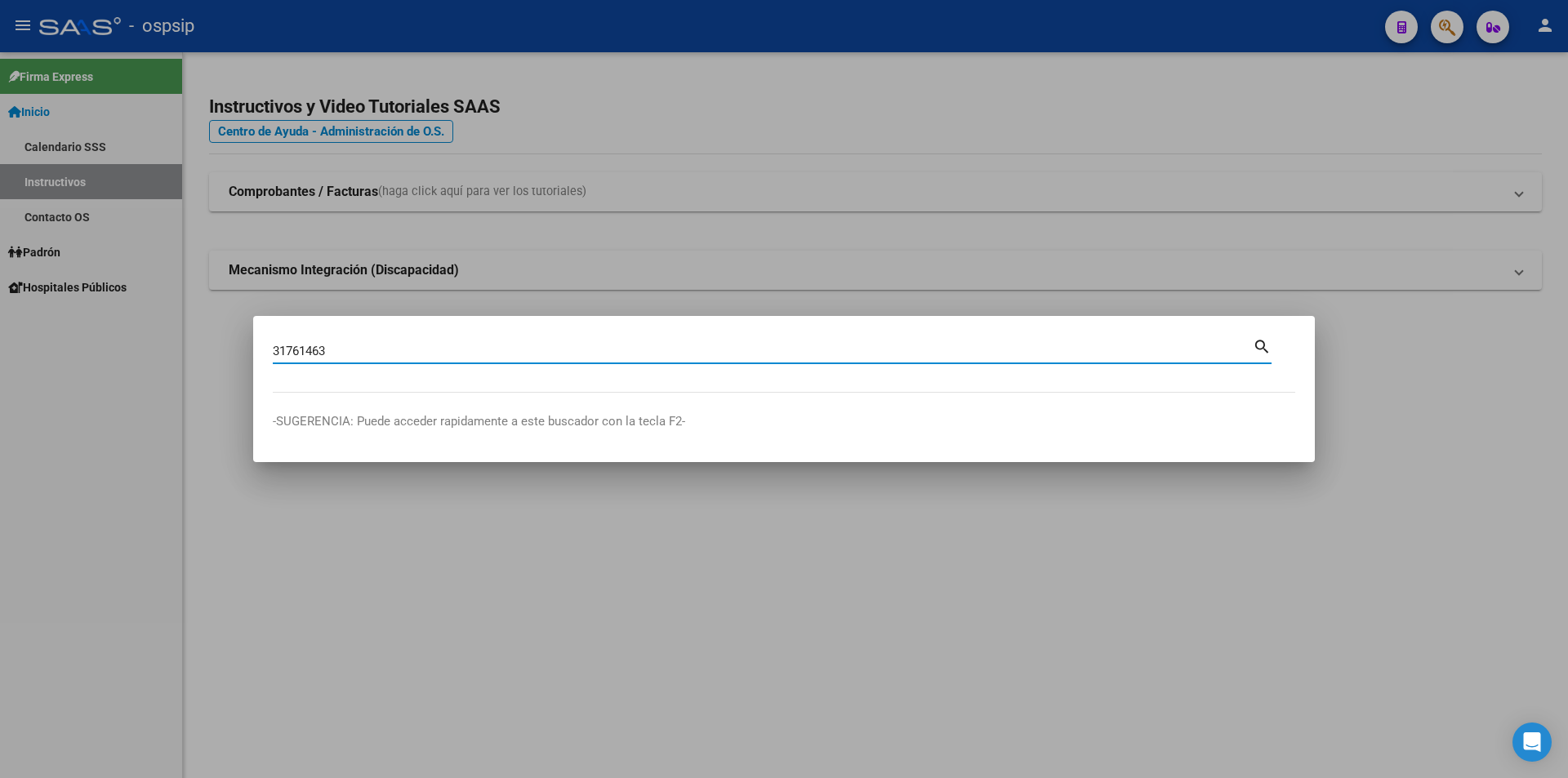
type input "31761463"
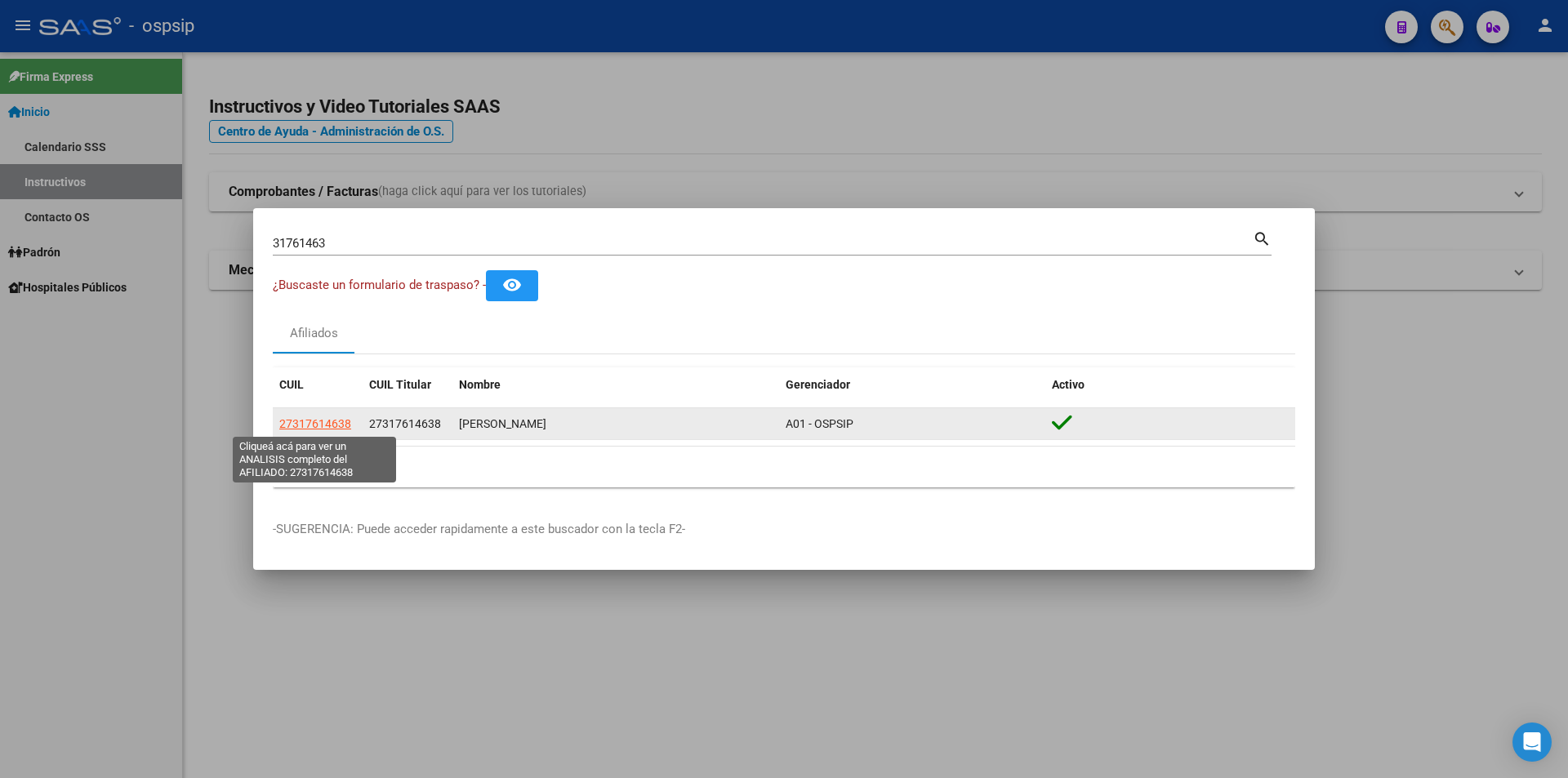
click at [318, 423] on span "27317614638" at bounding box center [315, 423] width 72 height 13
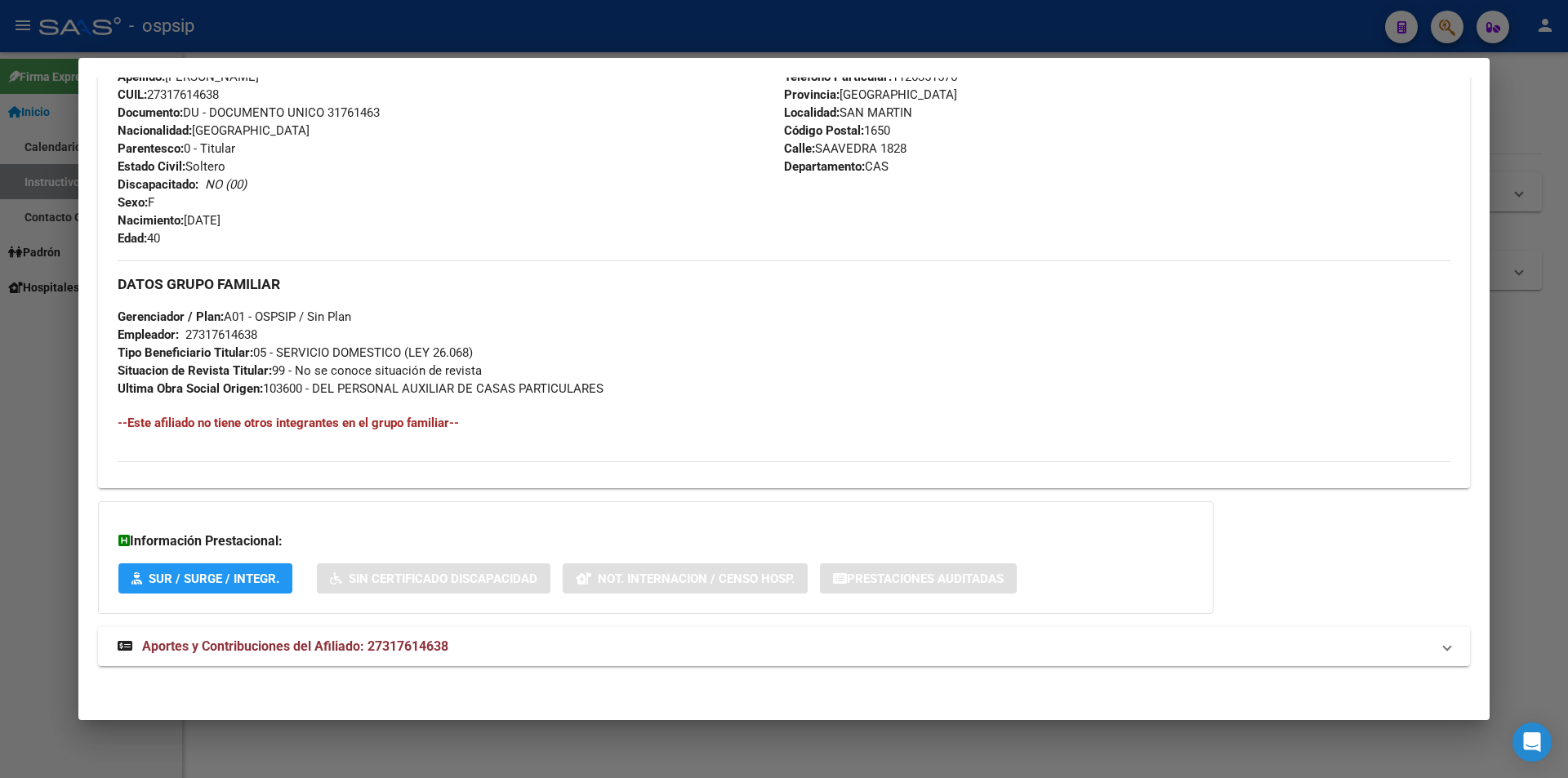
scroll to position [602, 0]
click at [265, 640] on span "Aportes y Contribuciones del Afiliado: 27317614638" at bounding box center [295, 643] width 306 height 16
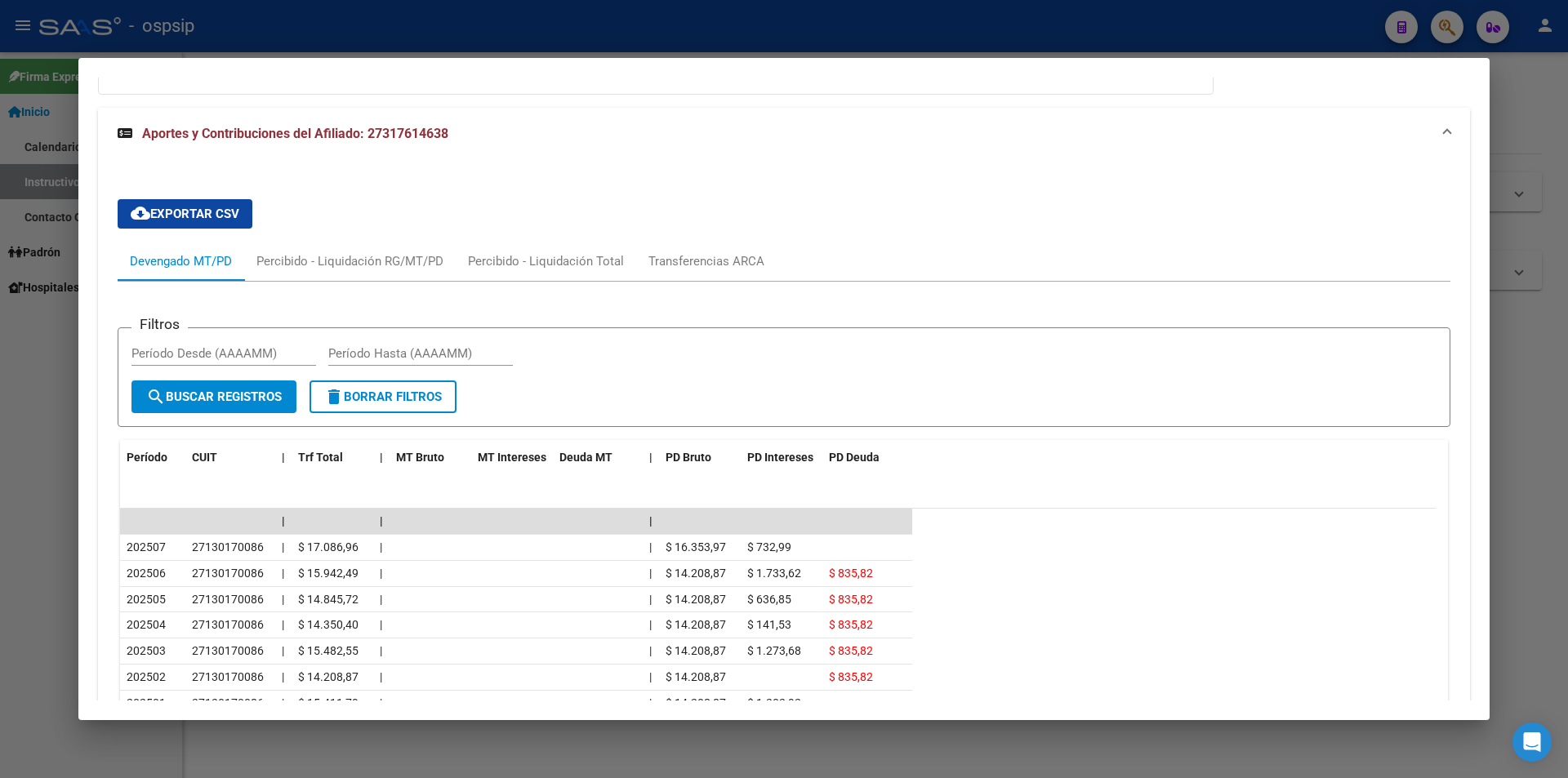
scroll to position [1090, 0]
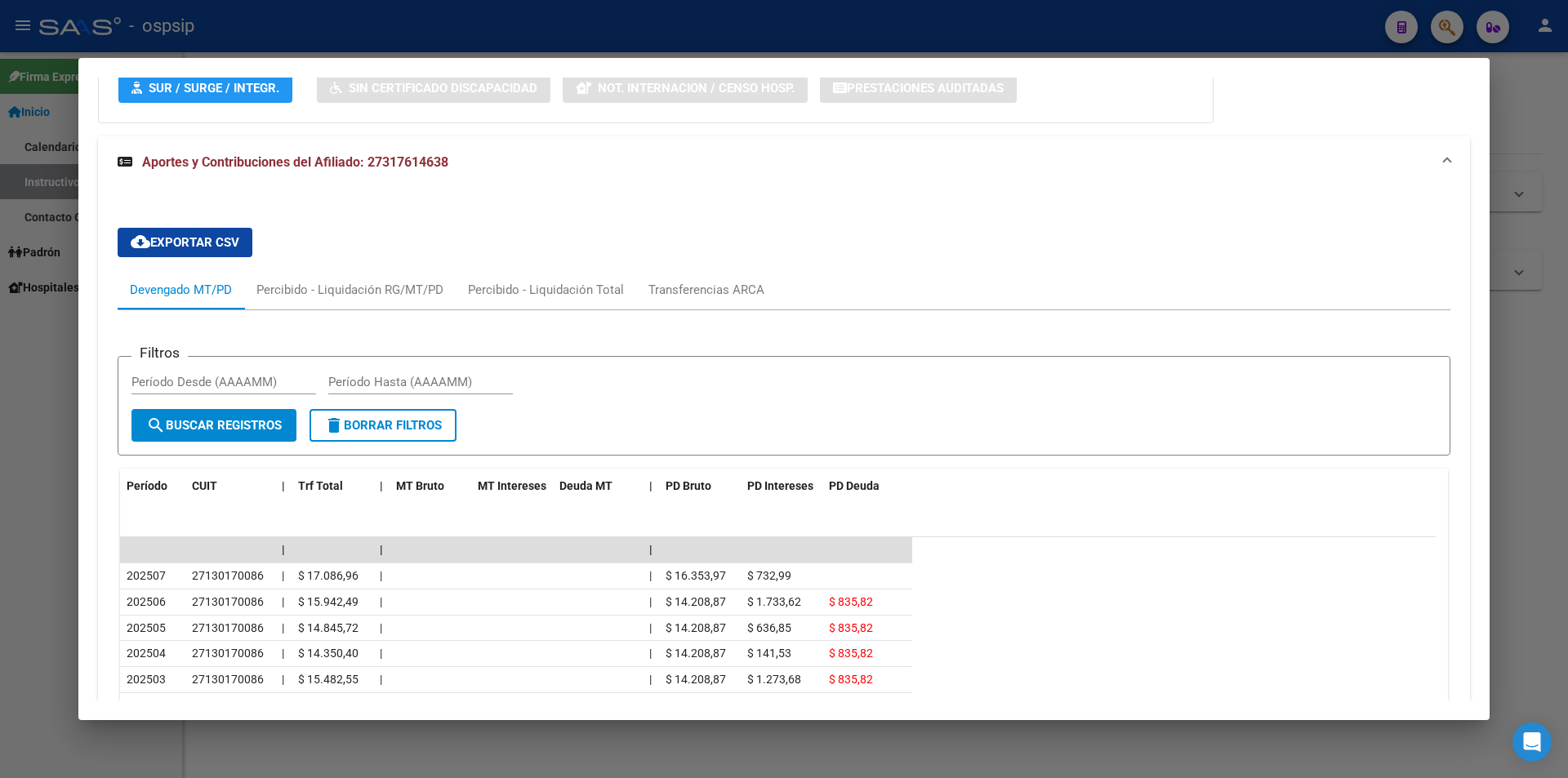
drag, startPoint x: 373, startPoint y: 162, endPoint x: 437, endPoint y: 164, distance: 64.0
click at [437, 164] on span "Aportes y Contribuciones del Afiliado: 27317614638" at bounding box center [295, 162] width 306 height 16
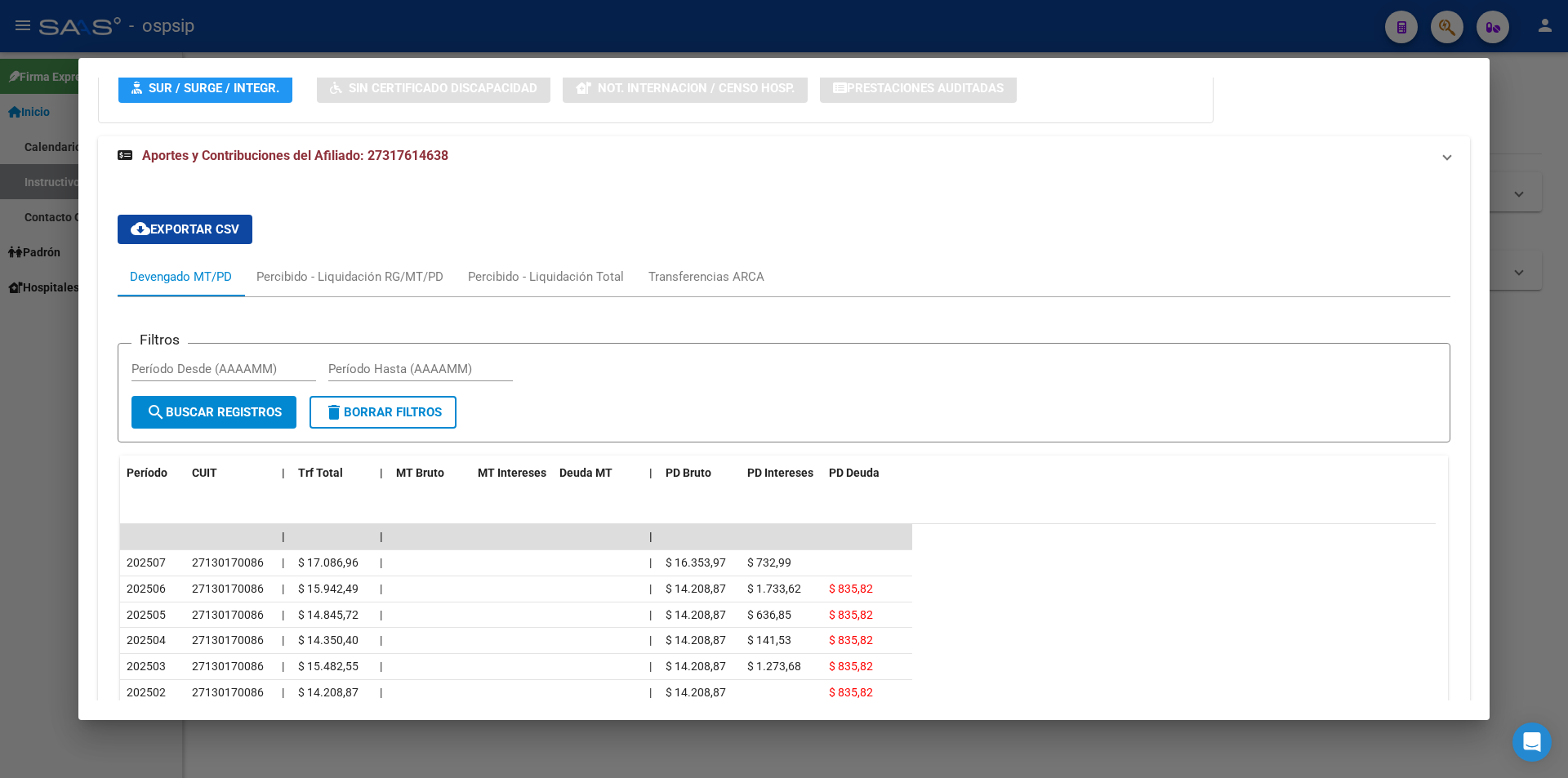
scroll to position [602, 0]
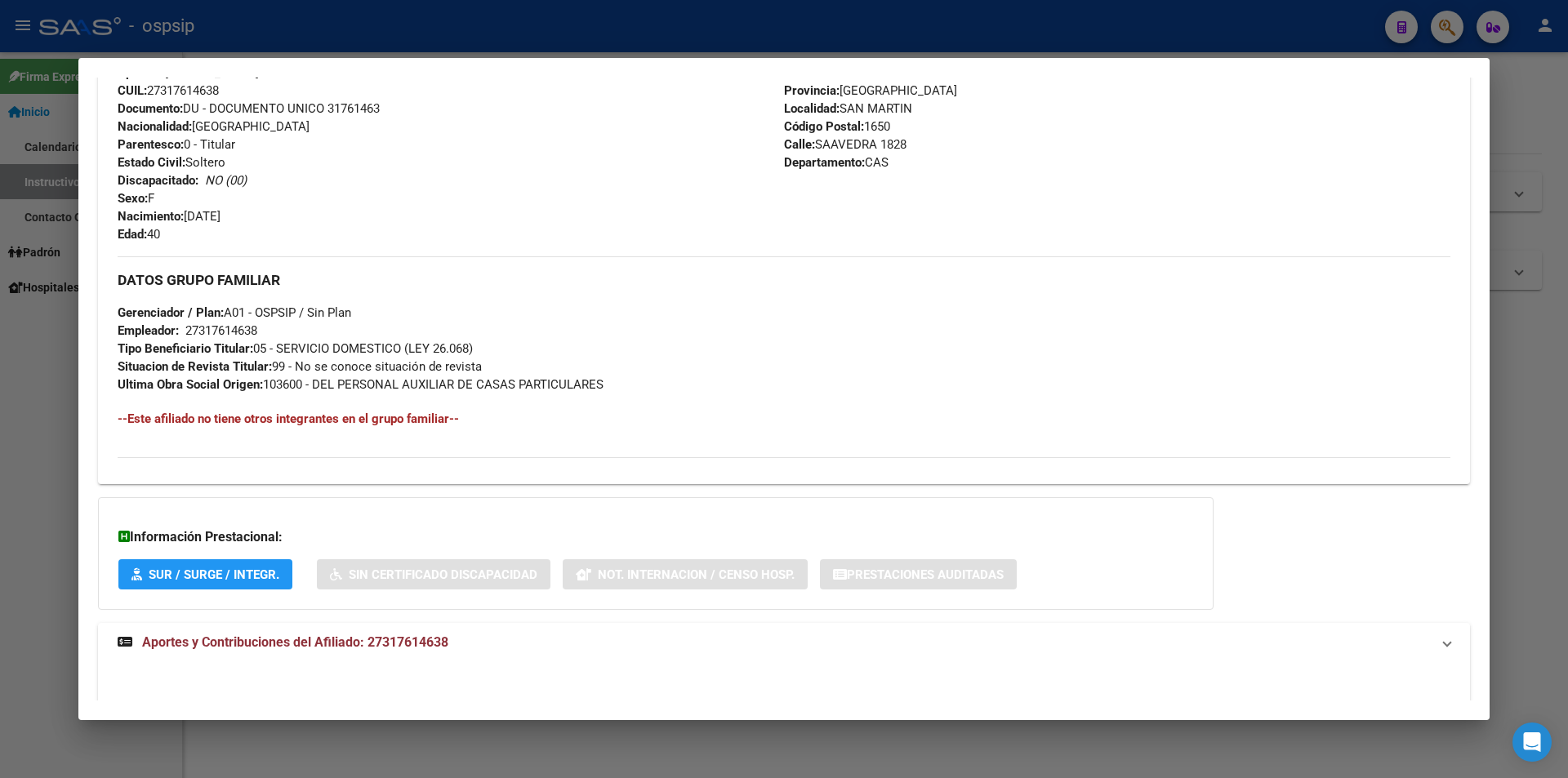
click at [399, 189] on div "Enviar Credencial Digital remove_red_eye Movimientos Sin Certificado Discapacid…" at bounding box center [784, 146] width 1332 height 624
drag, startPoint x: 367, startPoint y: 640, endPoint x: 433, endPoint y: 645, distance: 66.2
click at [459, 653] on mat-panel-title "Aportes y Contribuciones del Afiliado: 27317614638" at bounding box center [774, 644] width 1313 height 20
copy span "27317614638"
click at [792, 35] on div at bounding box center [784, 389] width 1568 height 778
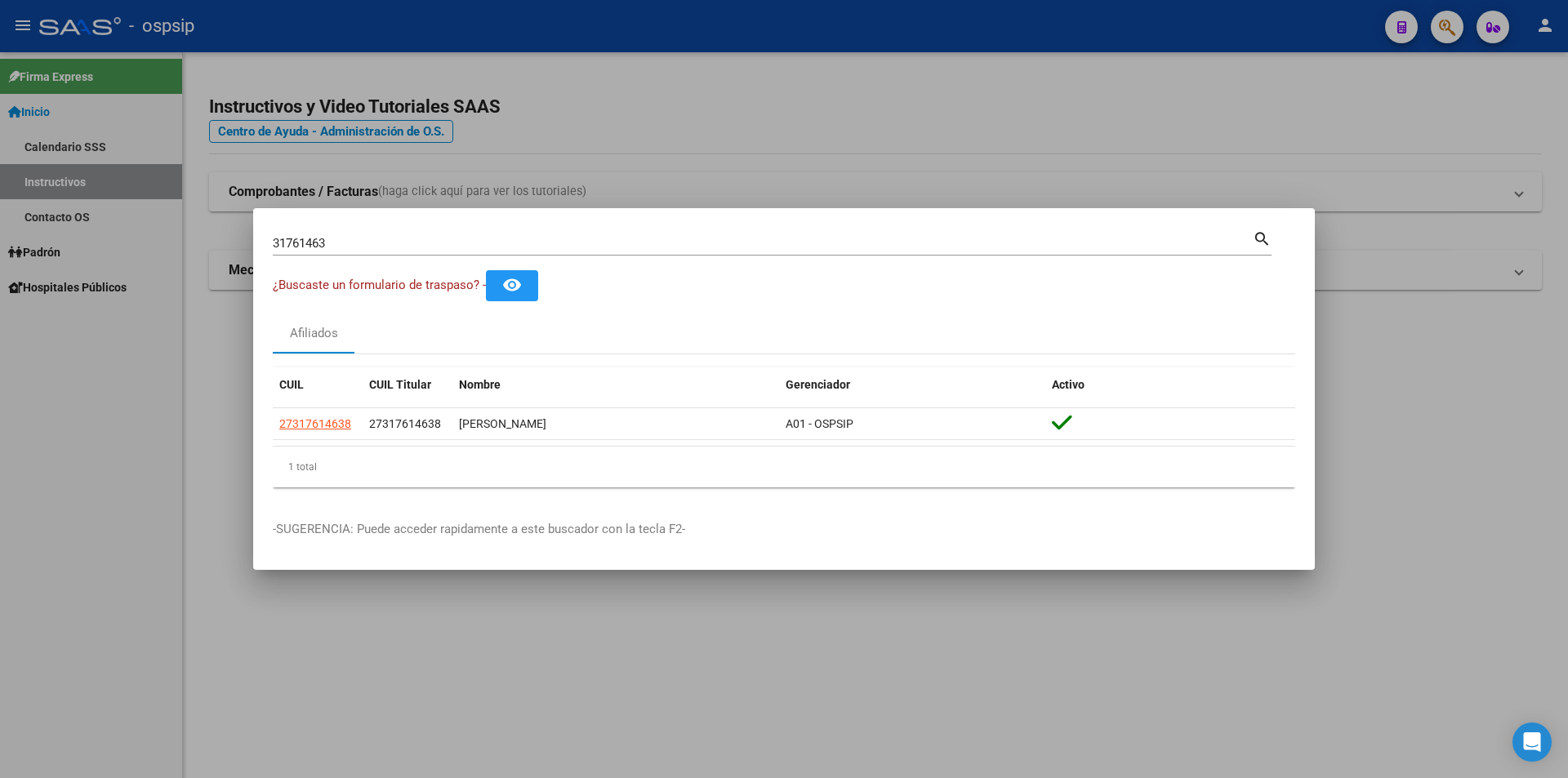
click at [792, 35] on div at bounding box center [784, 389] width 1568 height 778
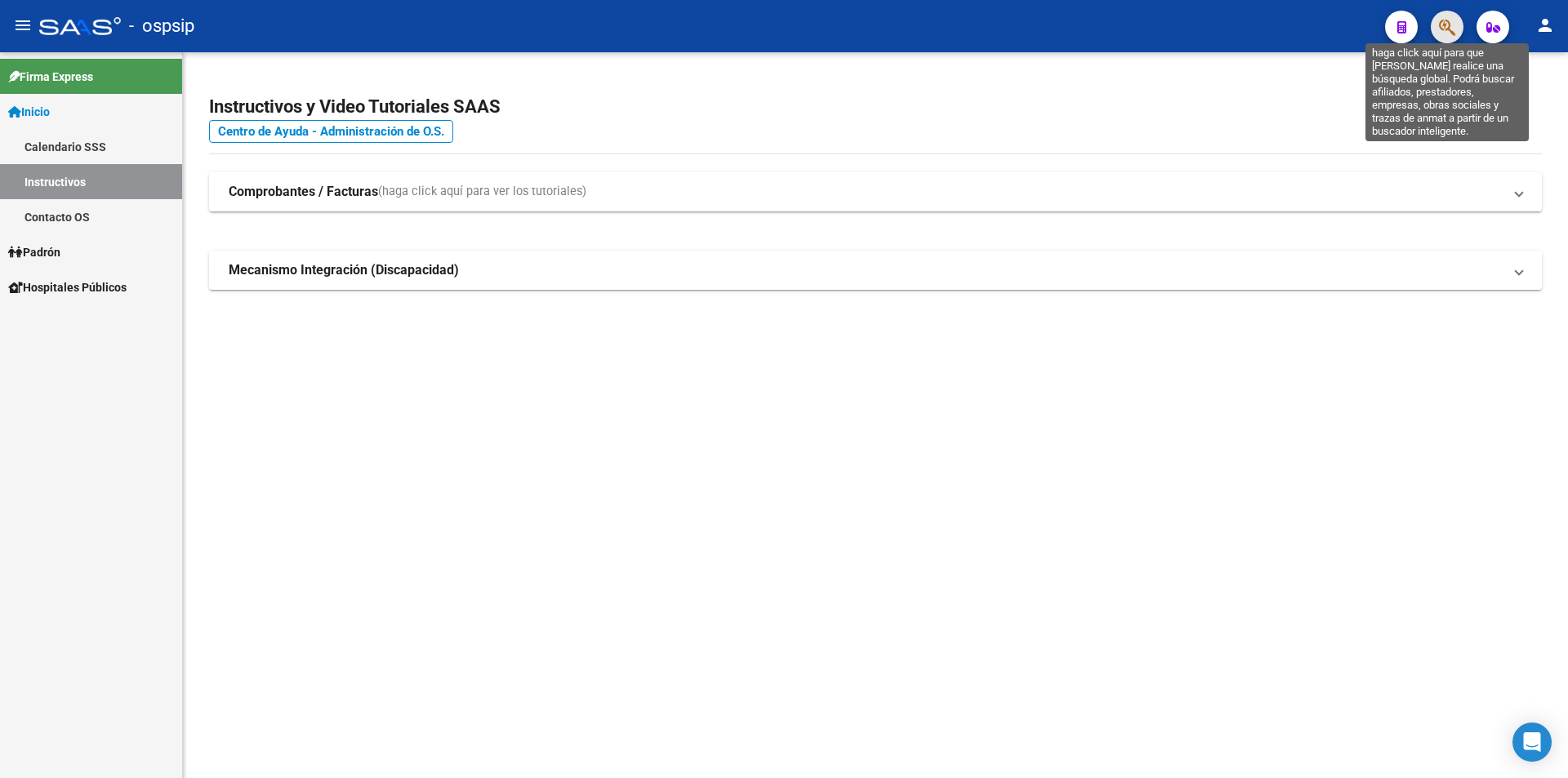
click at [1450, 31] on icon "button" at bounding box center [1446, 27] width 16 height 19
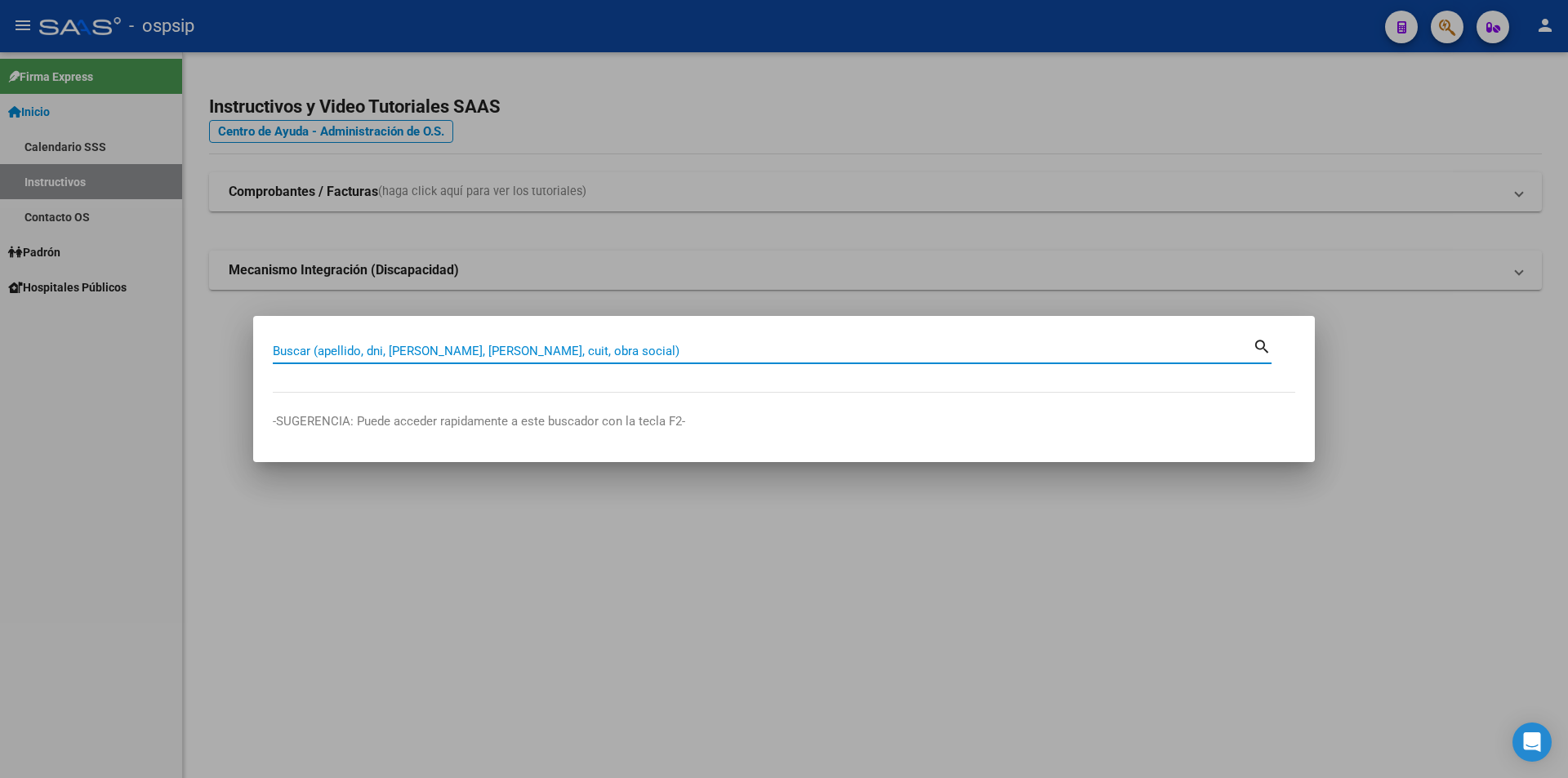
click at [560, 355] on input "Buscar (apellido, dni, [PERSON_NAME], [PERSON_NAME], cuit, obra social)" at bounding box center [762, 350] width 980 height 15
type input "23165054"
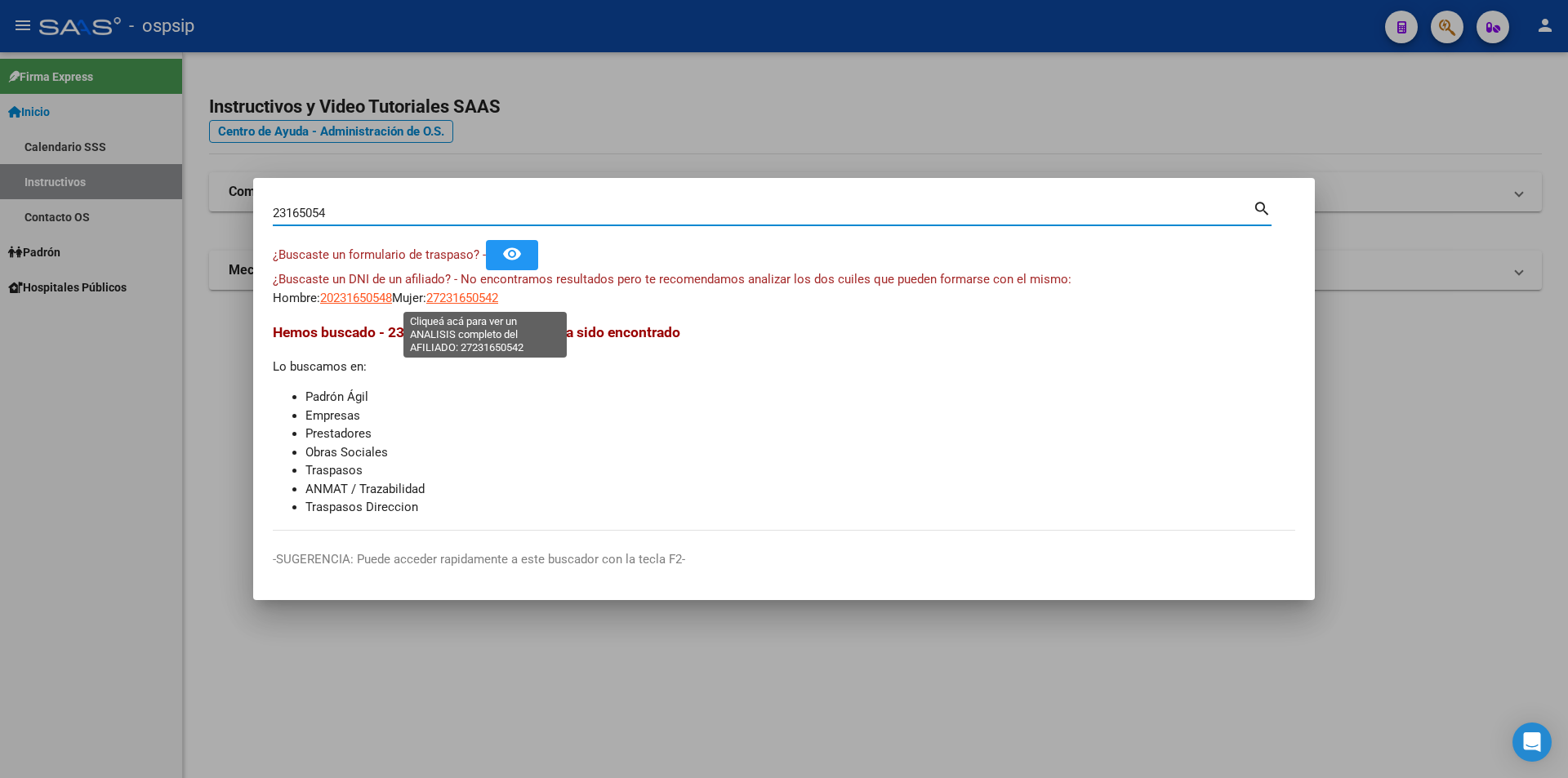
click at [470, 297] on span "27231650542" at bounding box center [462, 298] width 72 height 15
type textarea "27231650542"
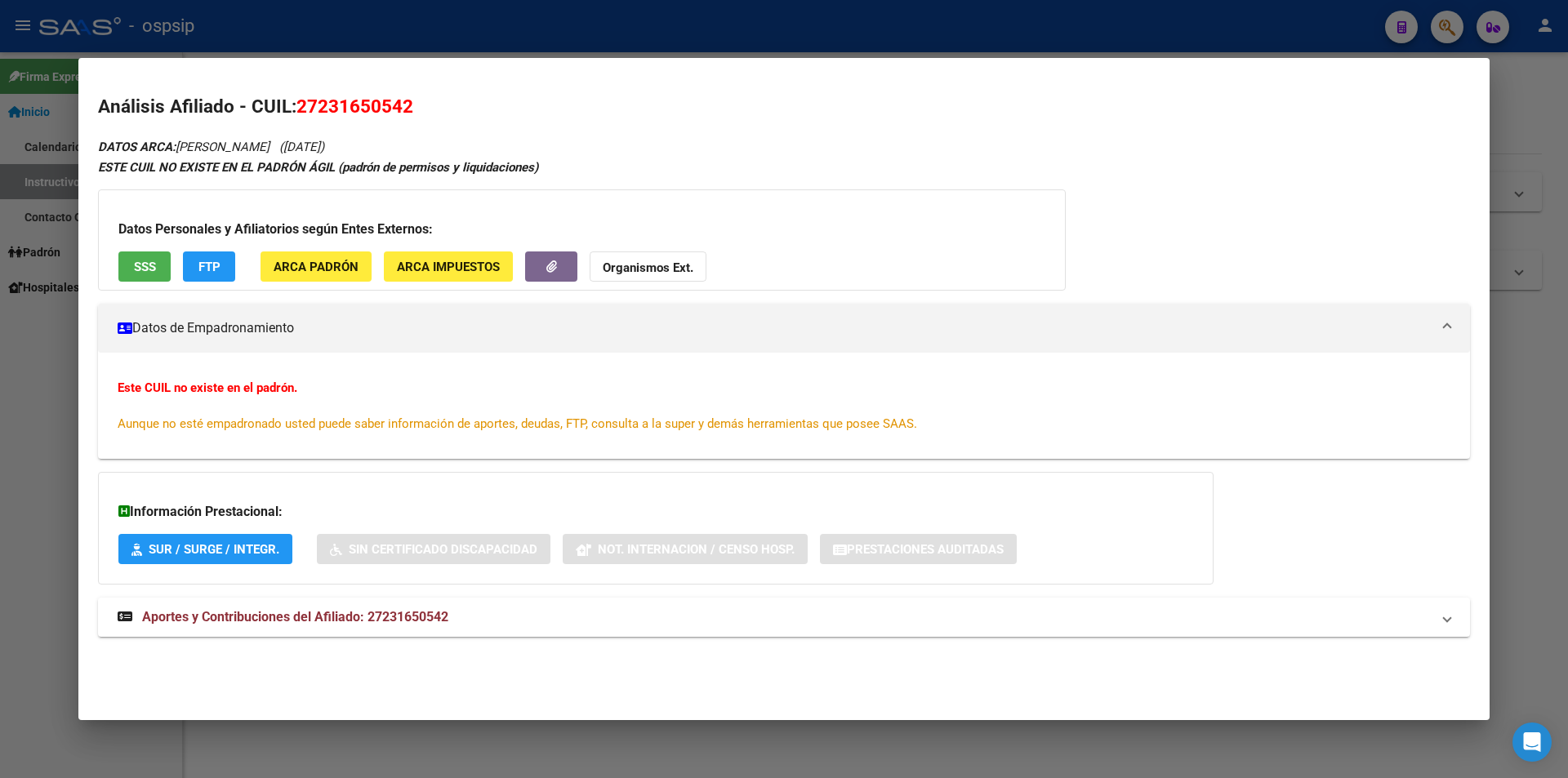
click at [142, 271] on span "SSS" at bounding box center [145, 266] width 22 height 15
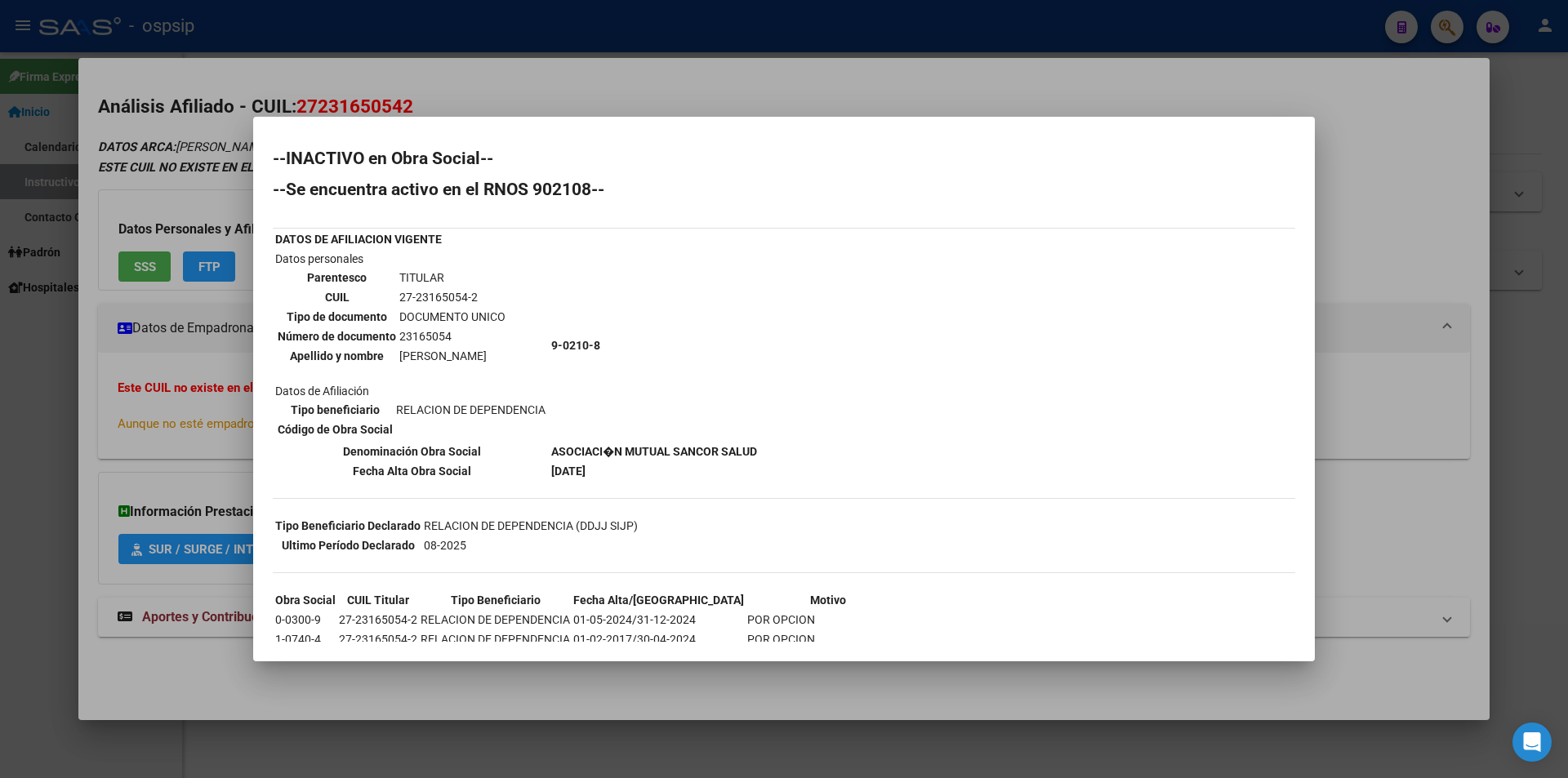
click at [785, 91] on div at bounding box center [784, 389] width 1568 height 778
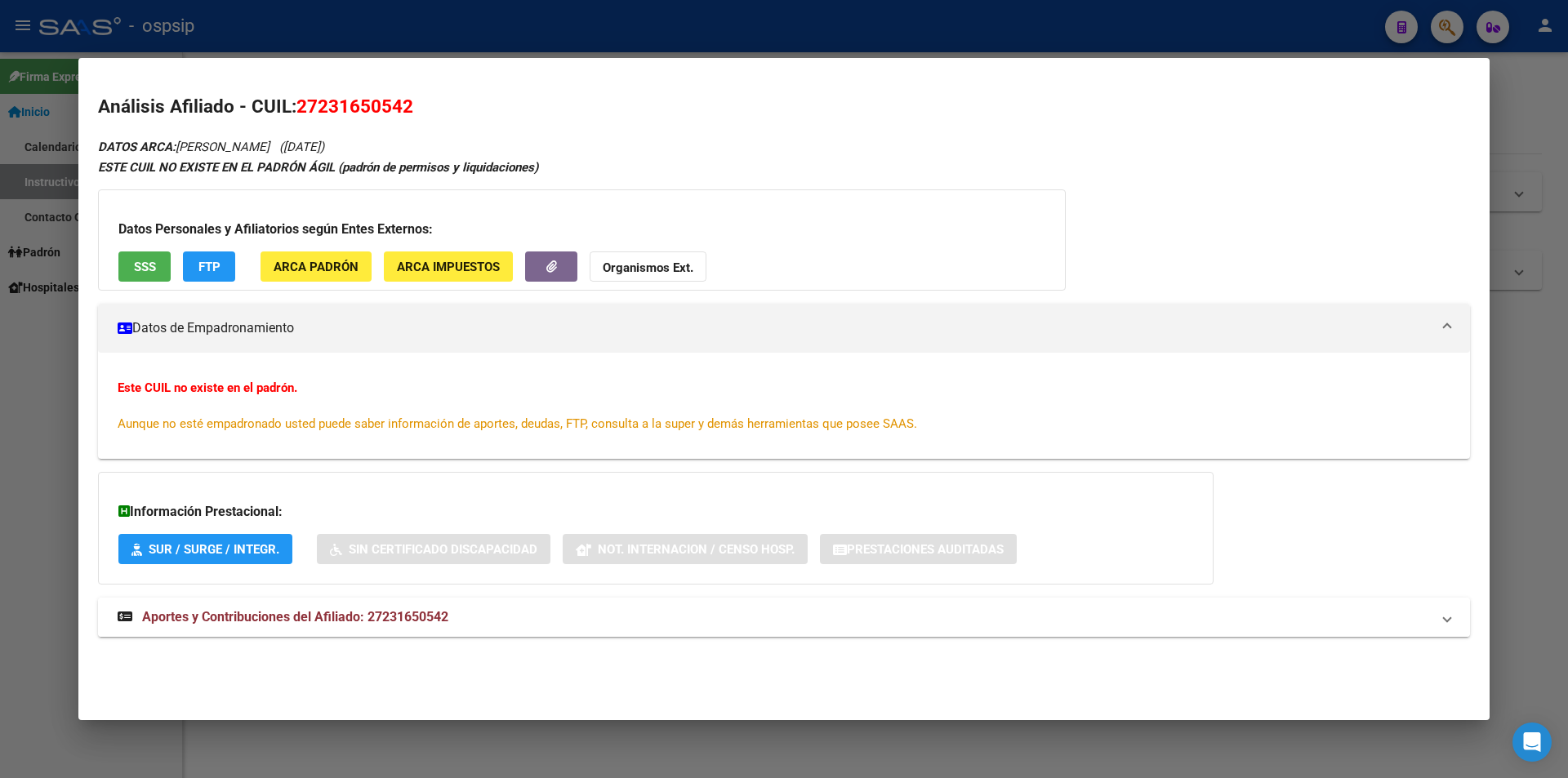
click at [361, 620] on span "Aportes y Contribuciones del Afiliado: 27231650542" at bounding box center [295, 617] width 306 height 16
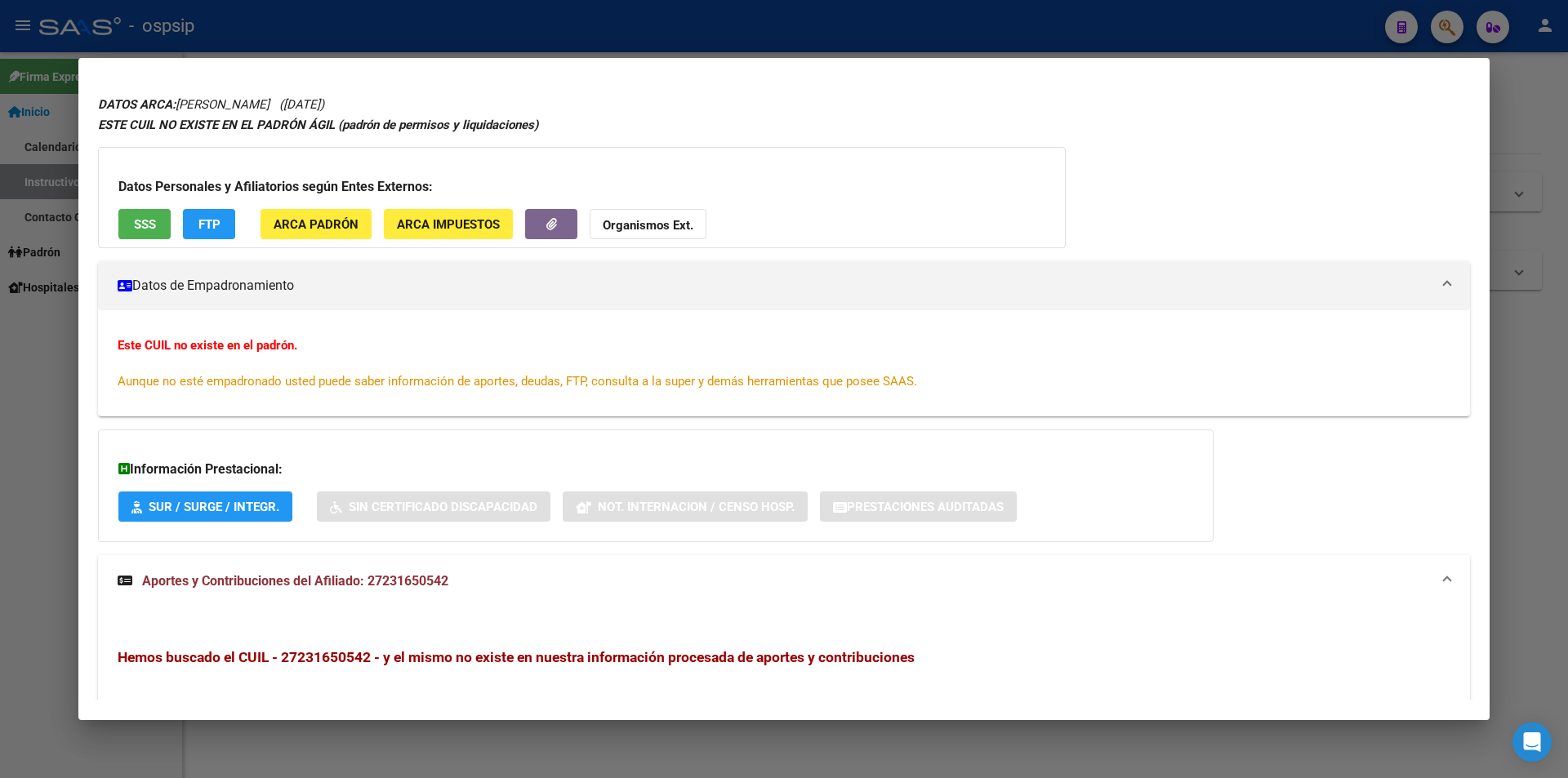
scroll to position [0, 0]
